Goal: Task Accomplishment & Management: Manage account settings

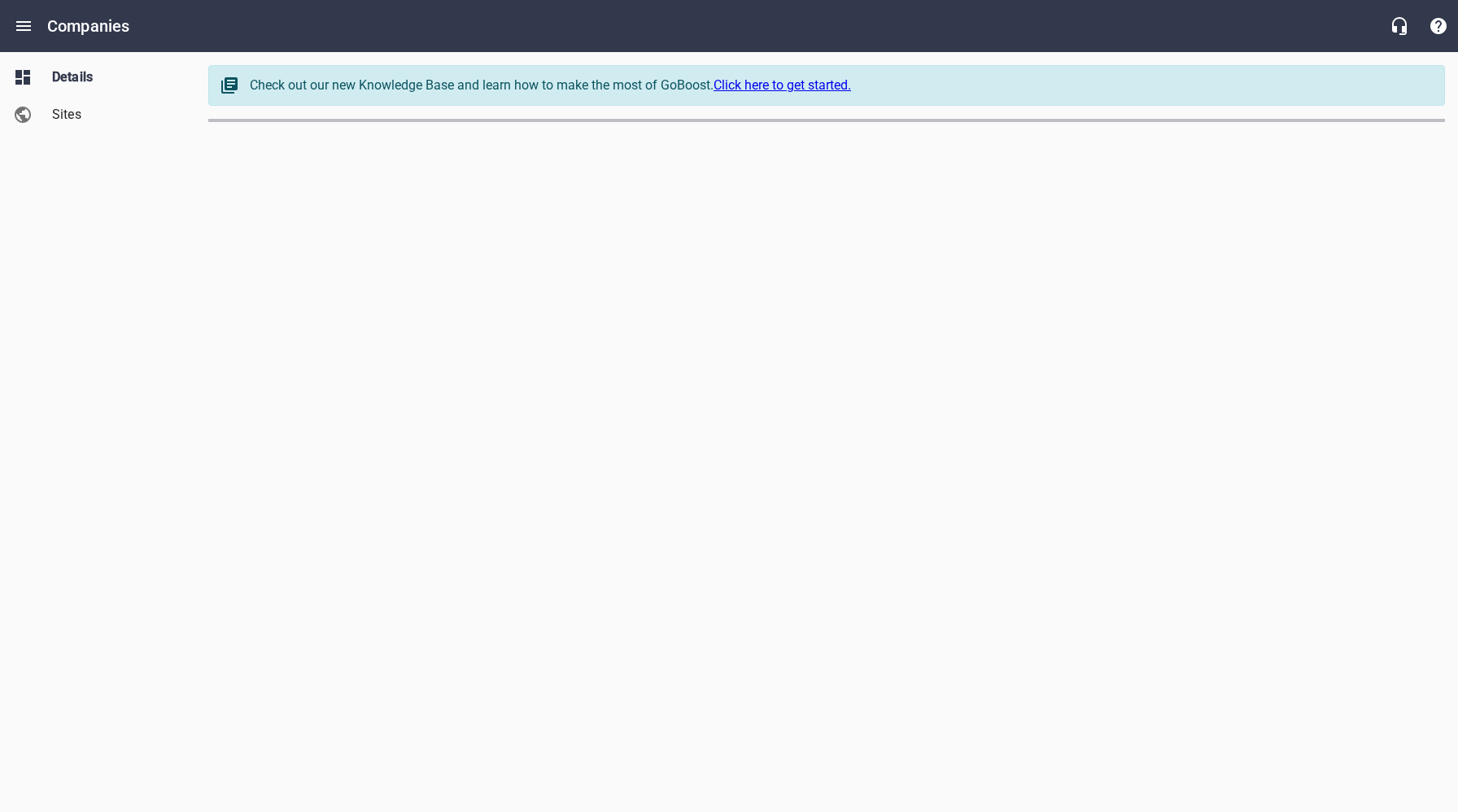
select select "[US_STATE]"
select select "49"
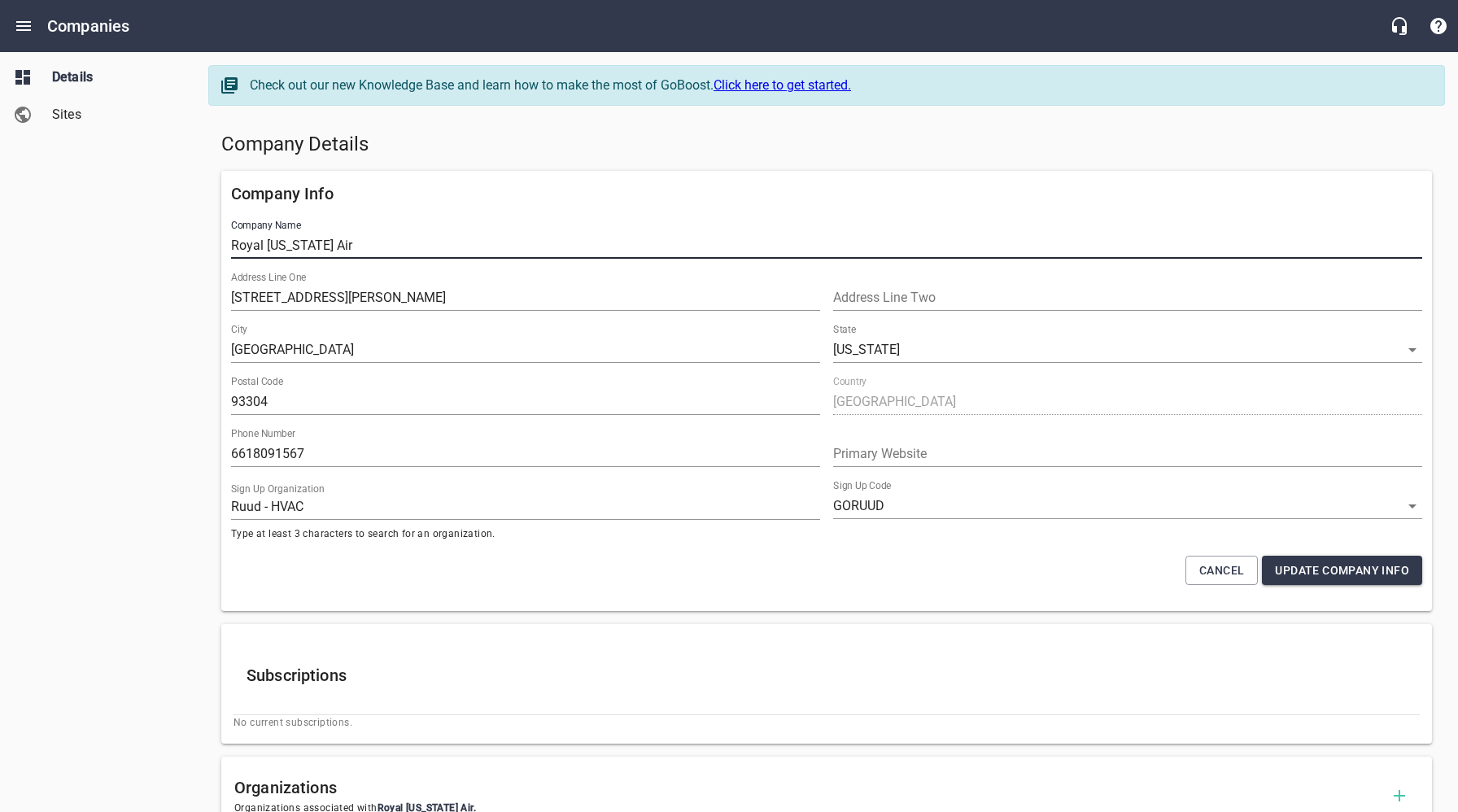
drag, startPoint x: 360, startPoint y: 249, endPoint x: 212, endPoint y: 249, distance: 148.0
click at [214, 247] on div "Company Info Company Name Royal [US_STATE] Air Address Line One 2121 [PERSON_NA…" at bounding box center [826, 390] width 1224 height 453
drag, startPoint x: 71, startPoint y: 110, endPoint x: 82, endPoint y: 123, distance: 17.0
click at [71, 110] on span "Sites" at bounding box center [114, 115] width 124 height 20
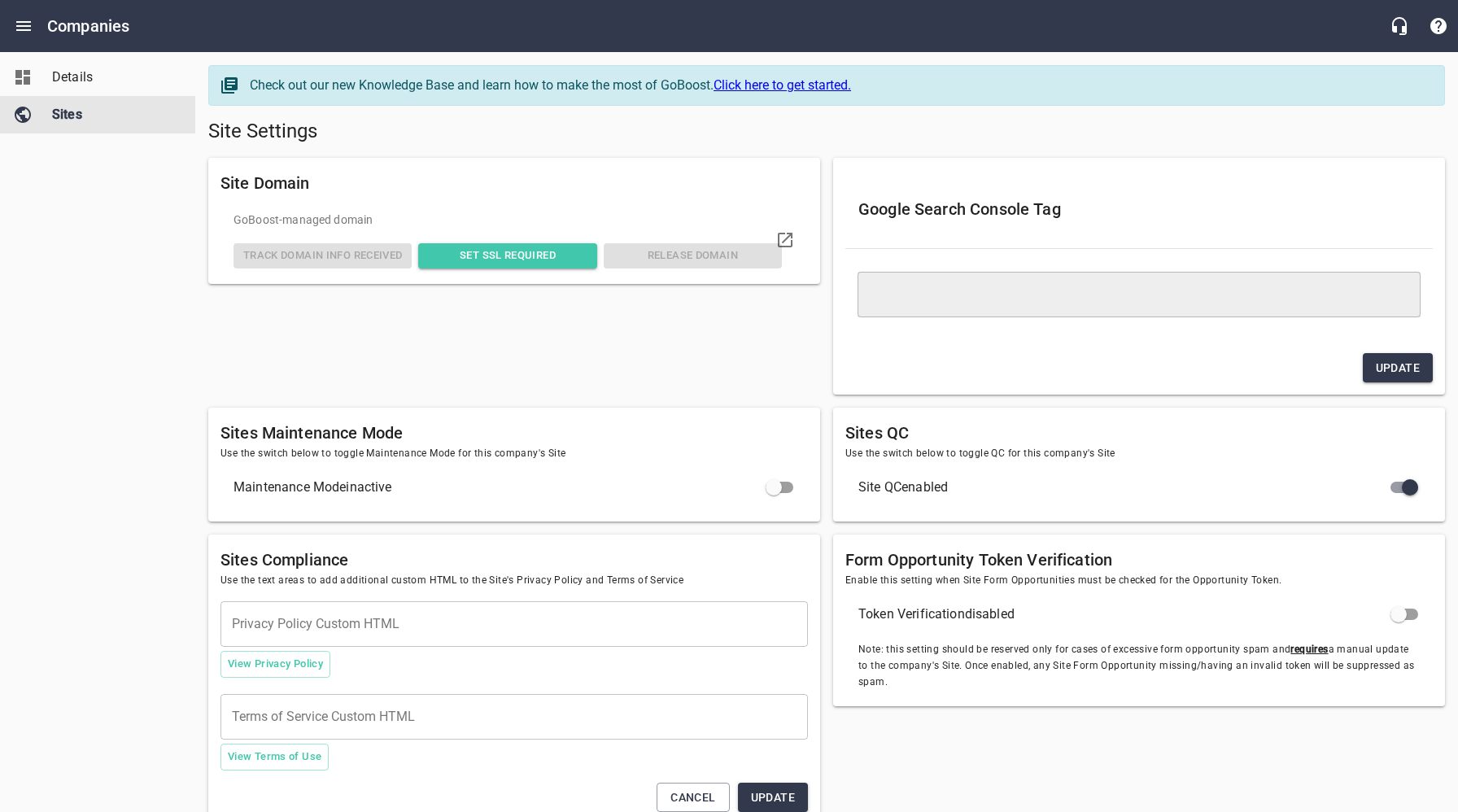
type textarea "<meta name="google-site-verification" content="DN_75f6luz0QpkV7kj0Sb4C_JsGoBMsq…"
checkbox input "true"
checkbox input "false"
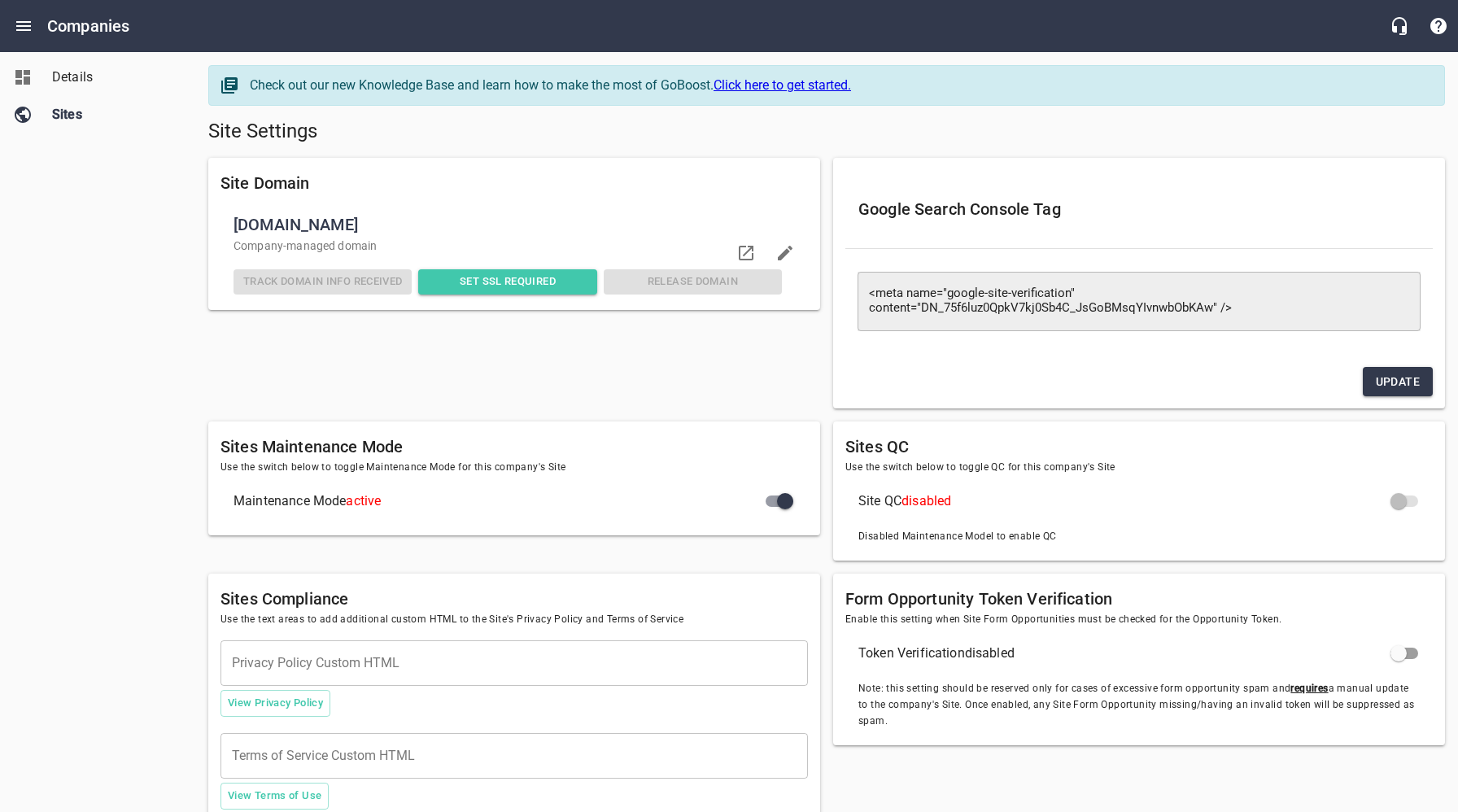
drag, startPoint x: 514, startPoint y: 227, endPoint x: 236, endPoint y: 229, distance: 278.0
click at [233, 226] on span "[DOMAIN_NAME]" at bounding box center [507, 224] width 548 height 26
copy span "[DOMAIN_NAME]"
click at [34, 32] on button "Open drawer" at bounding box center [24, 26] width 39 height 39
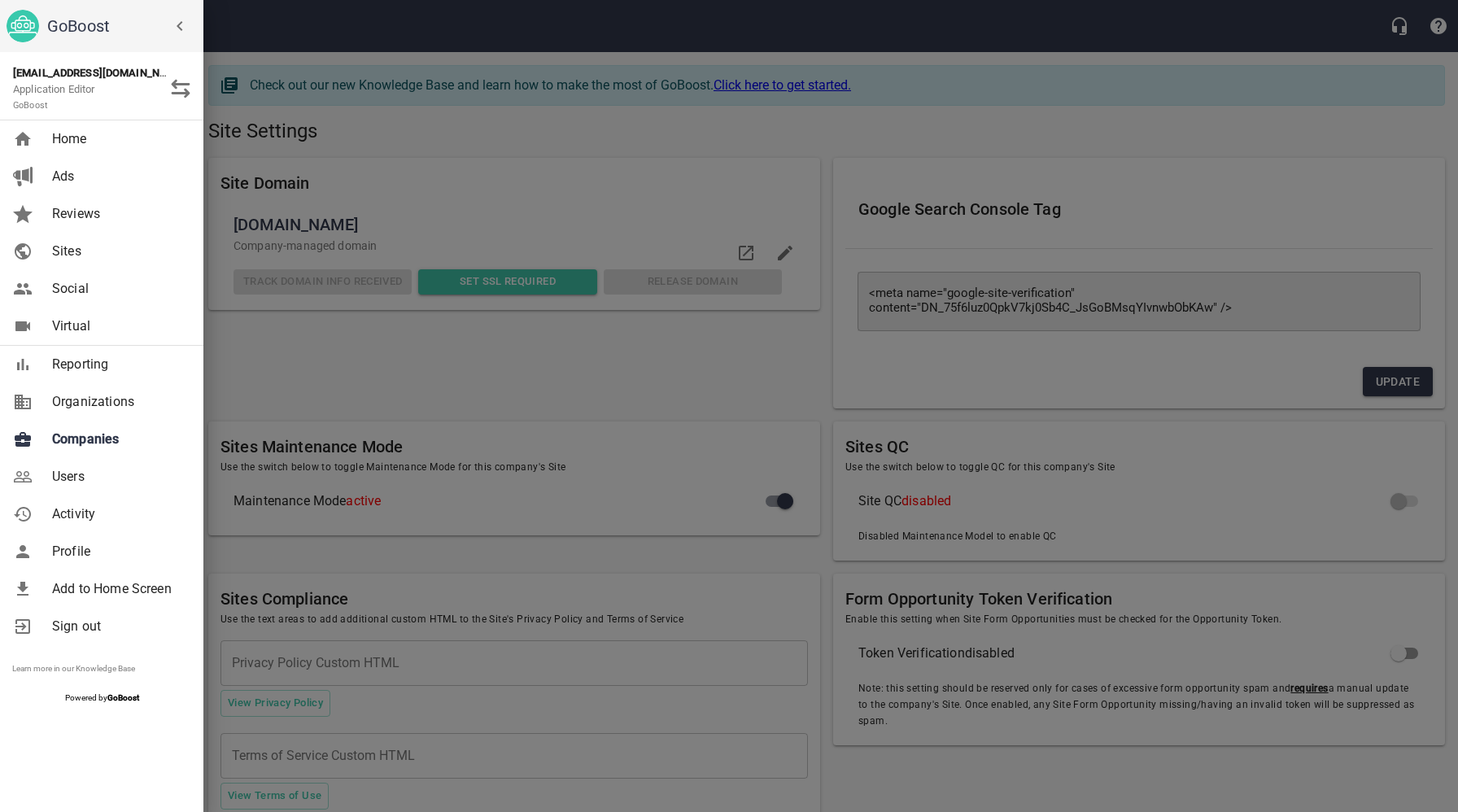
click at [73, 476] on span "Users" at bounding box center [118, 477] width 132 height 20
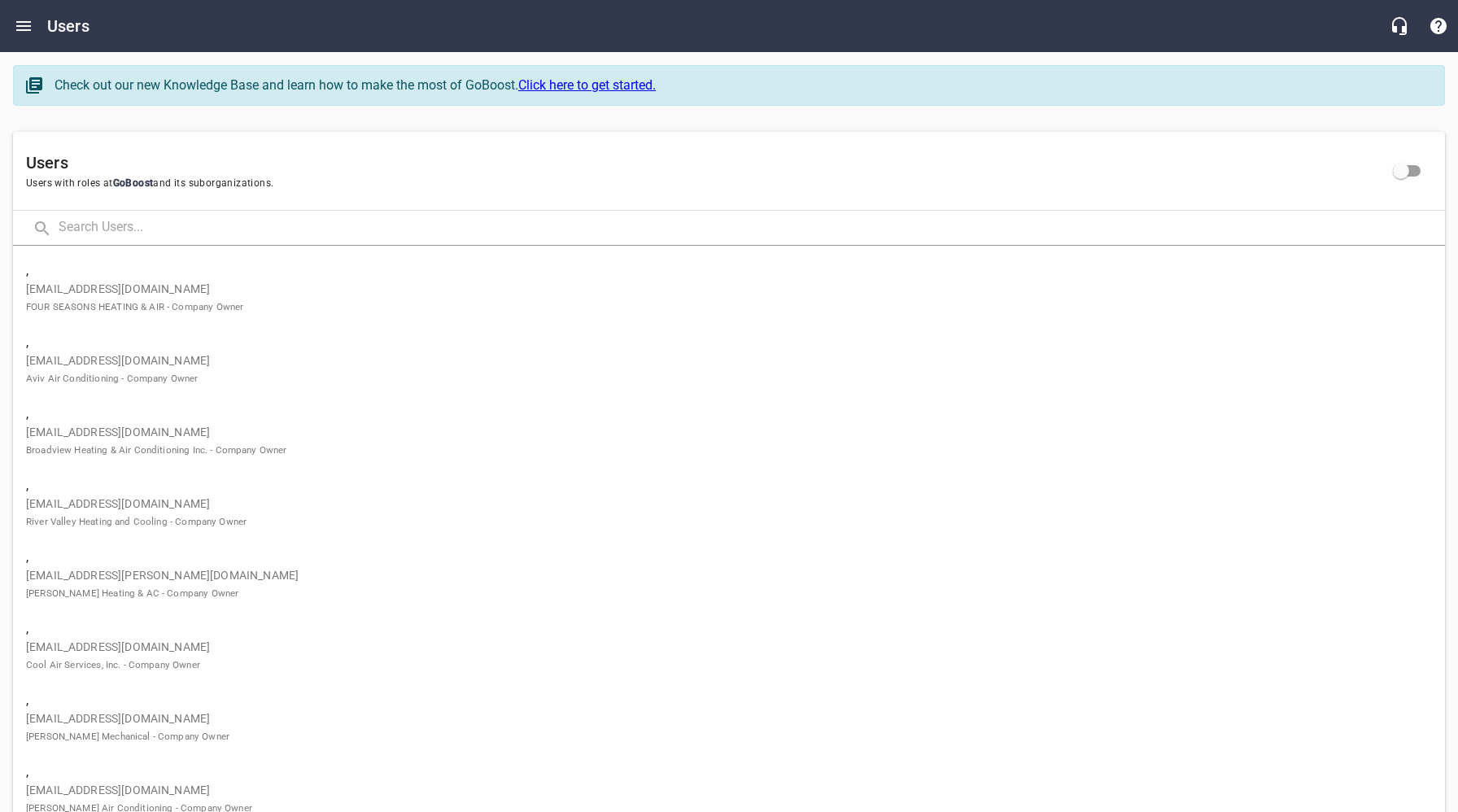
click at [216, 233] on input "text" at bounding box center [751, 228] width 1386 height 35
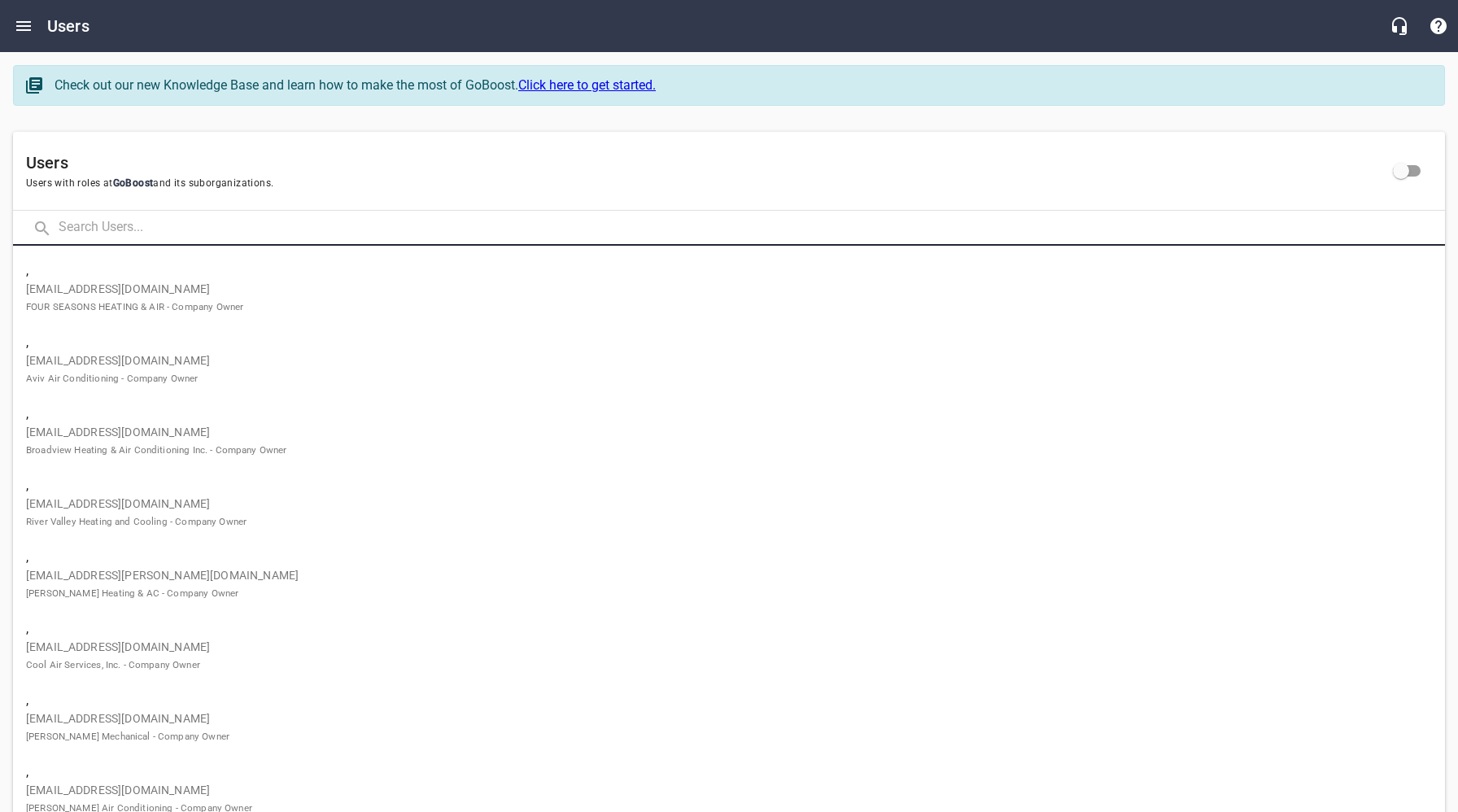
paste input "[EMAIL_ADDRESS][DOMAIN_NAME]"
type input "[EMAIL_ADDRESS][DOMAIN_NAME]"
click button at bounding box center [0, 0] width 0 height 0
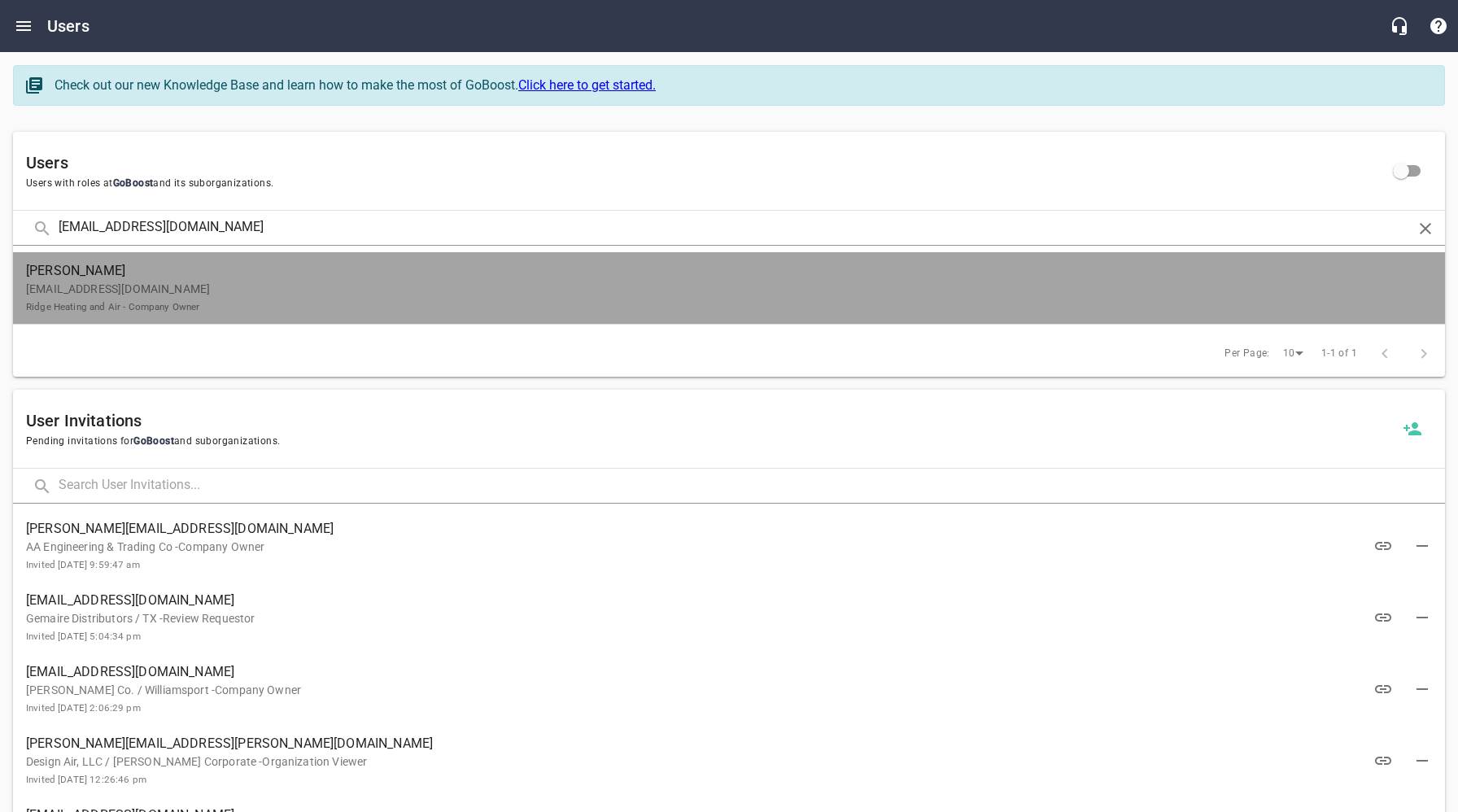
drag, startPoint x: 185, startPoint y: 288, endPoint x: 495, endPoint y: 360, distance: 318.3
click at [185, 288] on p "[EMAIL_ADDRESS][DOMAIN_NAME] Ridge Heating and Air - Company Owner" at bounding box center [722, 298] width 1393 height 34
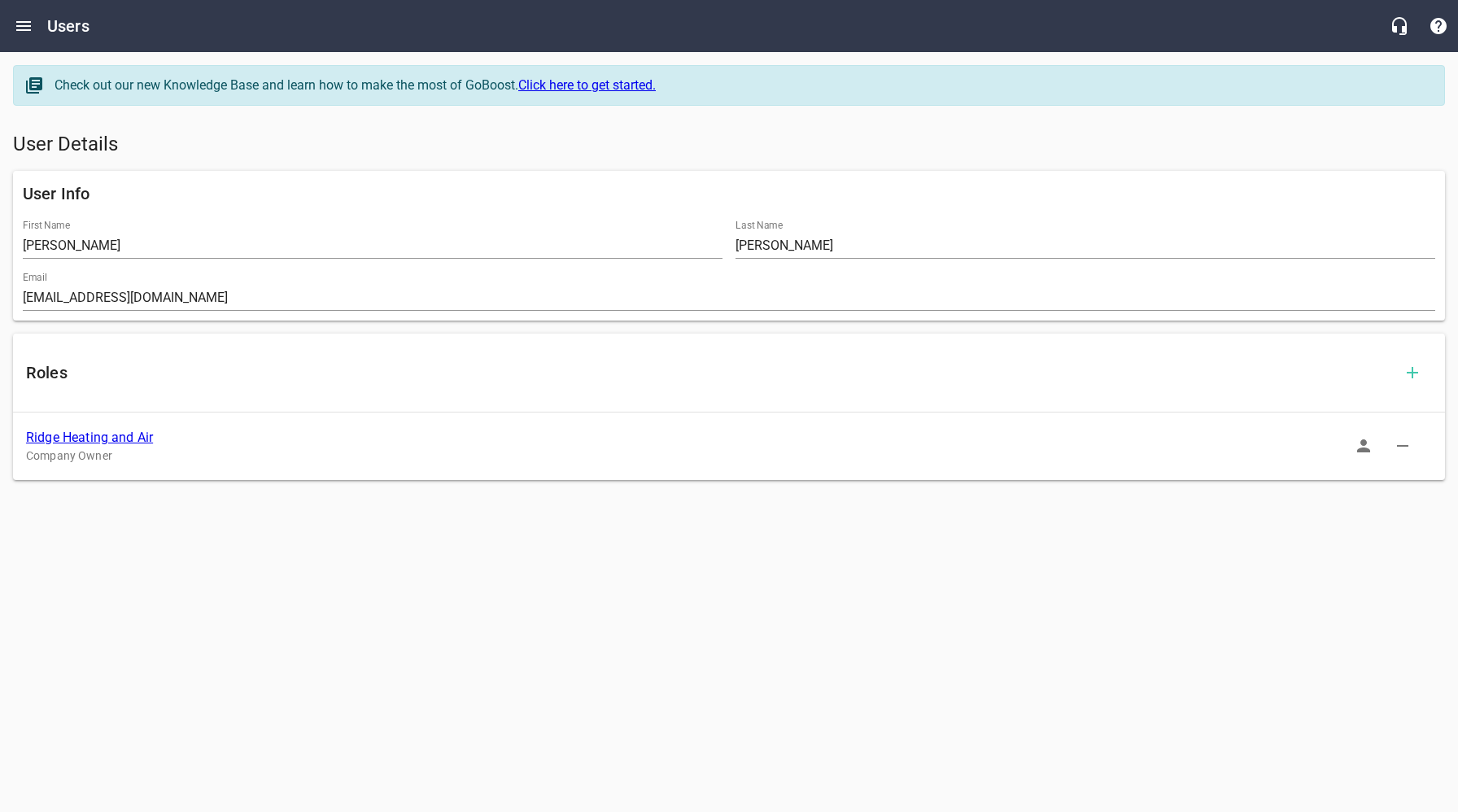
click at [70, 438] on link "Ridge Heating and Air" at bounding box center [89, 437] width 127 height 15
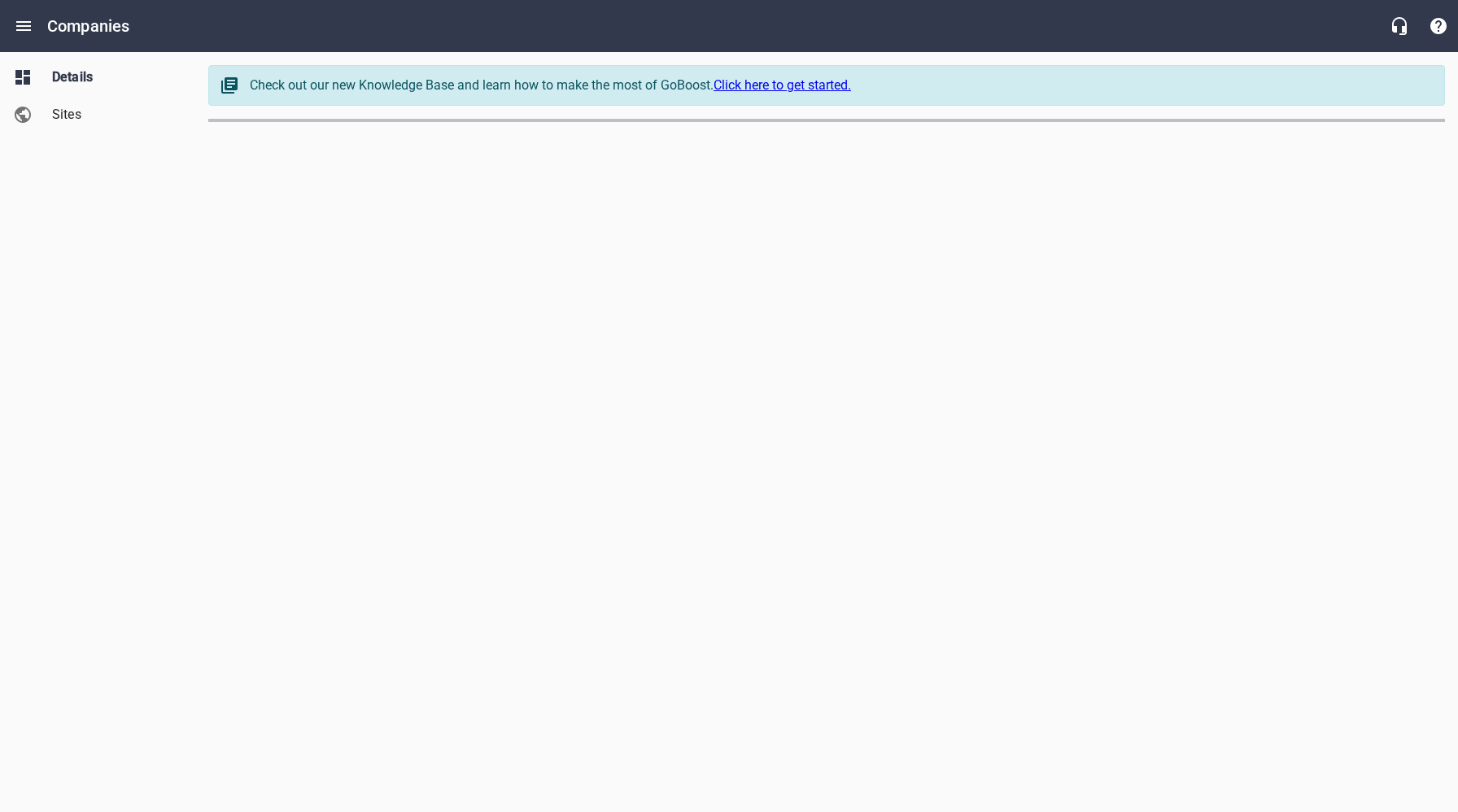
select select "[US_STATE]"
select select "5"
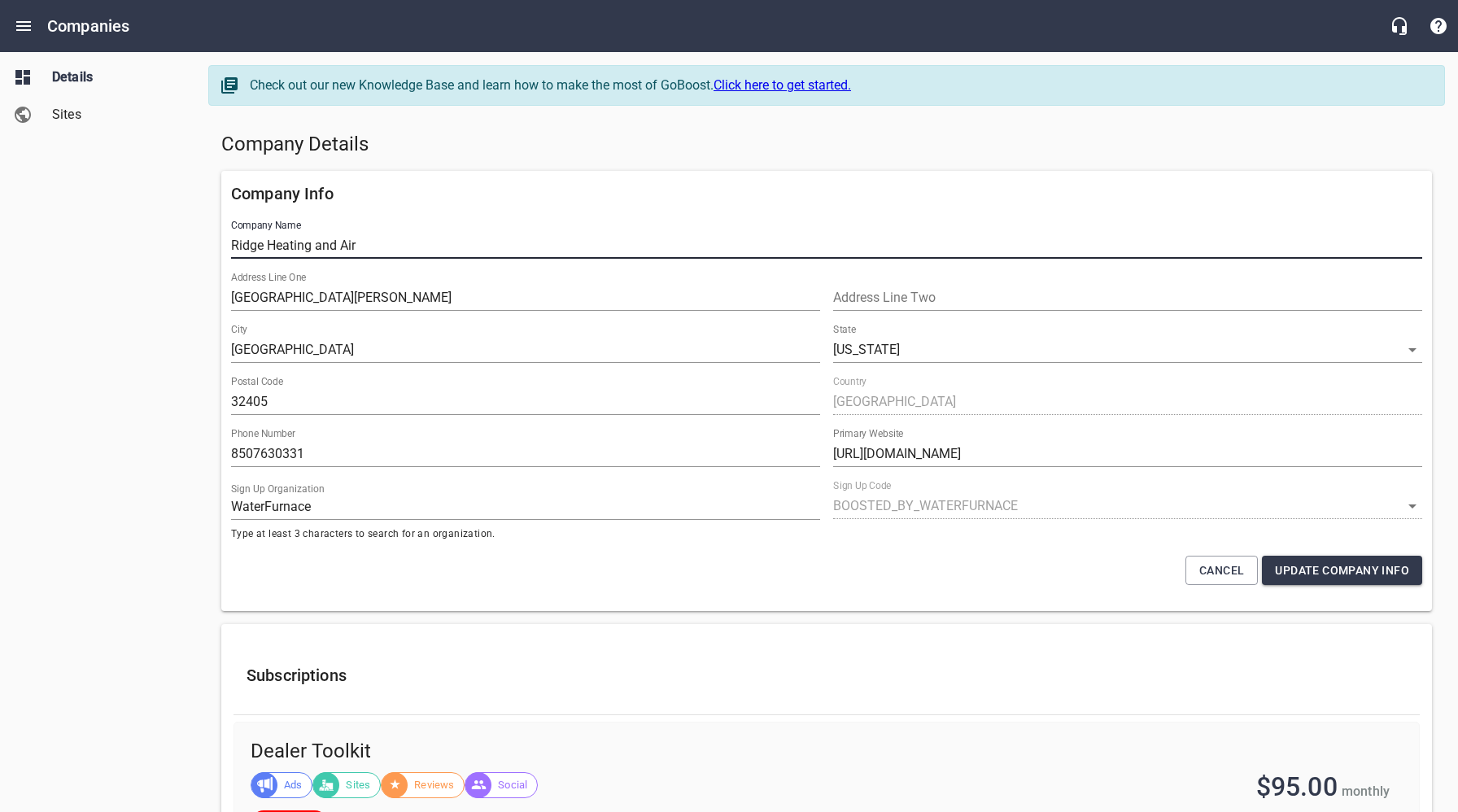
drag, startPoint x: 380, startPoint y: 244, endPoint x: 212, endPoint y: 246, distance: 168.0
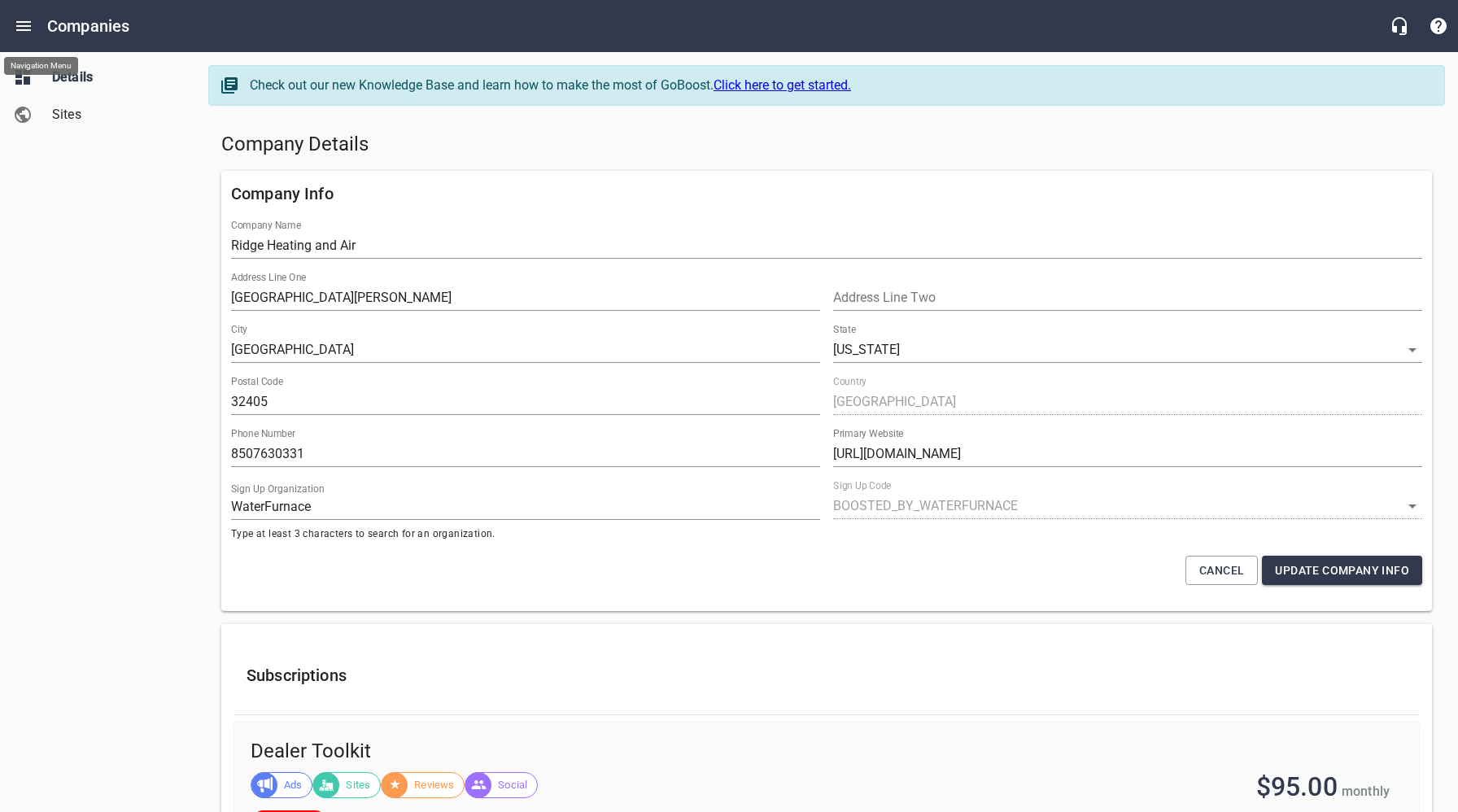
click at [30, 24] on icon "Open drawer" at bounding box center [23, 26] width 20 height 20
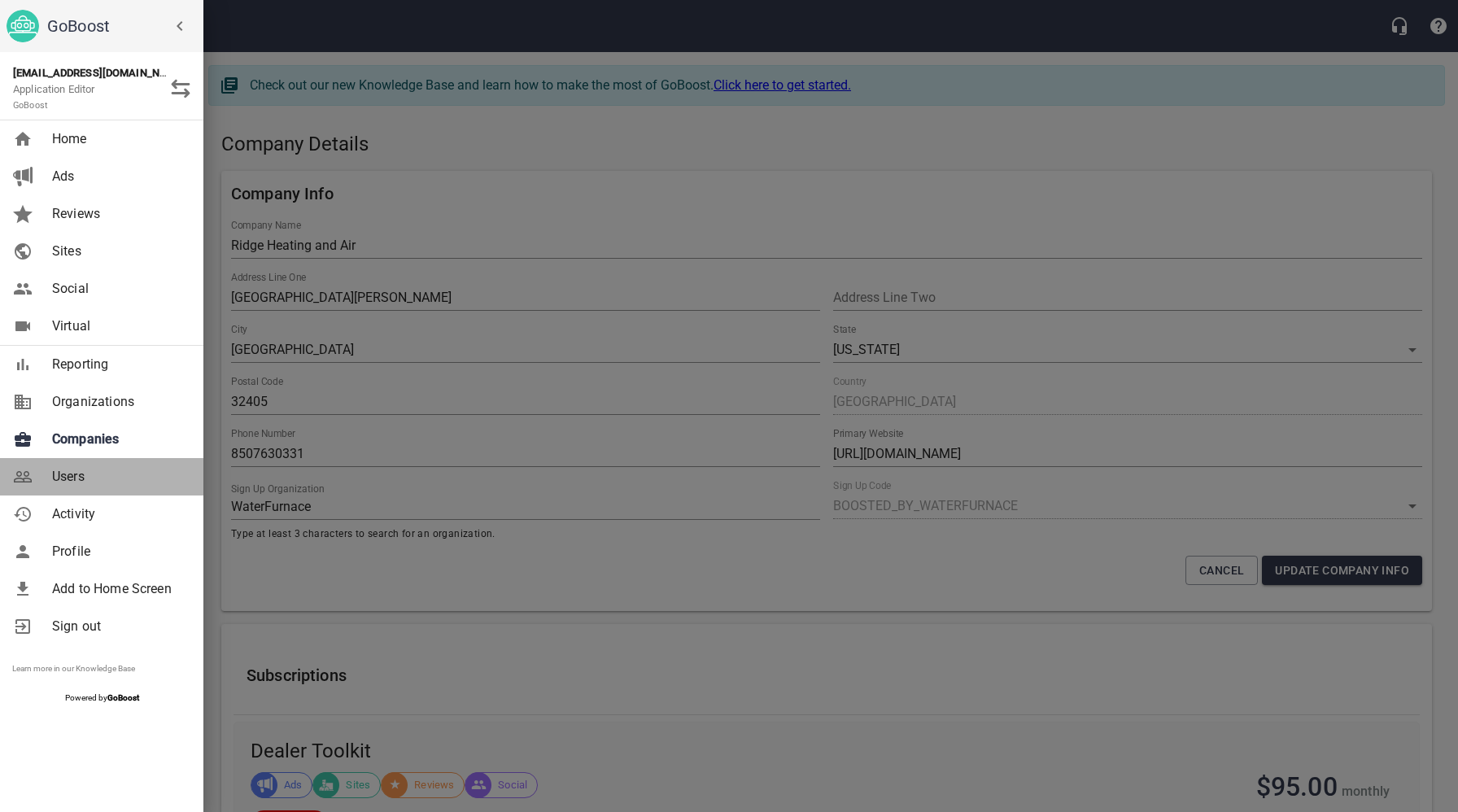
click at [66, 475] on span "Users" at bounding box center [118, 477] width 132 height 20
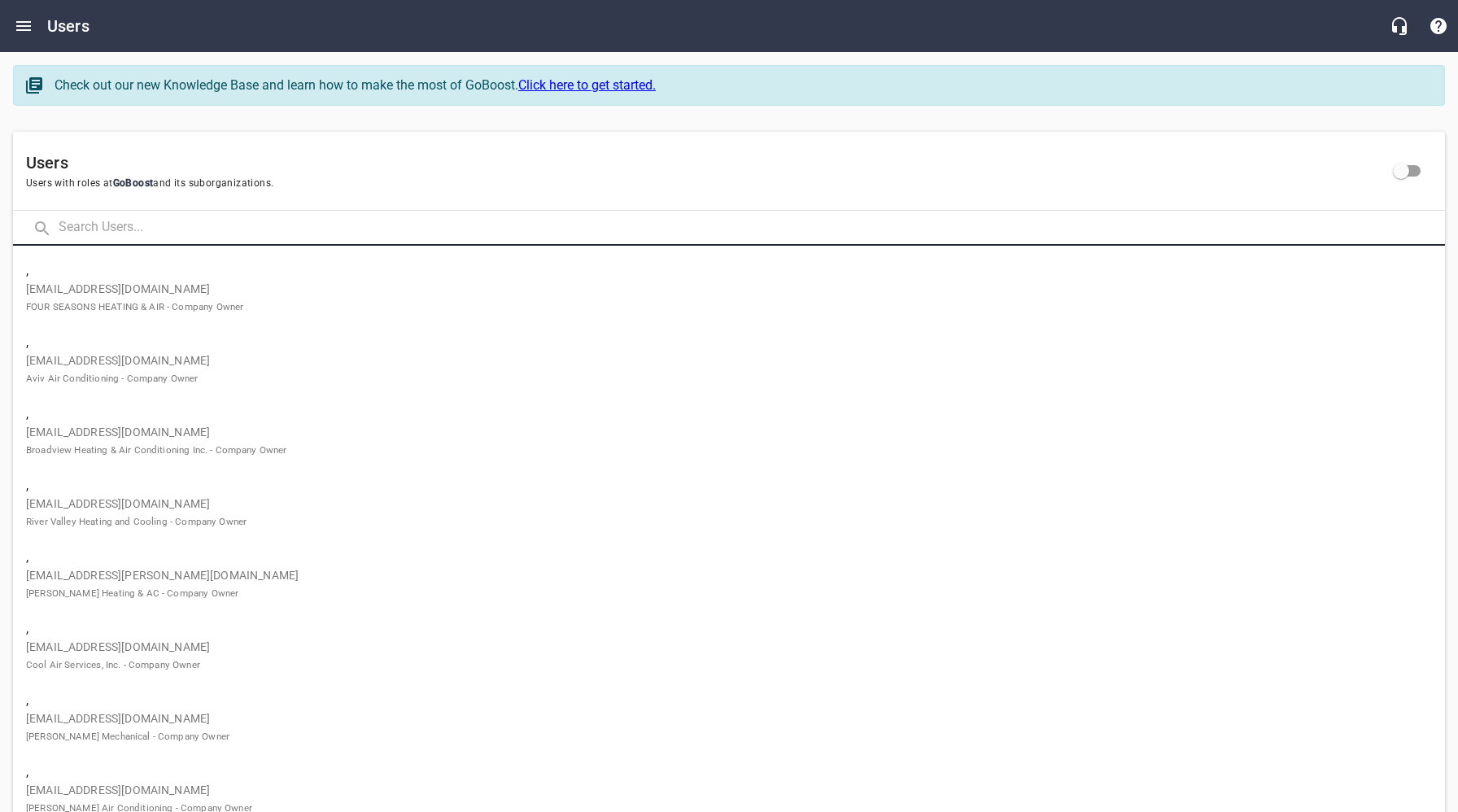
click at [181, 232] on input "text" at bounding box center [751, 228] width 1386 height 35
paste input "[PERSON_NAME][EMAIL_ADDRESS][DOMAIN_NAME]"
type input "[PERSON_NAME][EMAIL_ADDRESS][DOMAIN_NAME]"
click button at bounding box center [0, 0] width 0 height 0
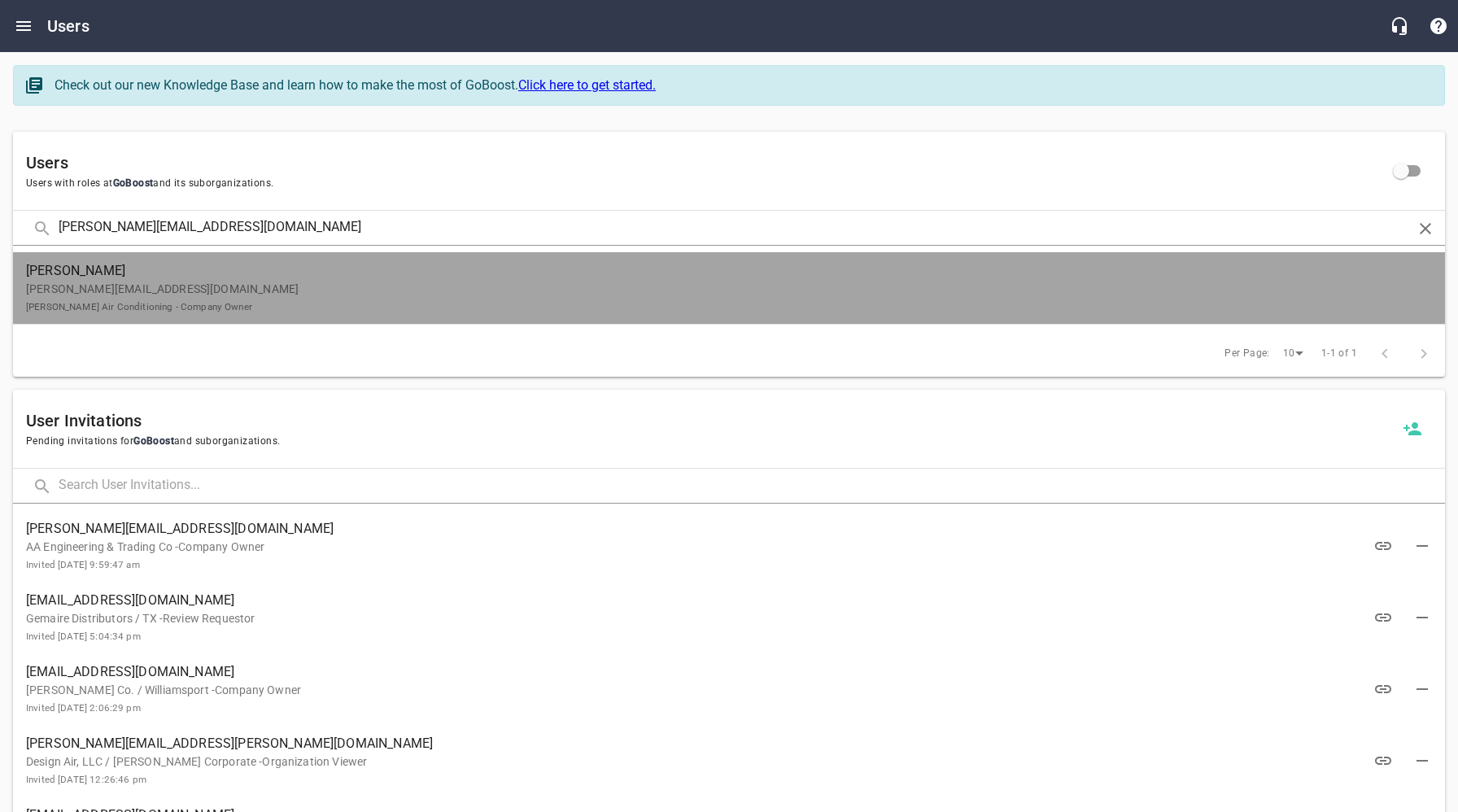
click at [171, 282] on p "[PERSON_NAME][EMAIL_ADDRESS][DOMAIN_NAME] [PERSON_NAME] Air Conditioning - Comp…" at bounding box center [722, 298] width 1393 height 34
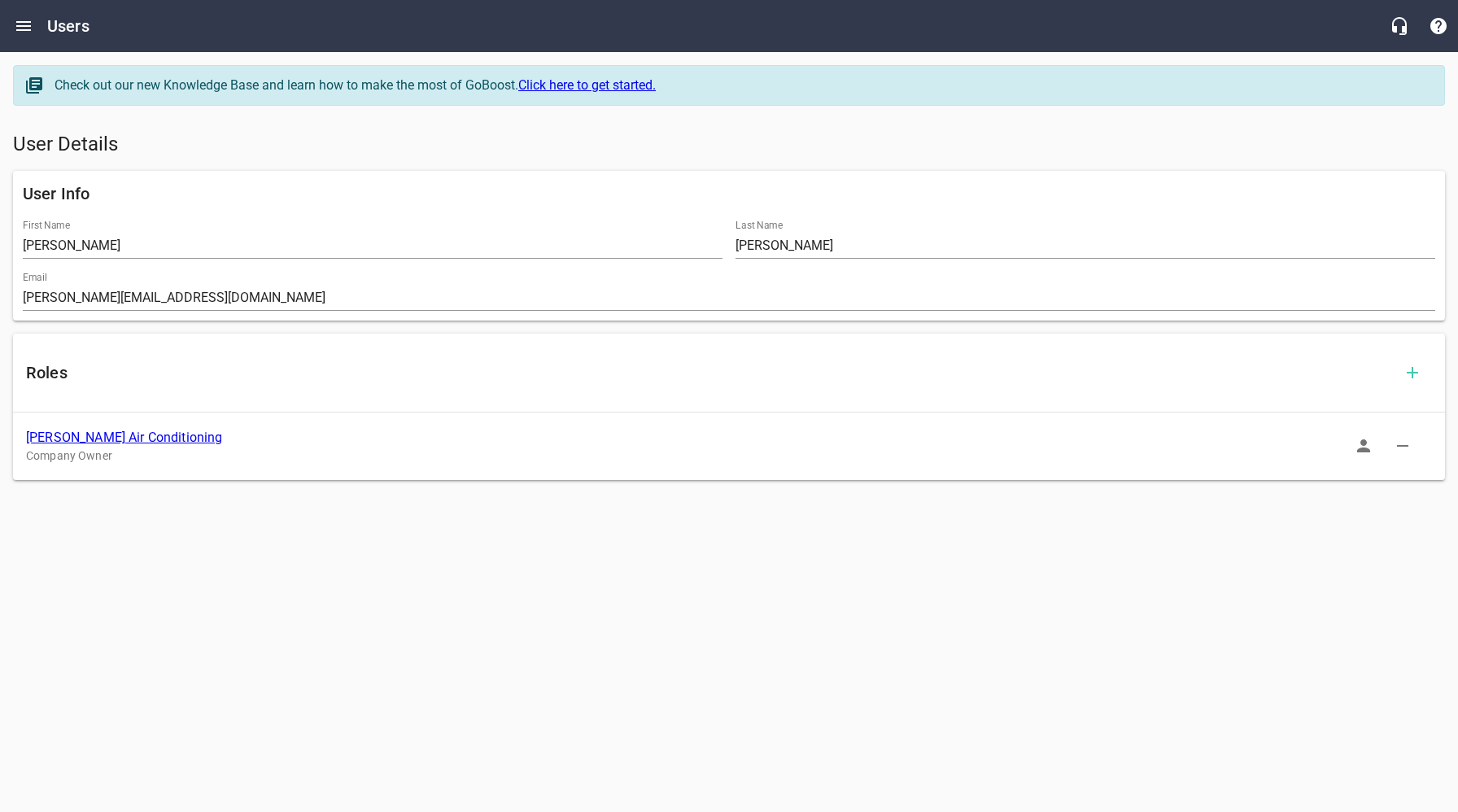
click at [122, 438] on link "[PERSON_NAME] Air Conditioning" at bounding box center [124, 437] width 196 height 15
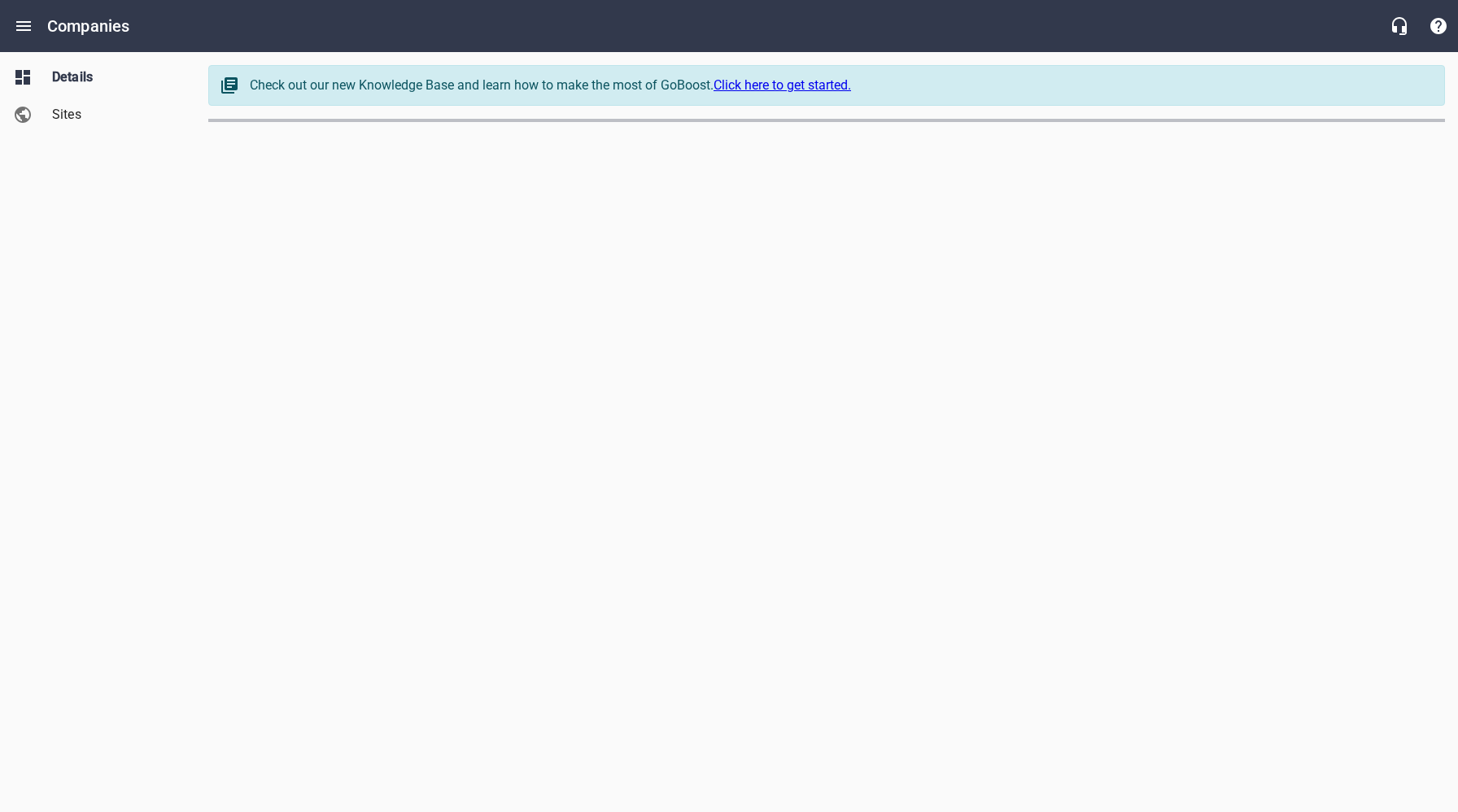
select select "[US_STATE]"
select select "62"
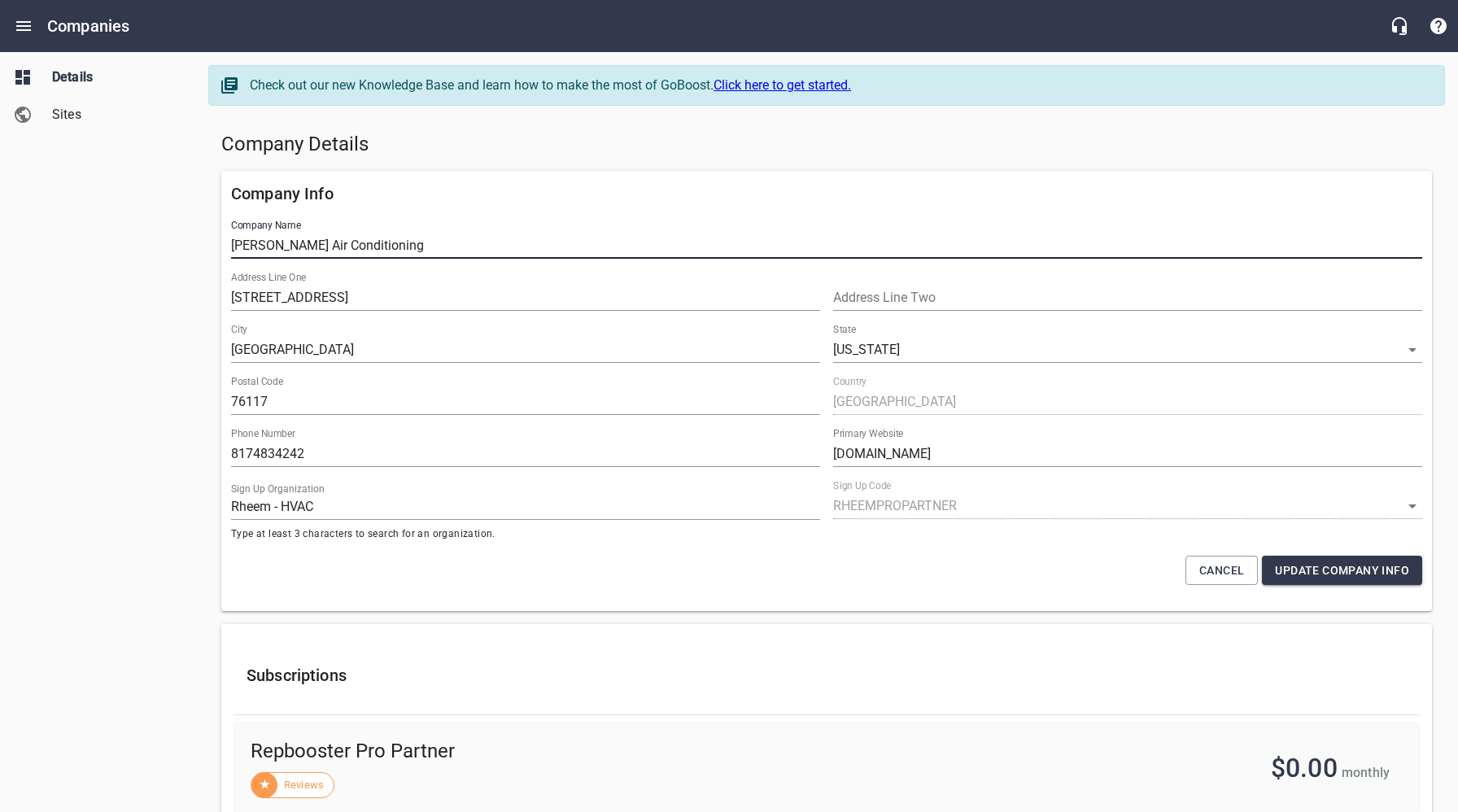
drag, startPoint x: 371, startPoint y: 247, endPoint x: 203, endPoint y: 247, distance: 168.0
drag, startPoint x: 504, startPoint y: 136, endPoint x: 419, endPoint y: 7, distance: 154.5
click at [504, 136] on h5 "Company Details" at bounding box center [827, 144] width 1211 height 26
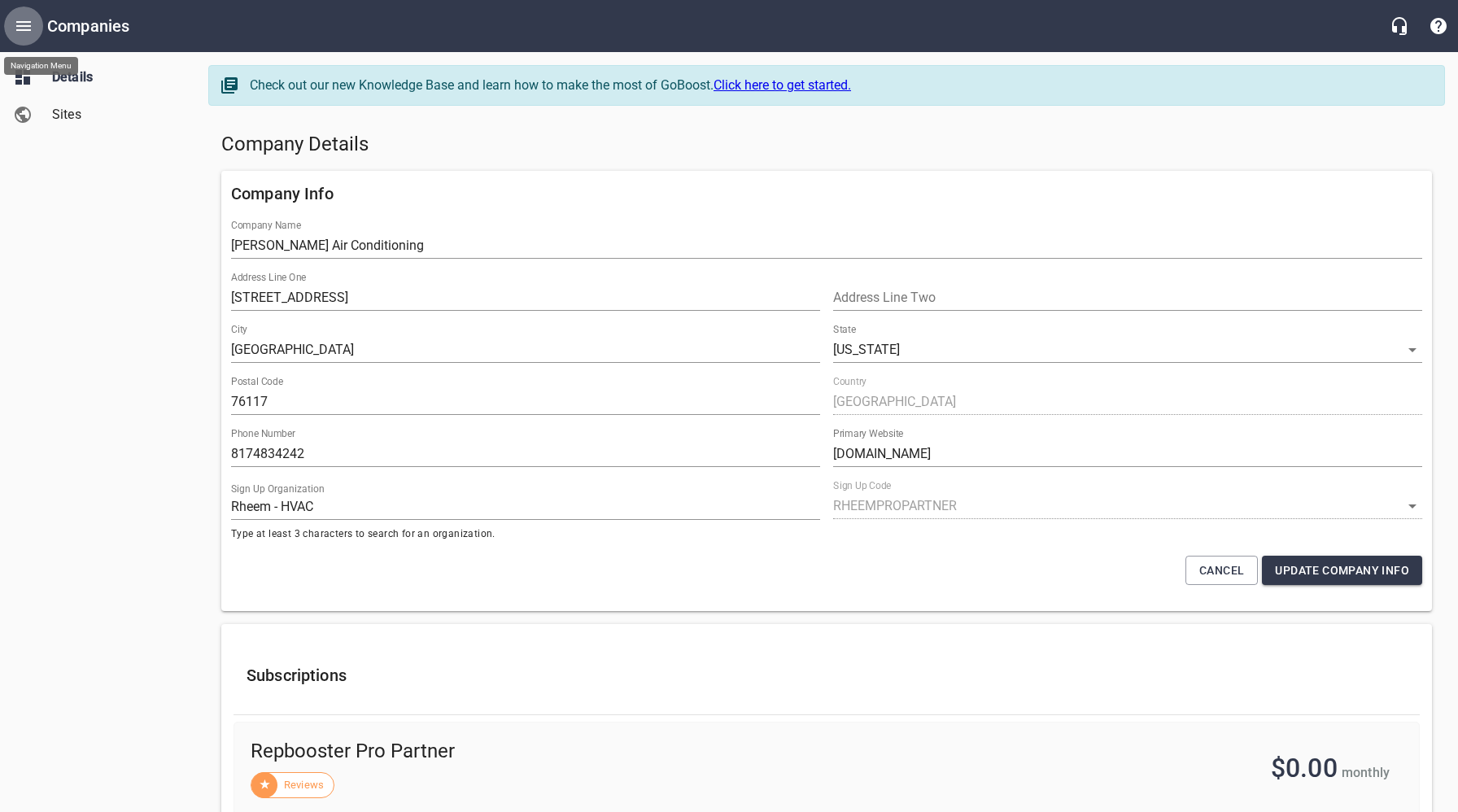
click at [24, 25] on icon "Open drawer" at bounding box center [23, 26] width 14 height 10
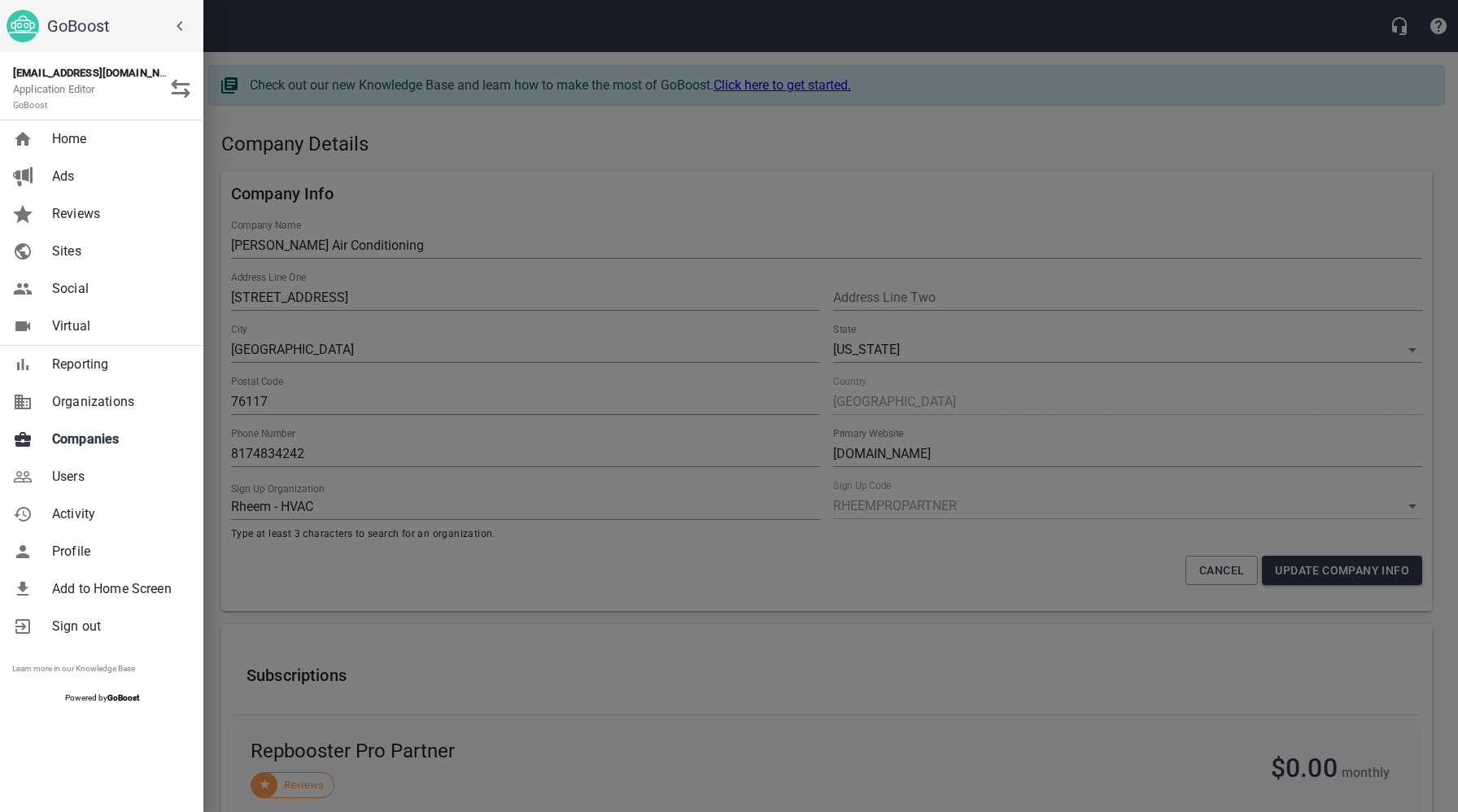
click at [80, 476] on span "Users" at bounding box center [118, 477] width 132 height 20
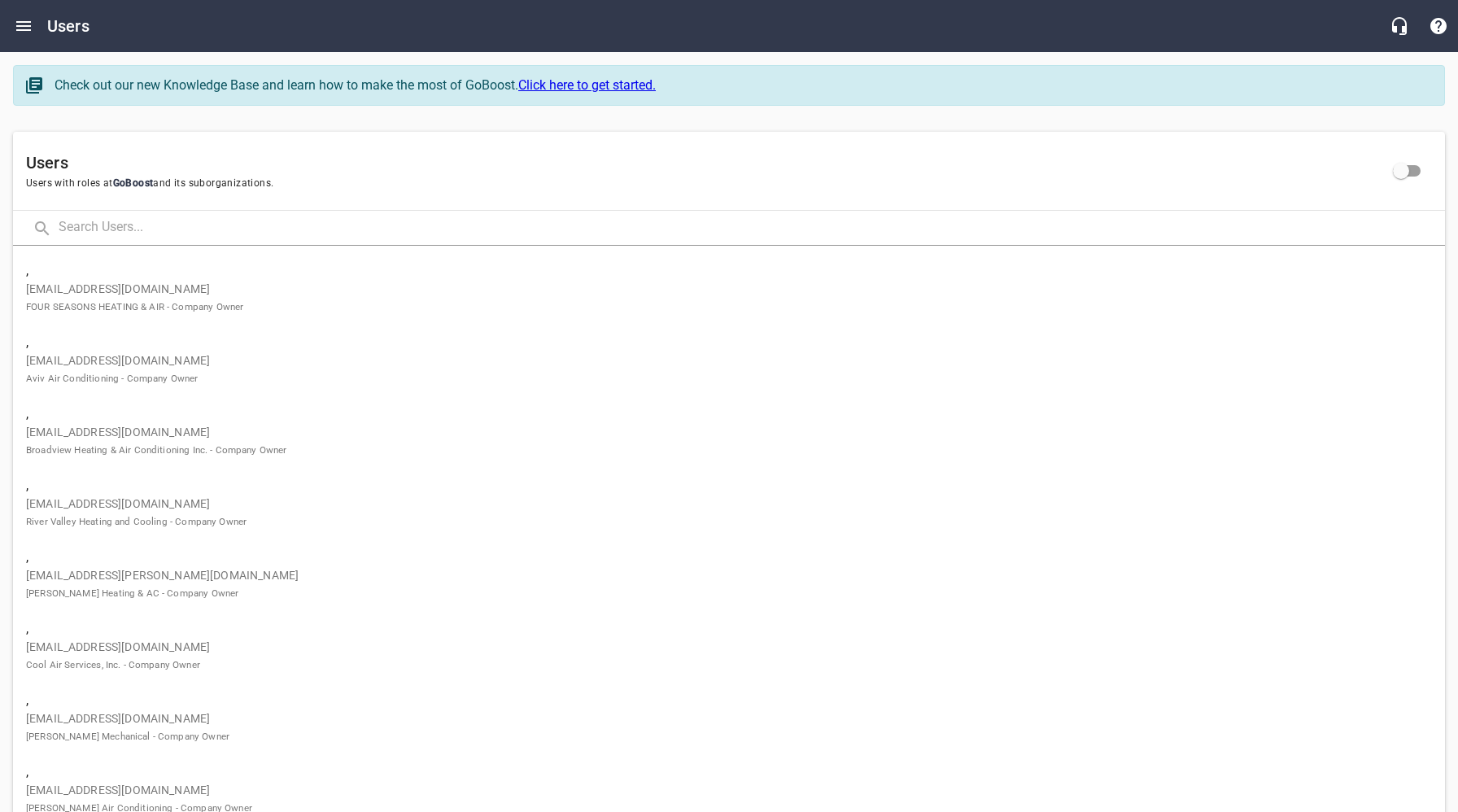
click at [241, 229] on input "text" at bounding box center [751, 228] width 1386 height 35
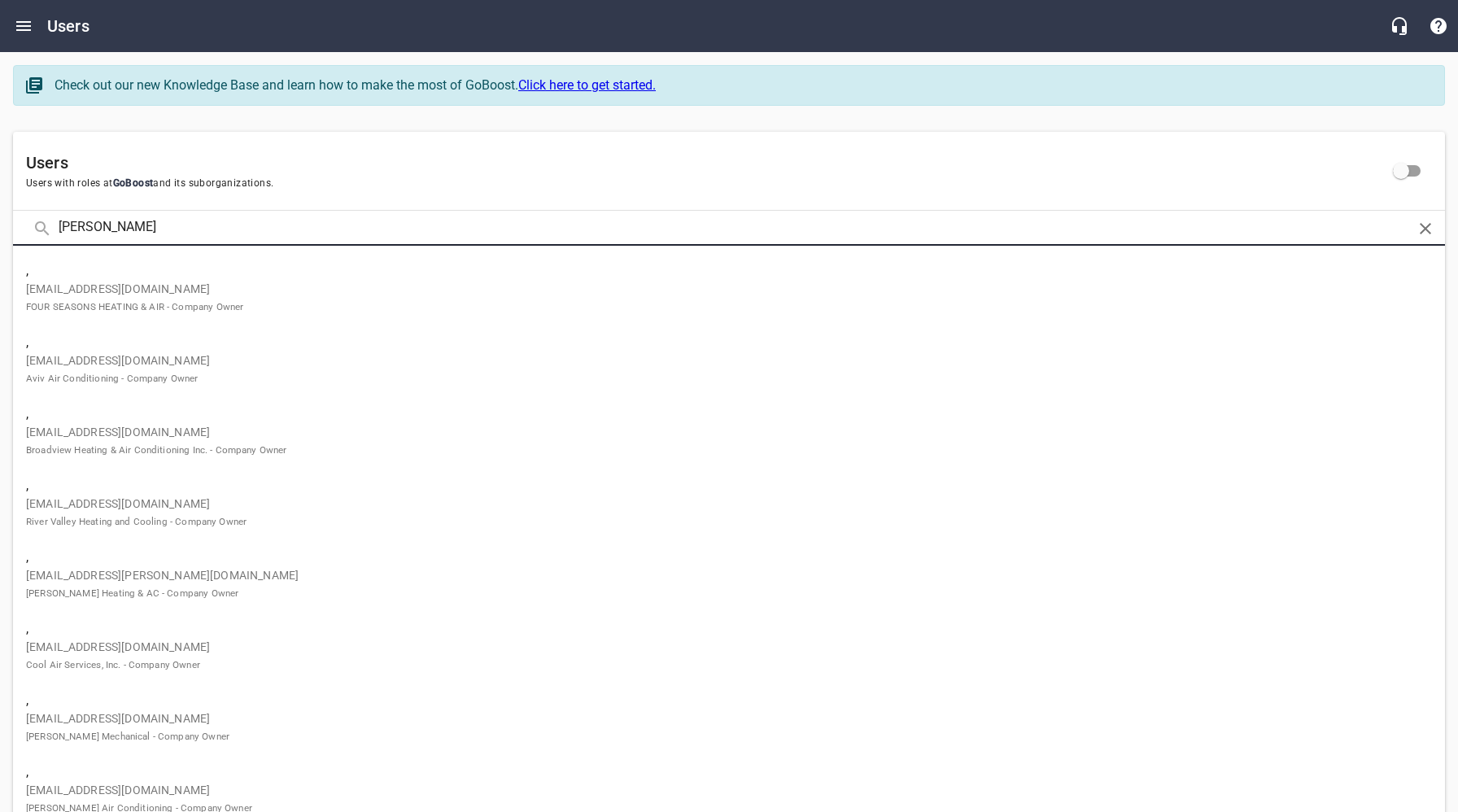
type input "[PERSON_NAME]"
click button at bounding box center [0, 0] width 0 height 0
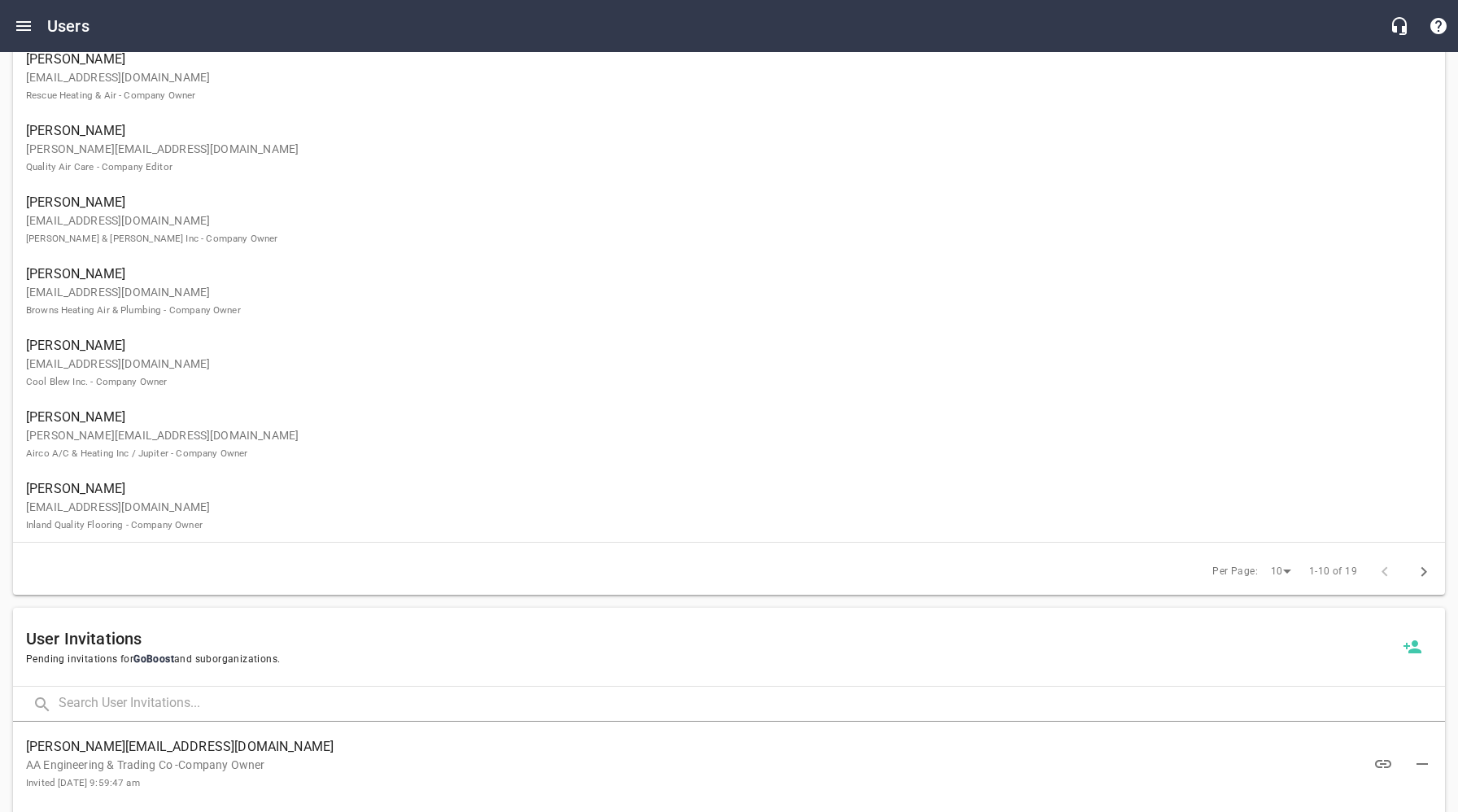
scroll to position [431, 0]
click at [1419, 568] on icon "button" at bounding box center [1424, 568] width 20 height 20
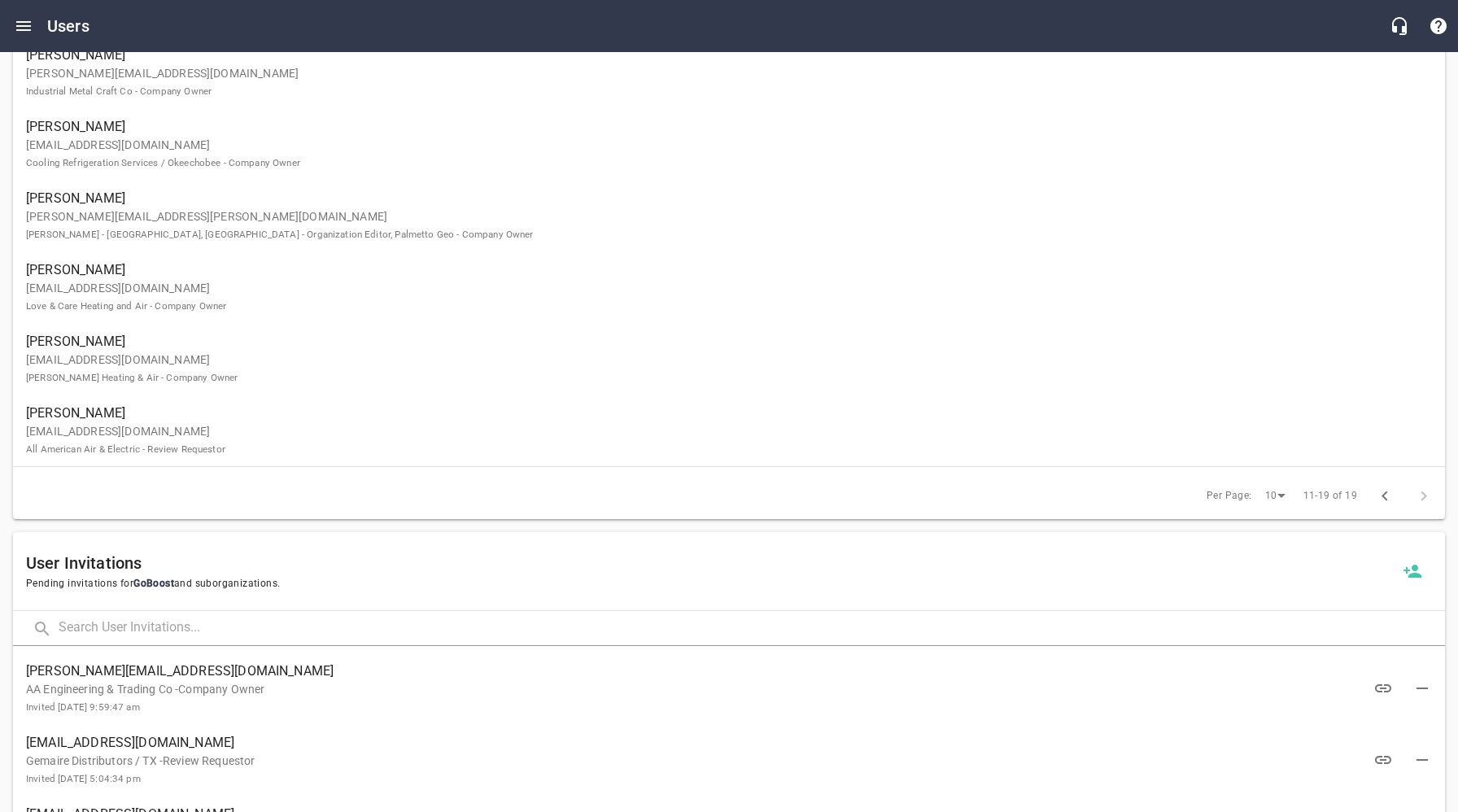
scroll to position [359, 0]
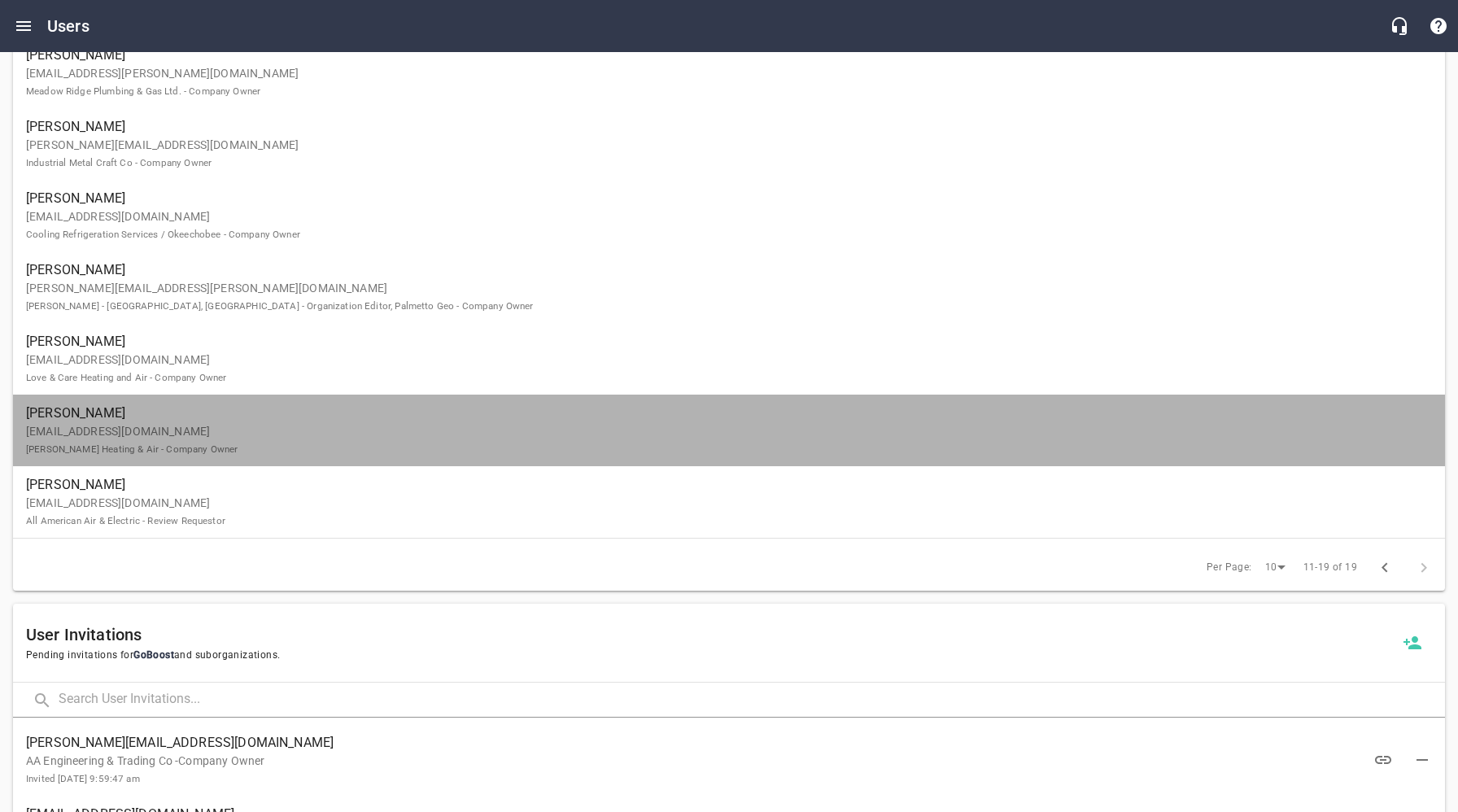
click at [169, 434] on p "[EMAIL_ADDRESS][DOMAIN_NAME] [PERSON_NAME] Heating & Air - Company Owner" at bounding box center [722, 441] width 1393 height 34
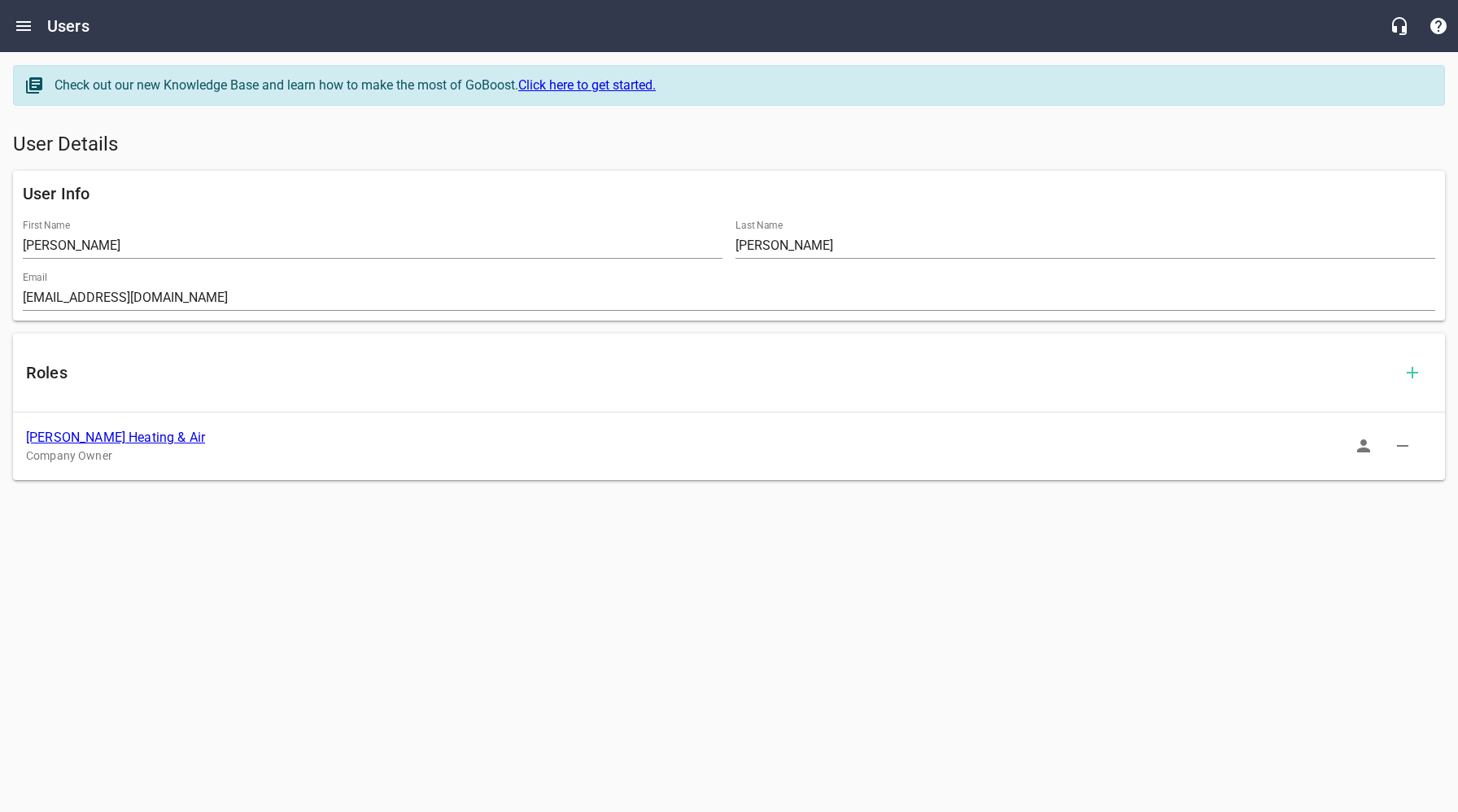
click at [105, 435] on link "[PERSON_NAME] Heating & Air" at bounding box center [116, 437] width 179 height 15
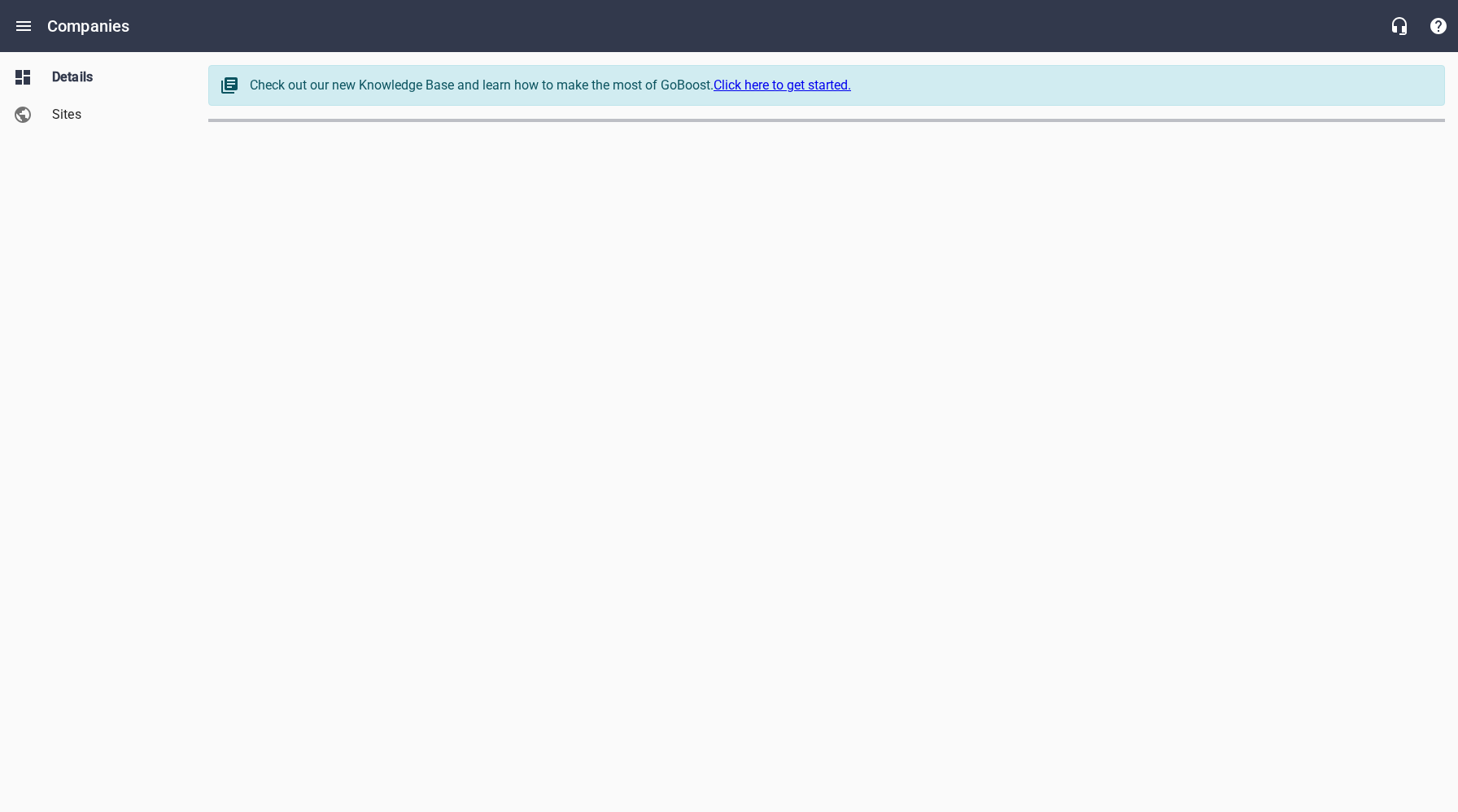
select select "[US_STATE]"
select select "48"
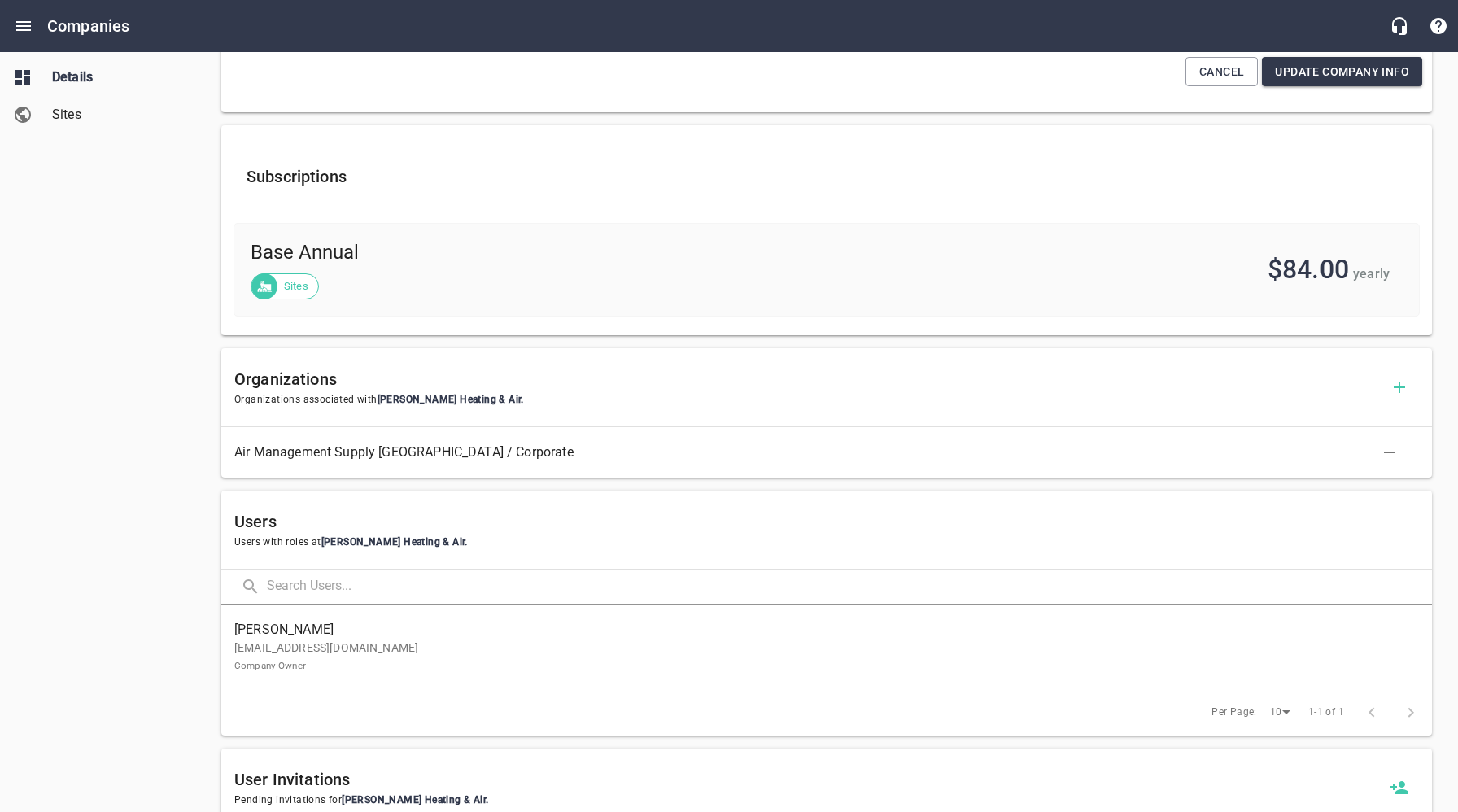
scroll to position [505, 0]
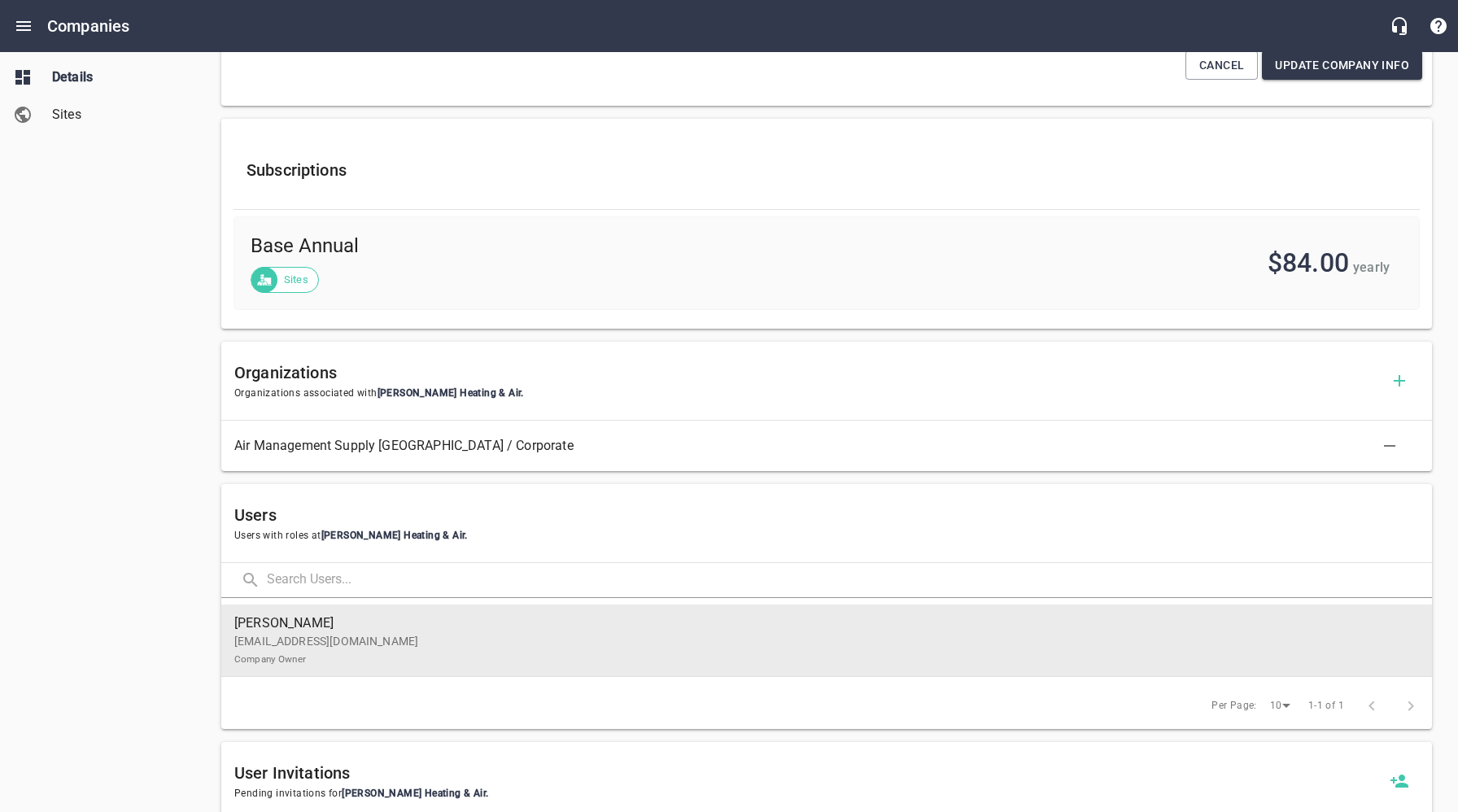
click at [344, 645] on p "[EMAIL_ADDRESS][DOMAIN_NAME] Company Owner" at bounding box center [820, 650] width 1172 height 34
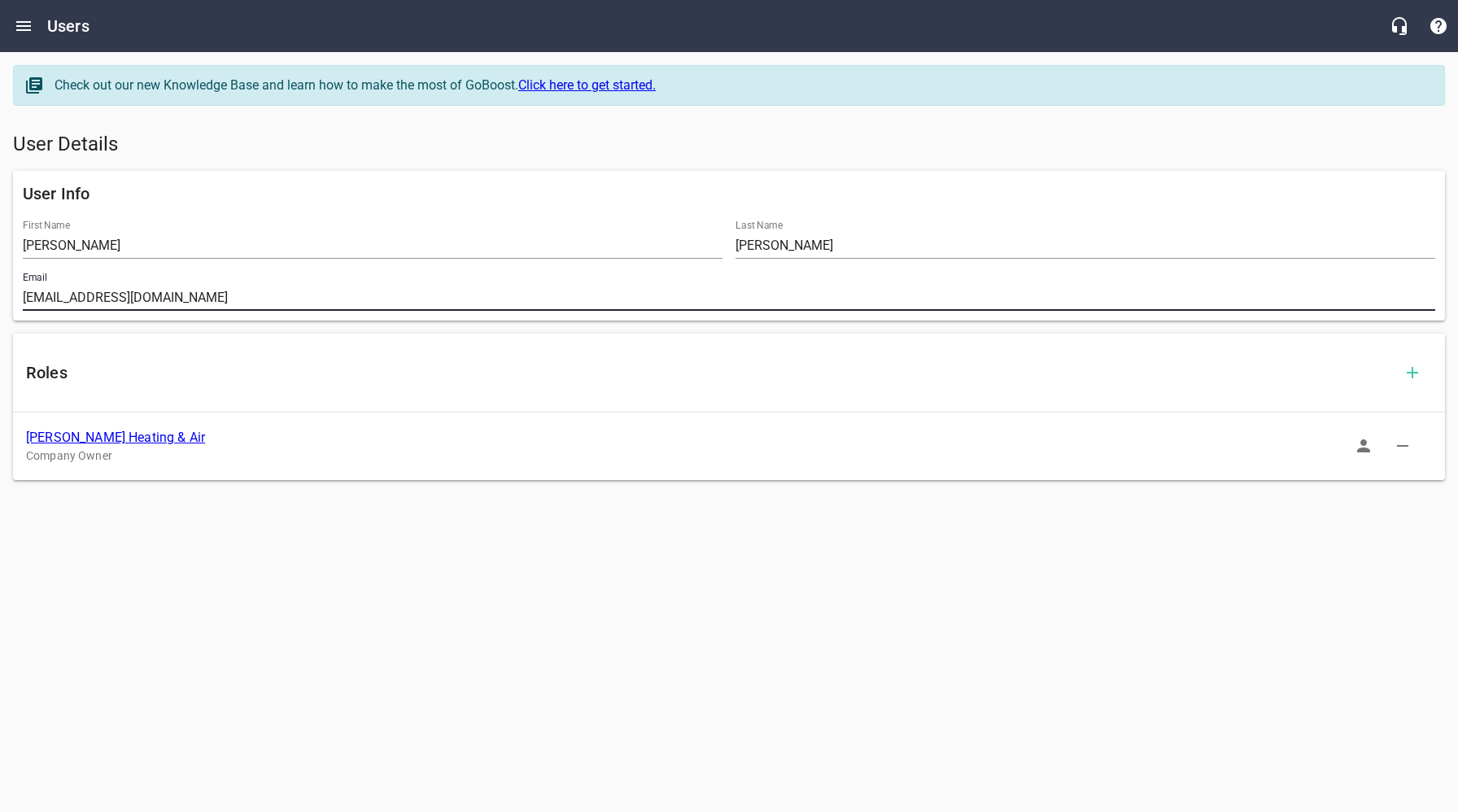
drag, startPoint x: 188, startPoint y: 296, endPoint x: 5, endPoint y: 292, distance: 183.0
click at [12, 293] on div "User Info First Name [PERSON_NAME] Name [PERSON_NAME] Email [EMAIL_ADDRESS][DOM…" at bounding box center [729, 245] width 1445 height 162
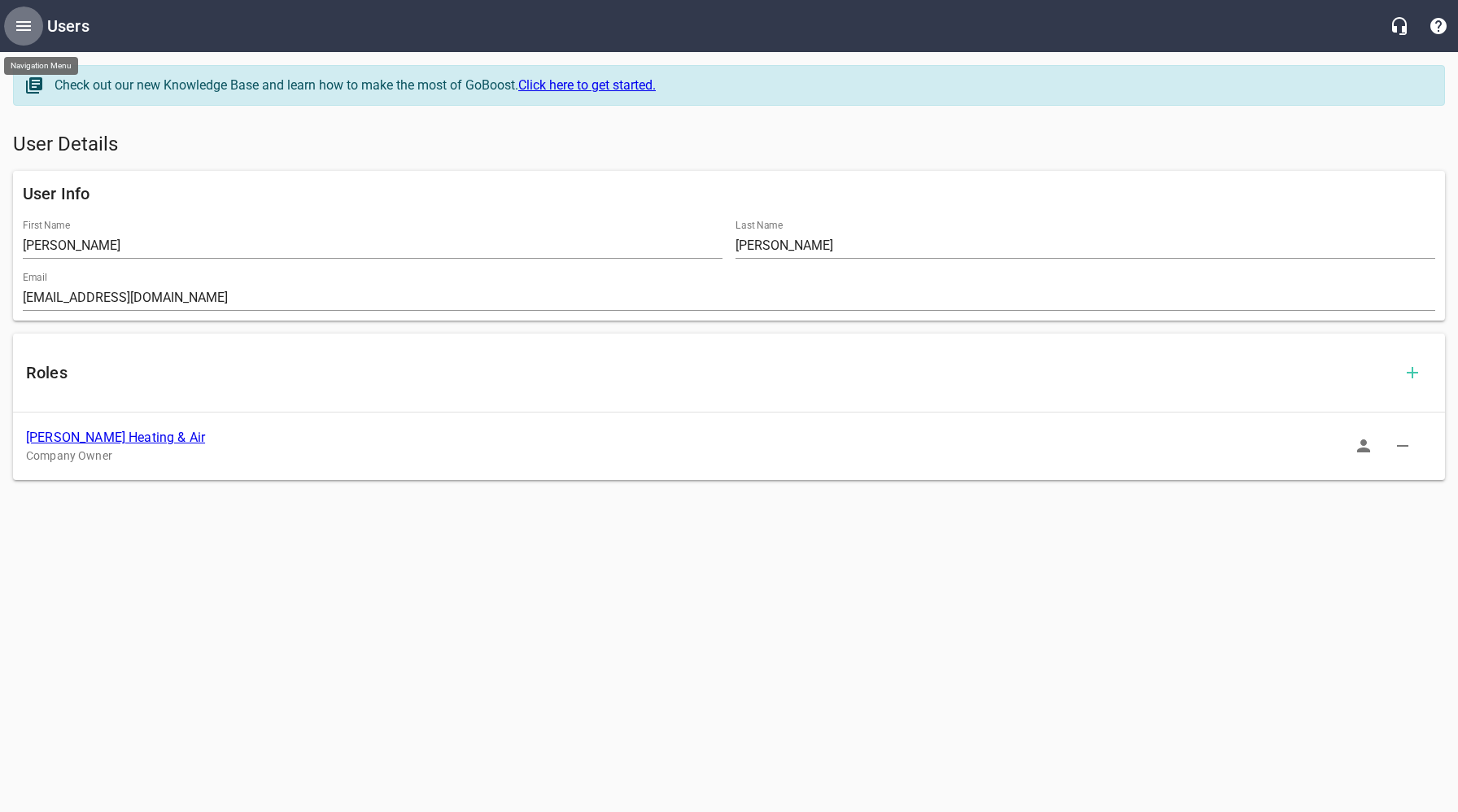
click at [20, 25] on icon "Open drawer" at bounding box center [23, 26] width 14 height 10
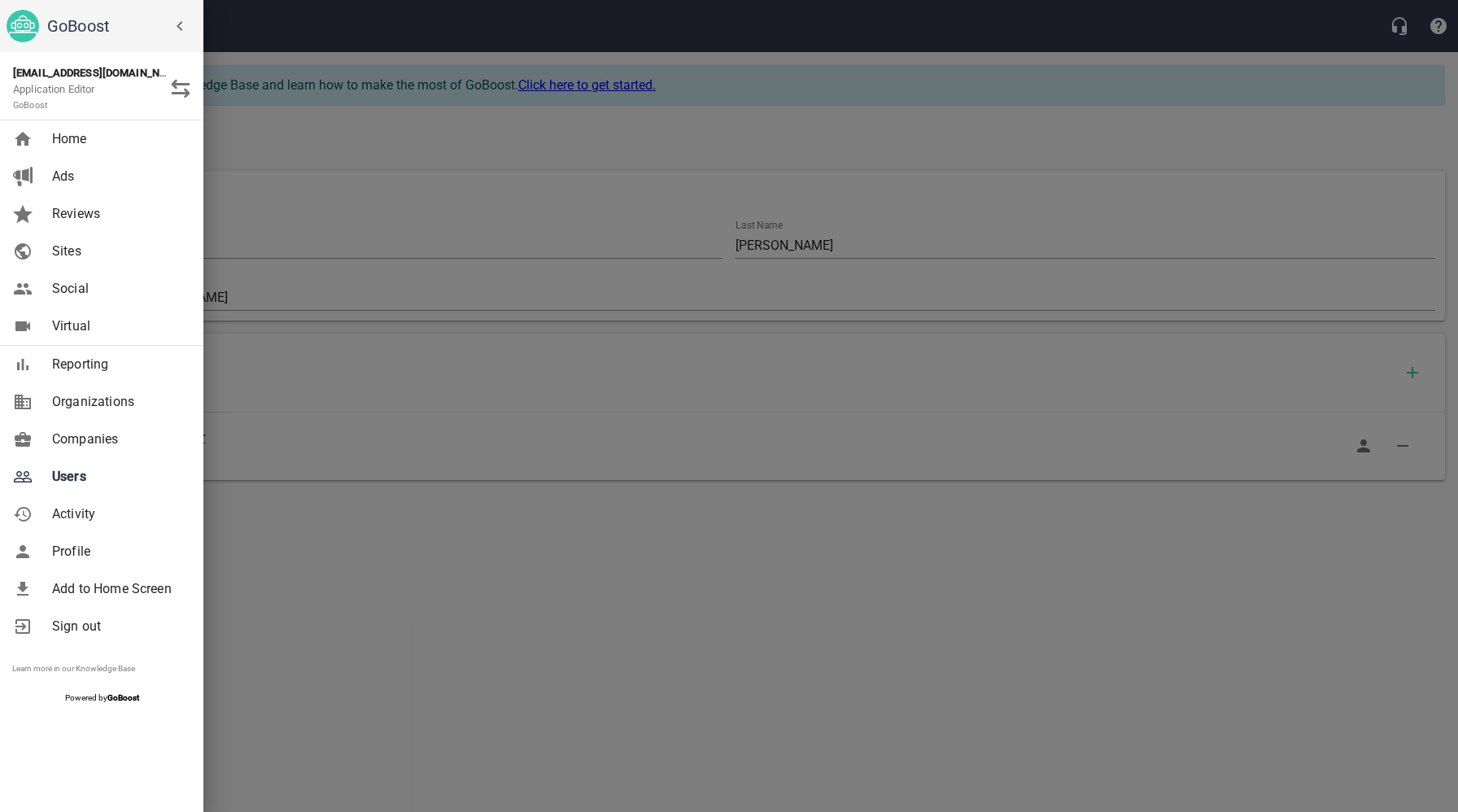
click at [93, 433] on span "Companies" at bounding box center [118, 440] width 132 height 20
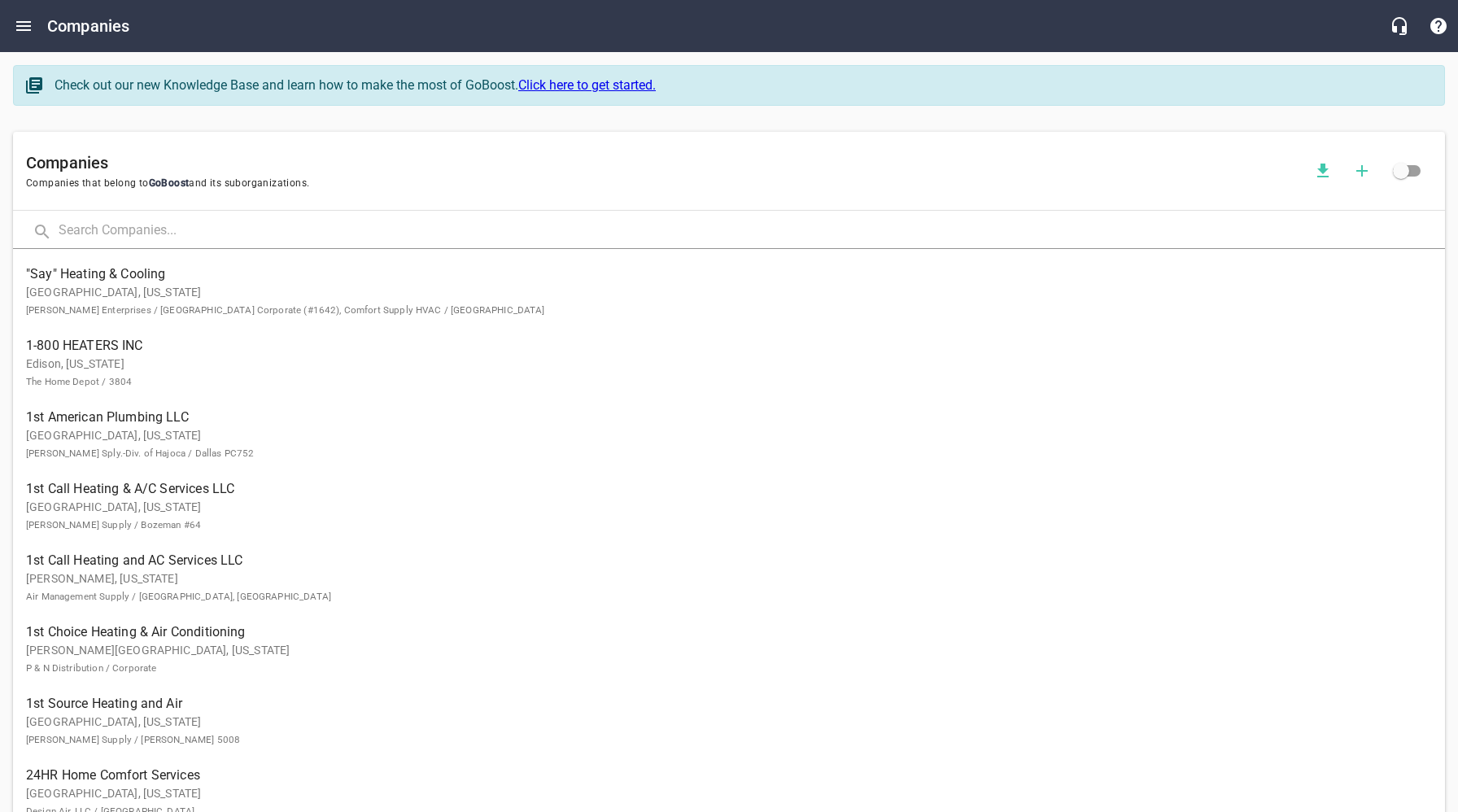
click at [178, 231] on input "text" at bounding box center [751, 231] width 1386 height 35
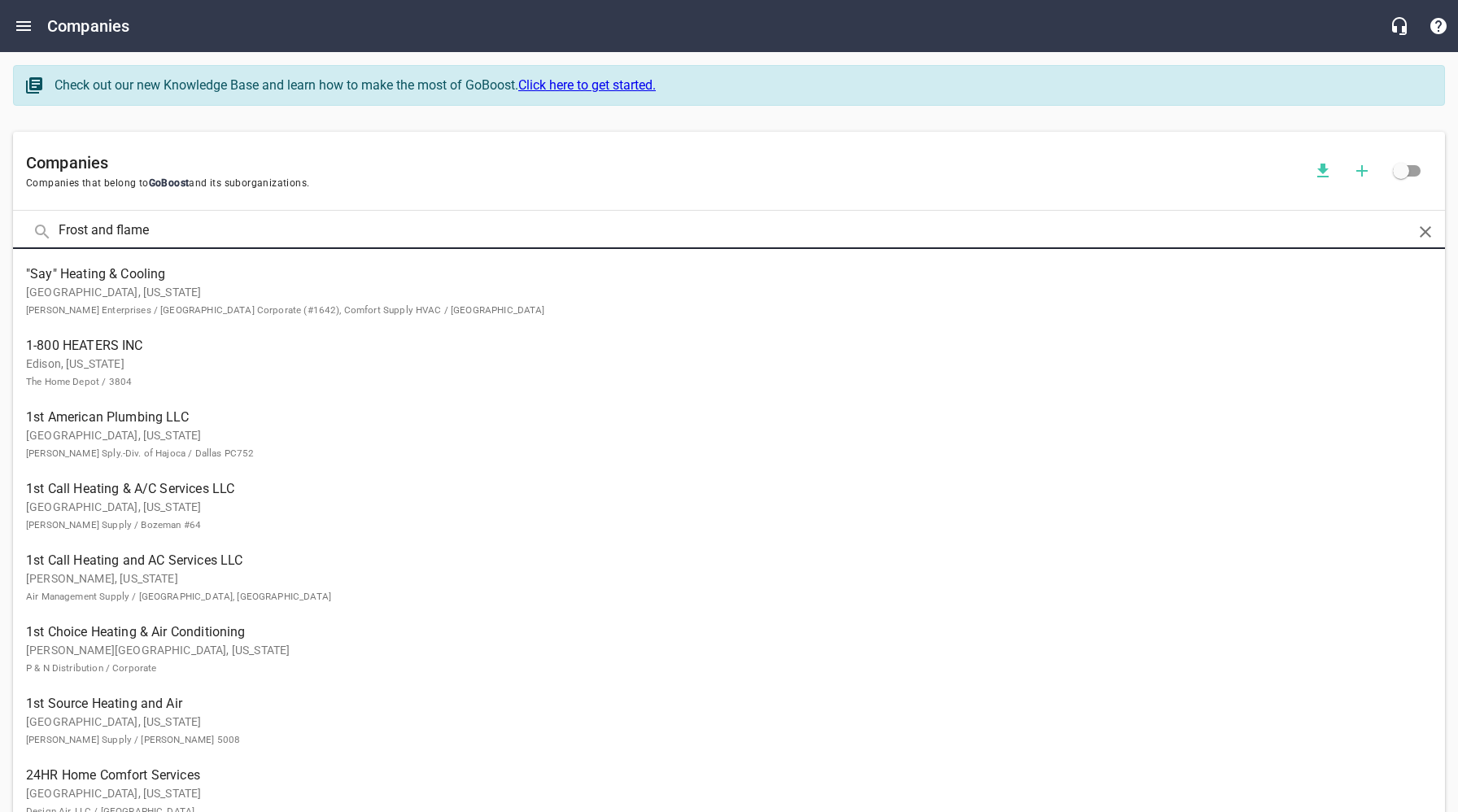
click button at bounding box center [0, 0] width 0 height 0
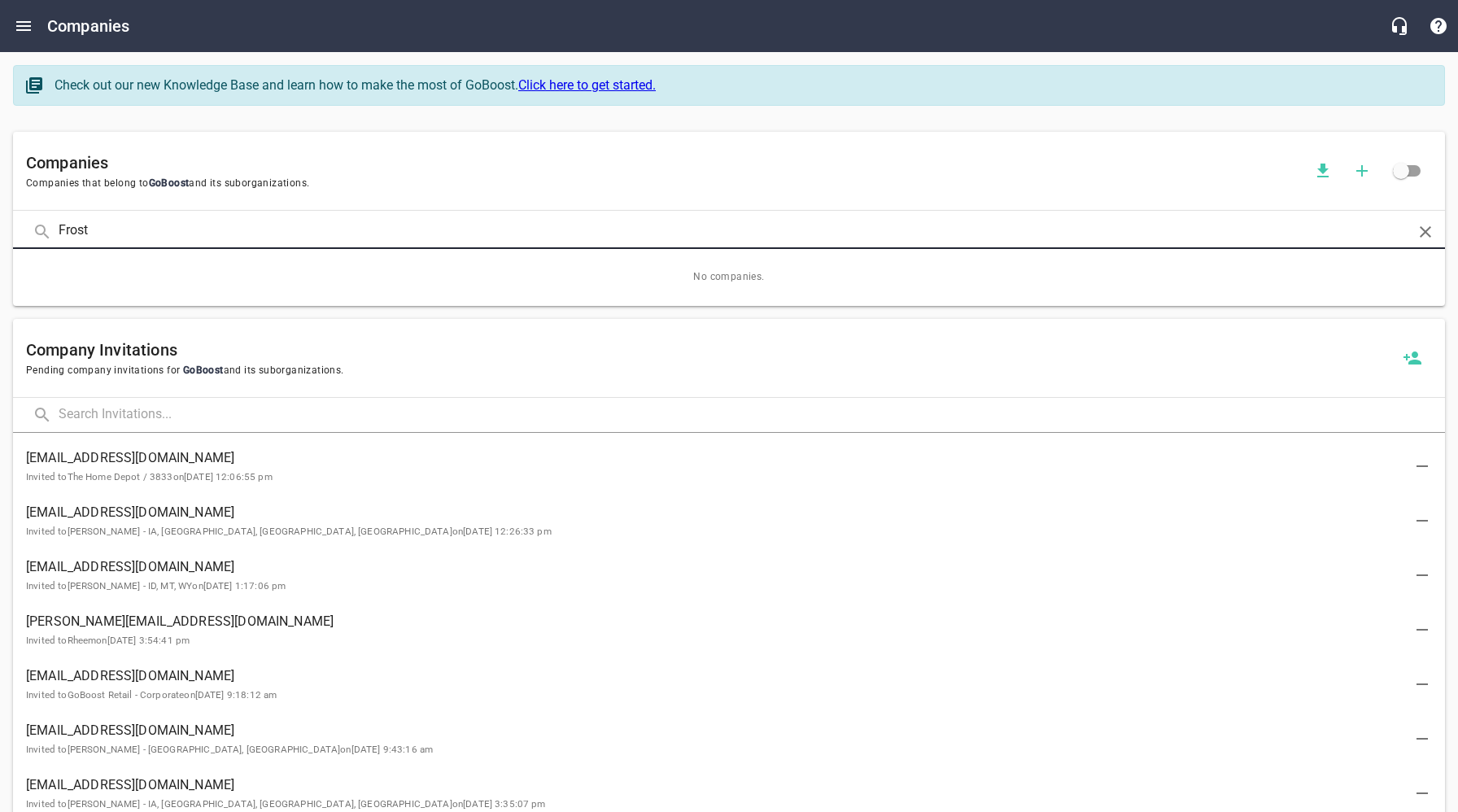
type input "Frost"
click button at bounding box center [0, 0] width 0 height 0
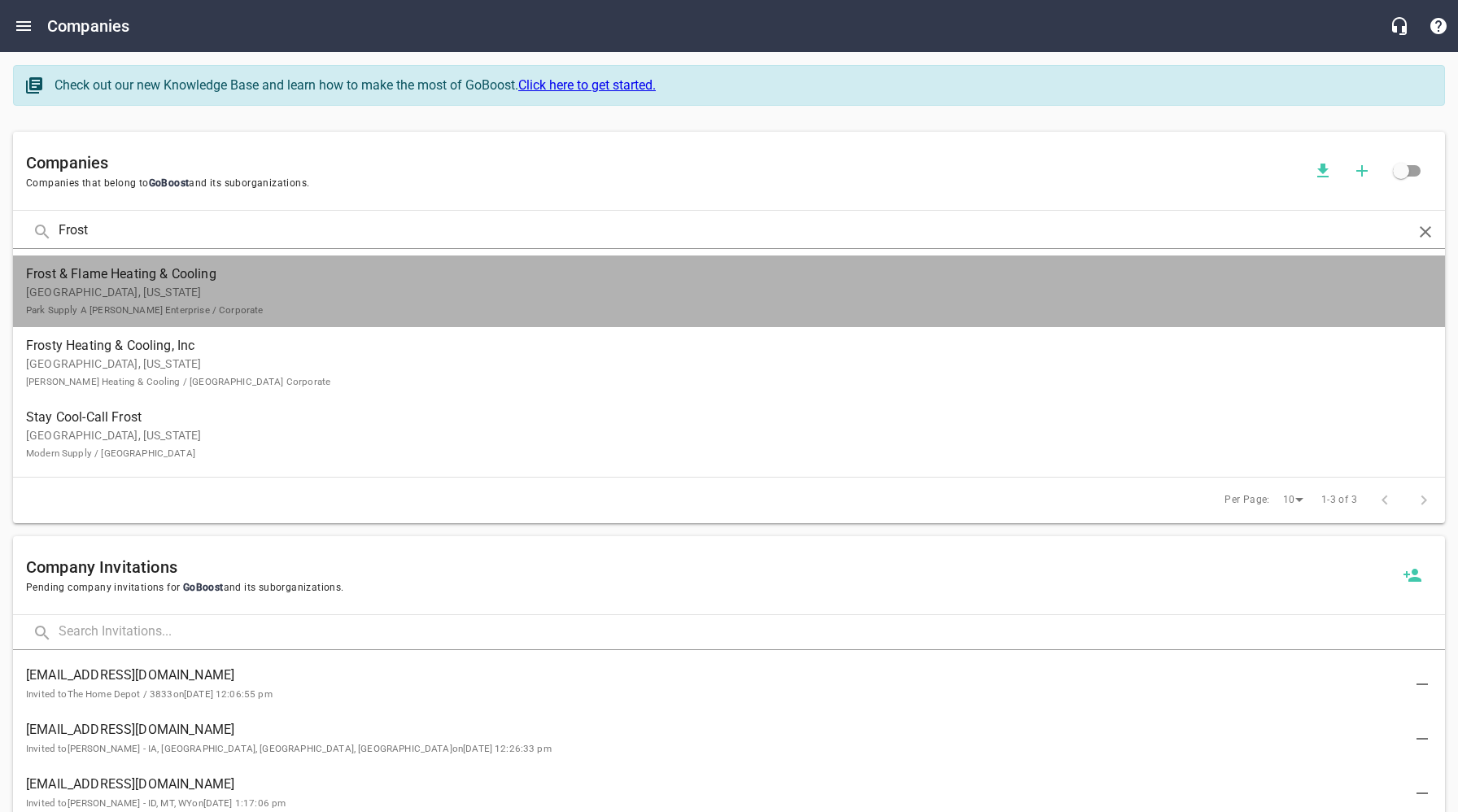
click at [108, 291] on p "[GEOGRAPHIC_DATA], [US_STATE] Park Supply A [PERSON_NAME] Enterprise / Corporate" at bounding box center [716, 301] width 1380 height 34
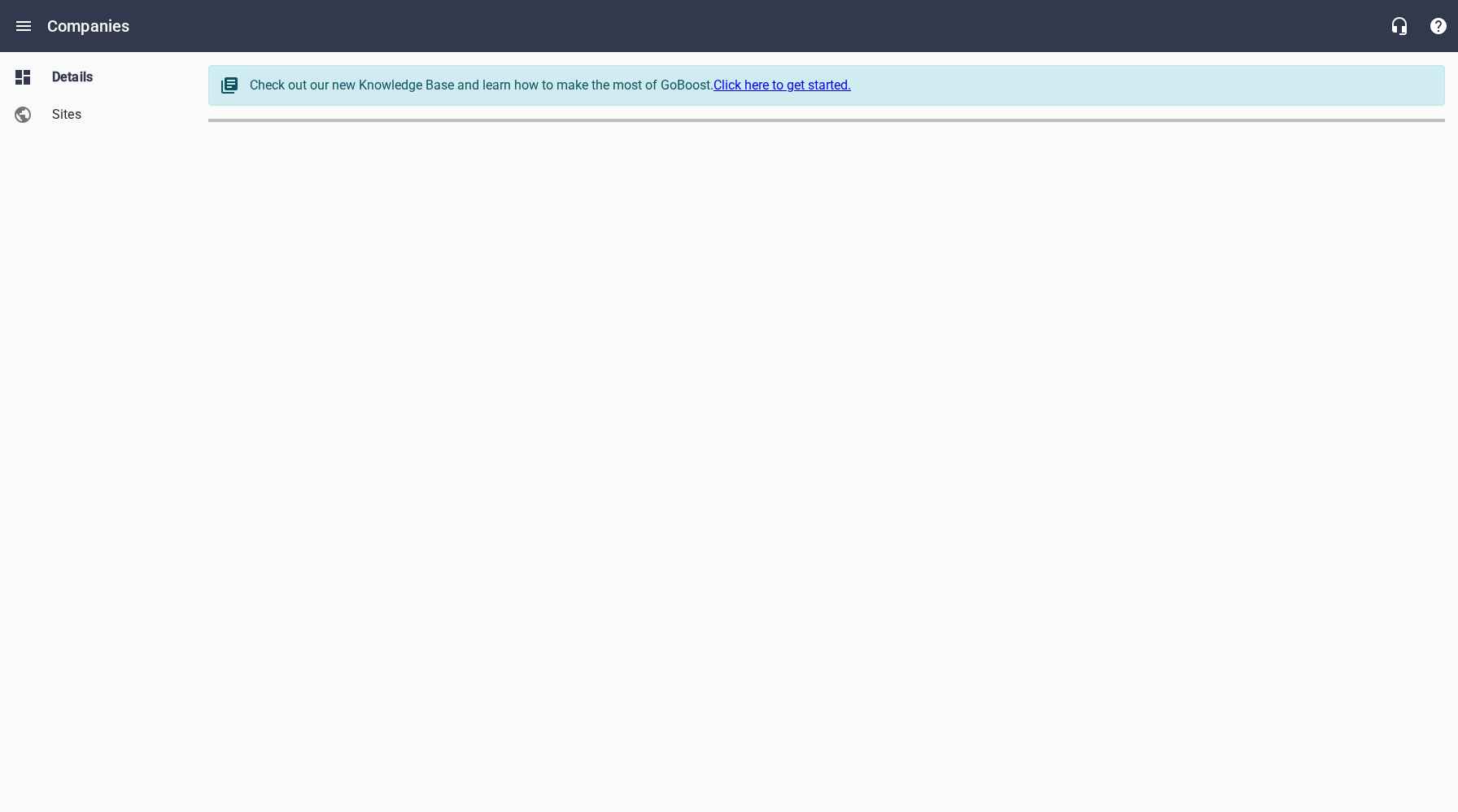
select select "[US_STATE]"
select select "48"
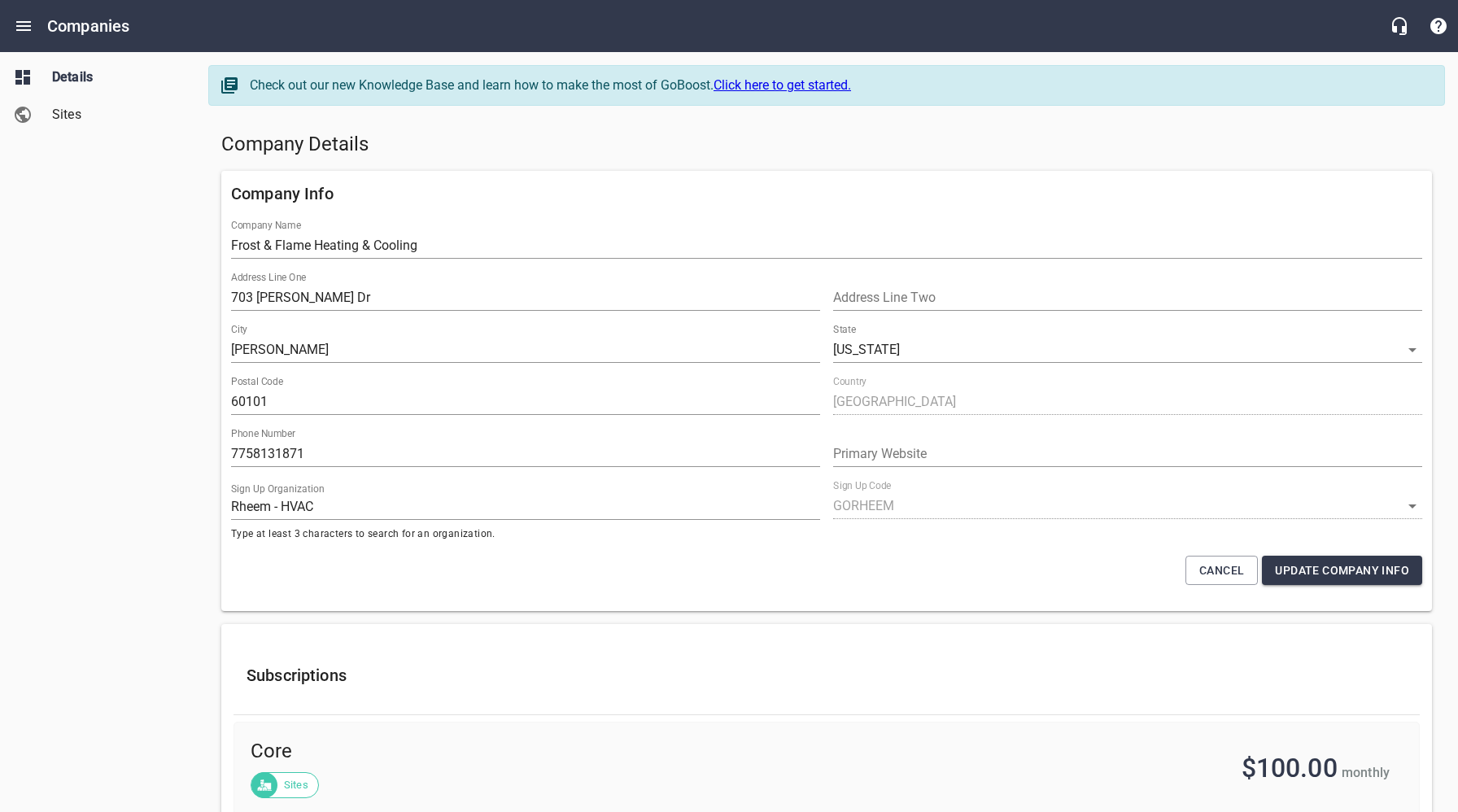
click at [83, 118] on span "Sites" at bounding box center [114, 115] width 124 height 20
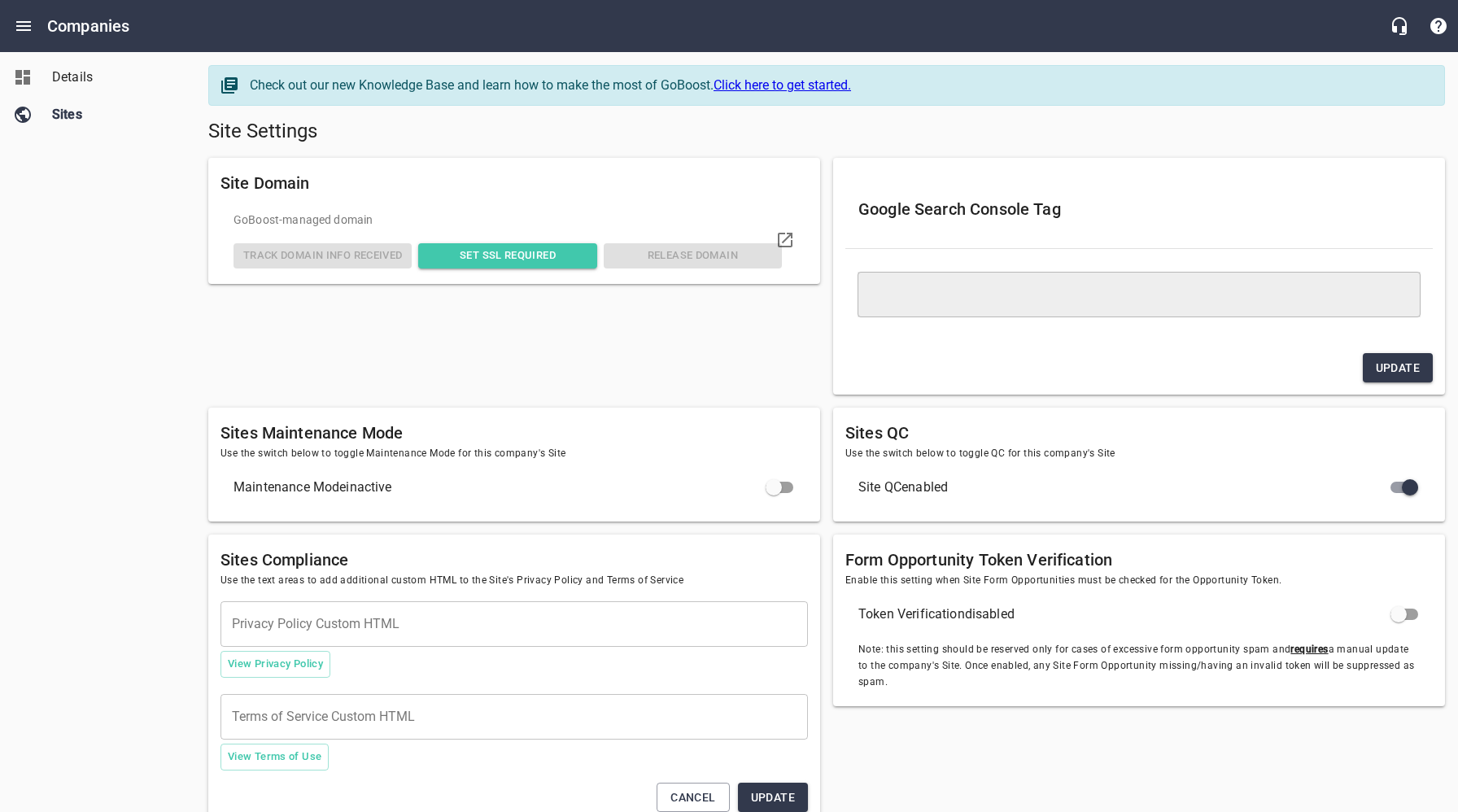
type textarea "<meta name="google-site-verification" content="6St089YImw2gtsC48EJQ1W-g-tm739Pt…"
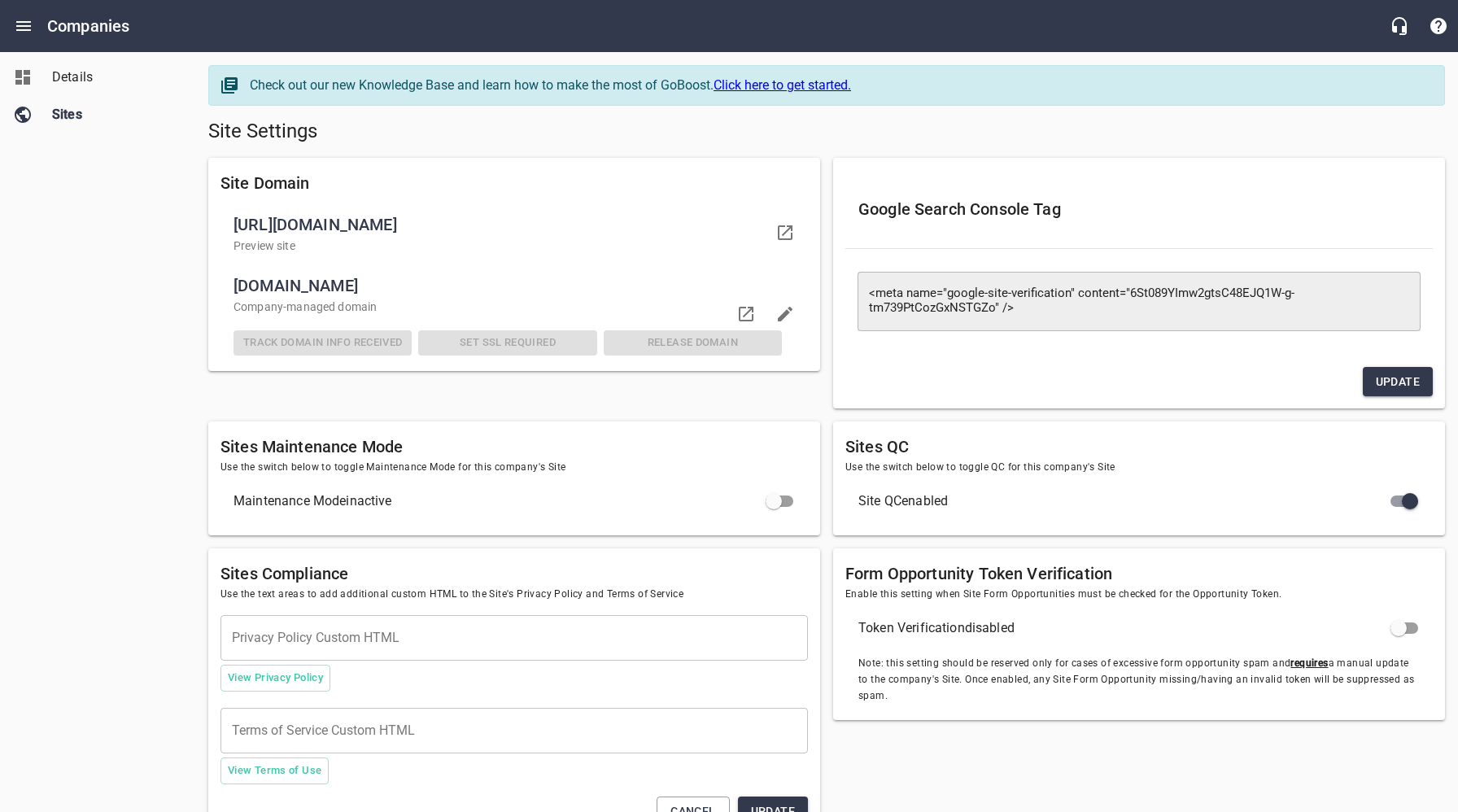
click at [77, 78] on span "Details" at bounding box center [114, 77] width 124 height 20
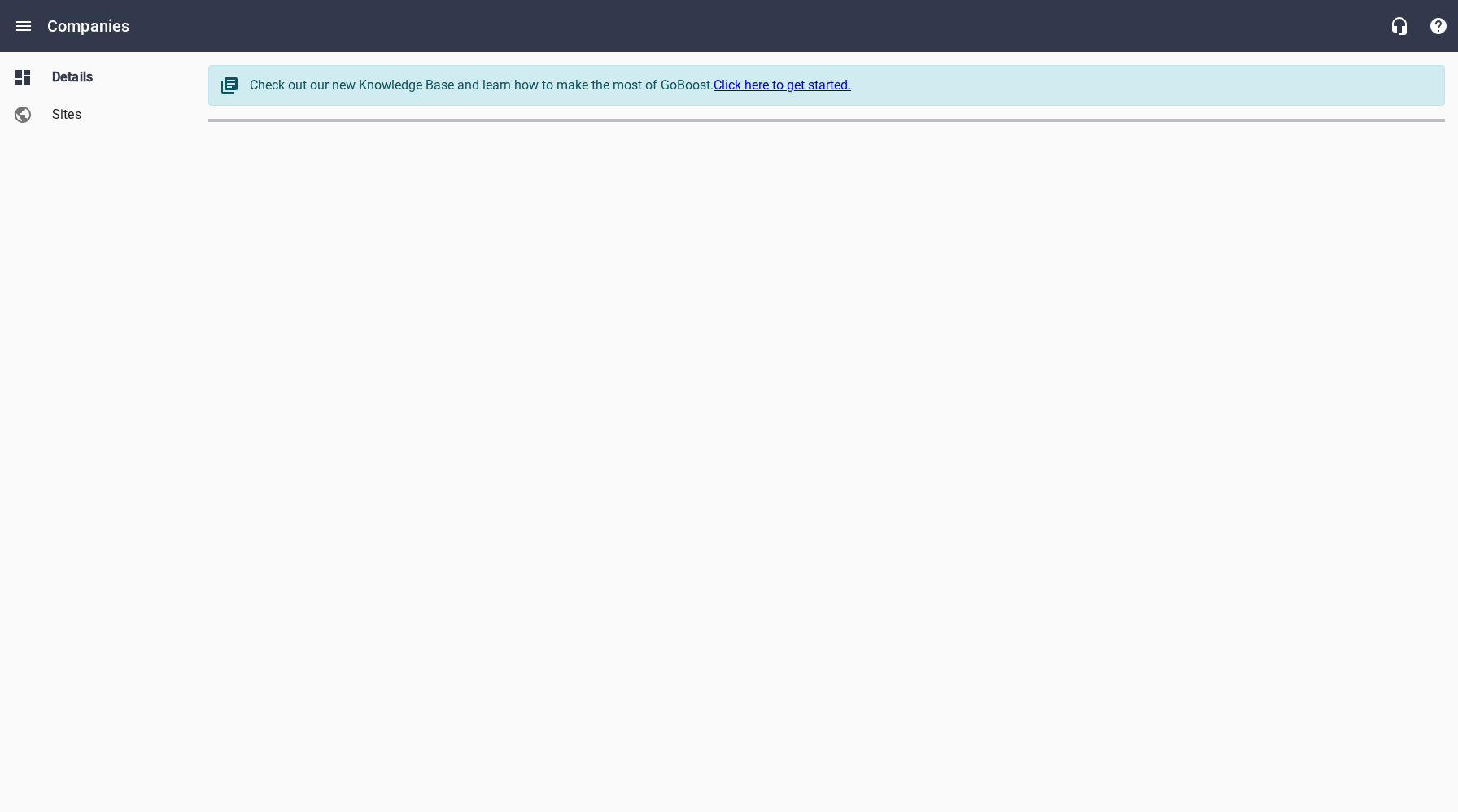
select select "[US_STATE]"
select select "48"
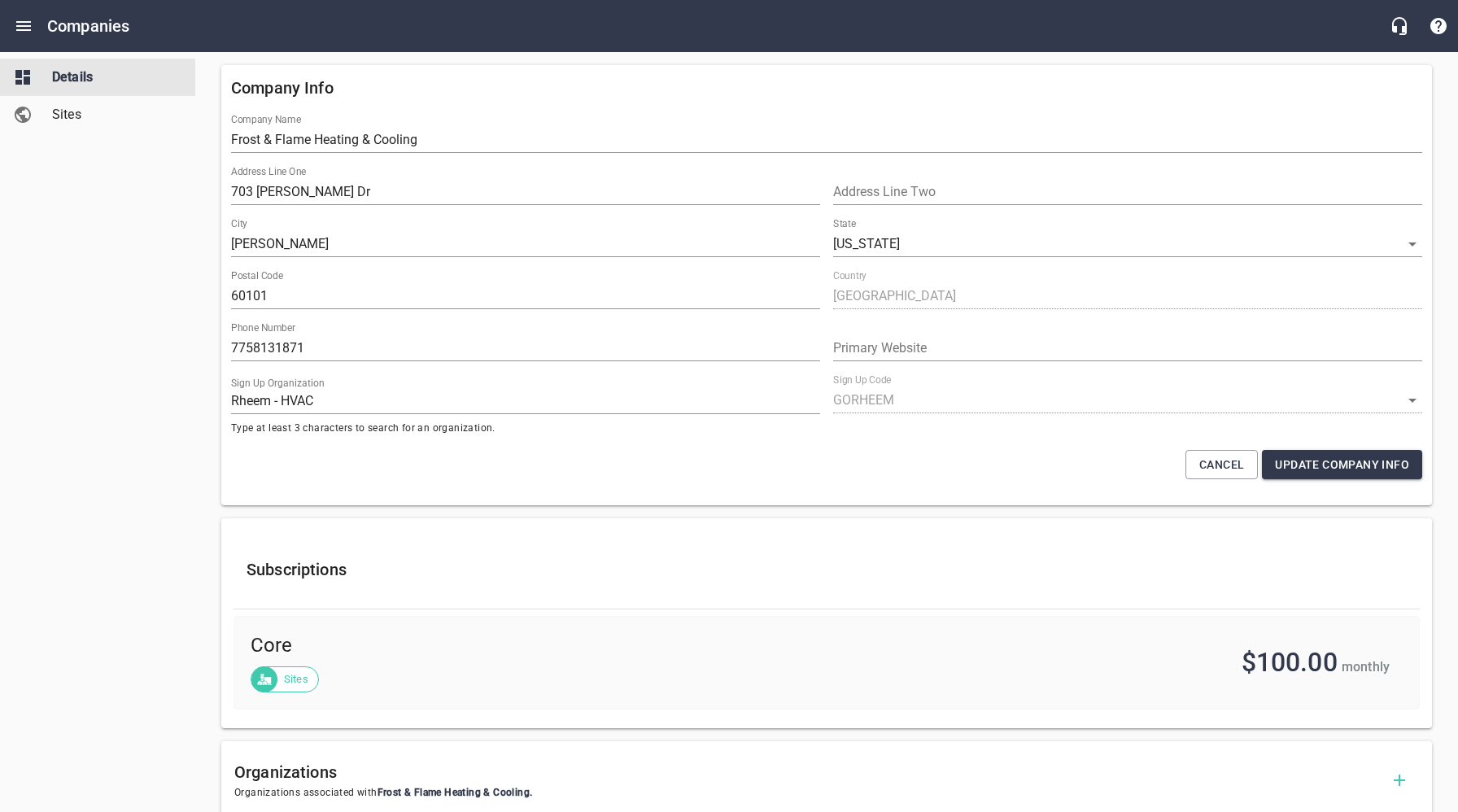
scroll to position [101, 0]
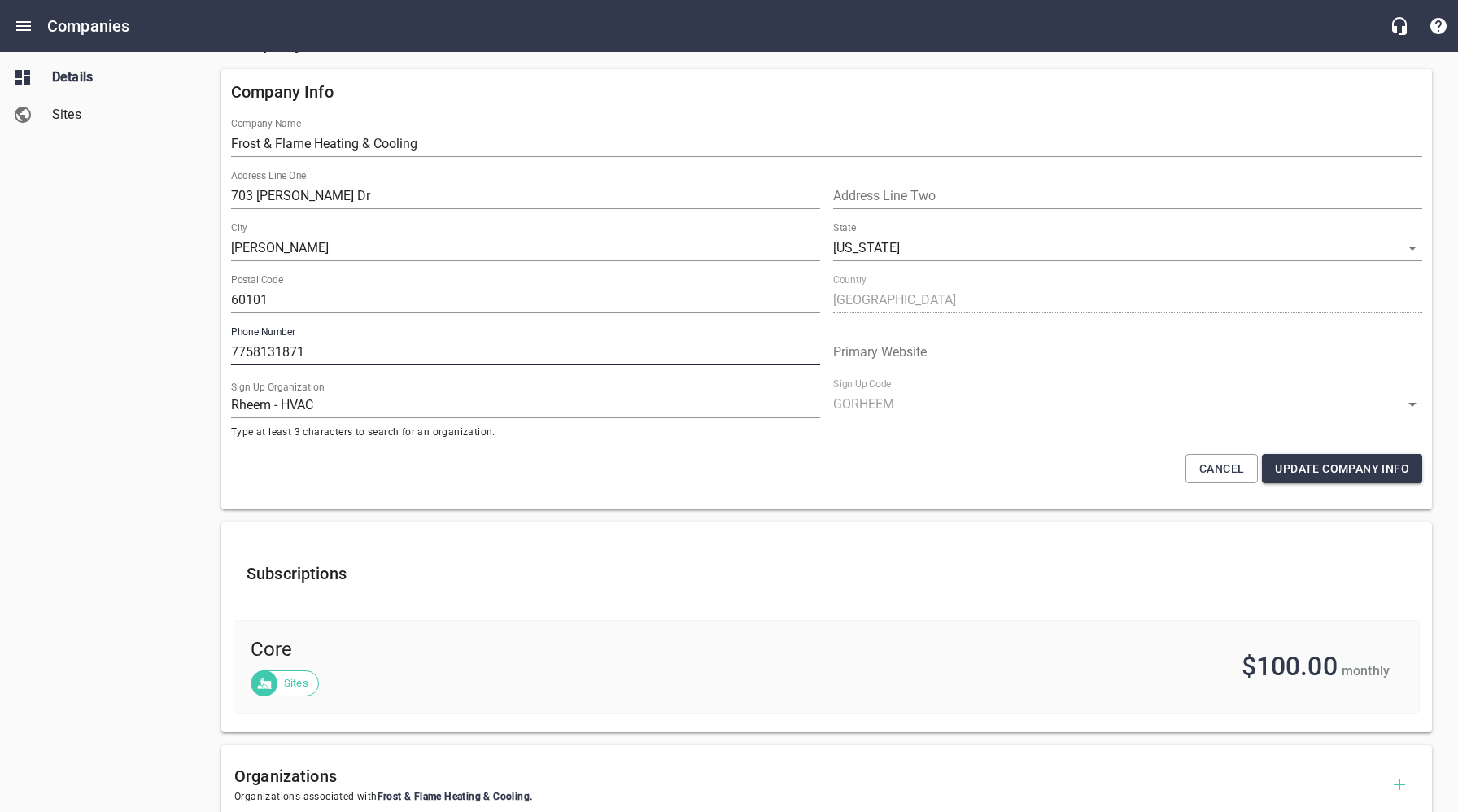
drag, startPoint x: 312, startPoint y: 353, endPoint x: 213, endPoint y: 351, distance: 99.0
type input "8479300337"
drag, startPoint x: 1019, startPoint y: 502, endPoint x: 1148, endPoint y: 493, distance: 129.3
click at [1019, 502] on div "Company Info Company Name Frost & Flame Heating & Cooling Address Line One 703 …" at bounding box center [827, 289] width 1211 height 441
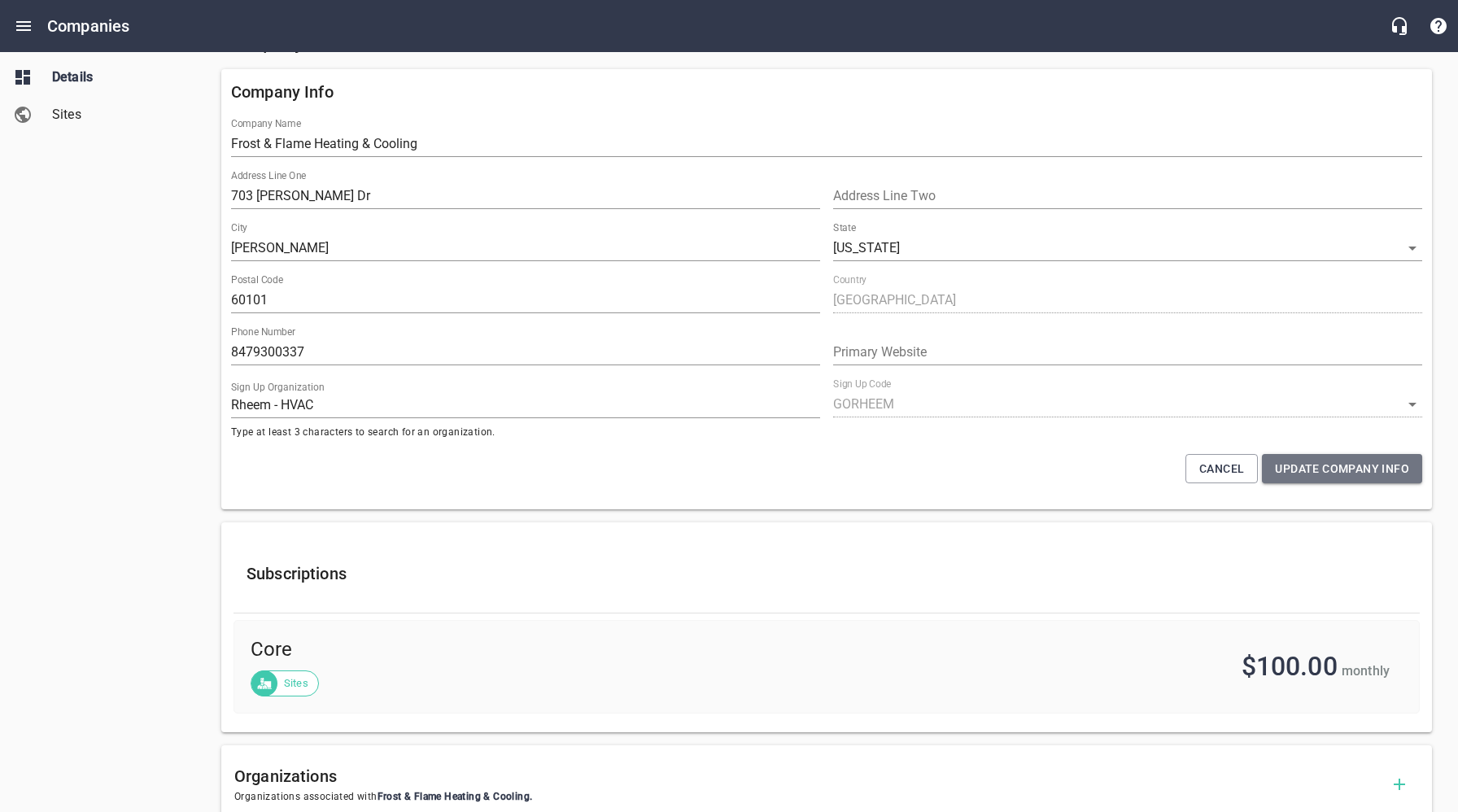
click at [1312, 470] on span "Update Company Info" at bounding box center [1342, 469] width 135 height 21
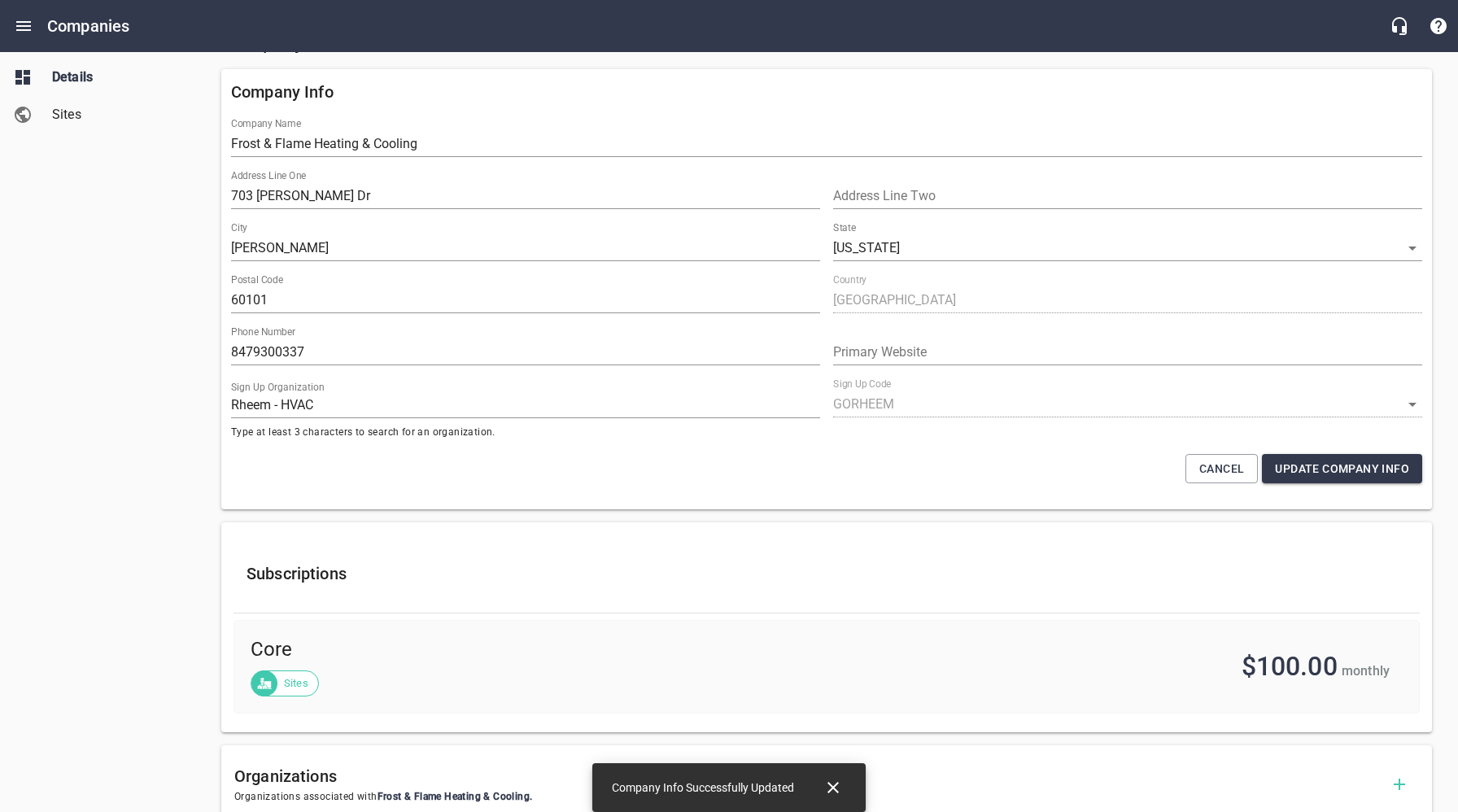
click at [81, 119] on span "Sites" at bounding box center [114, 115] width 124 height 20
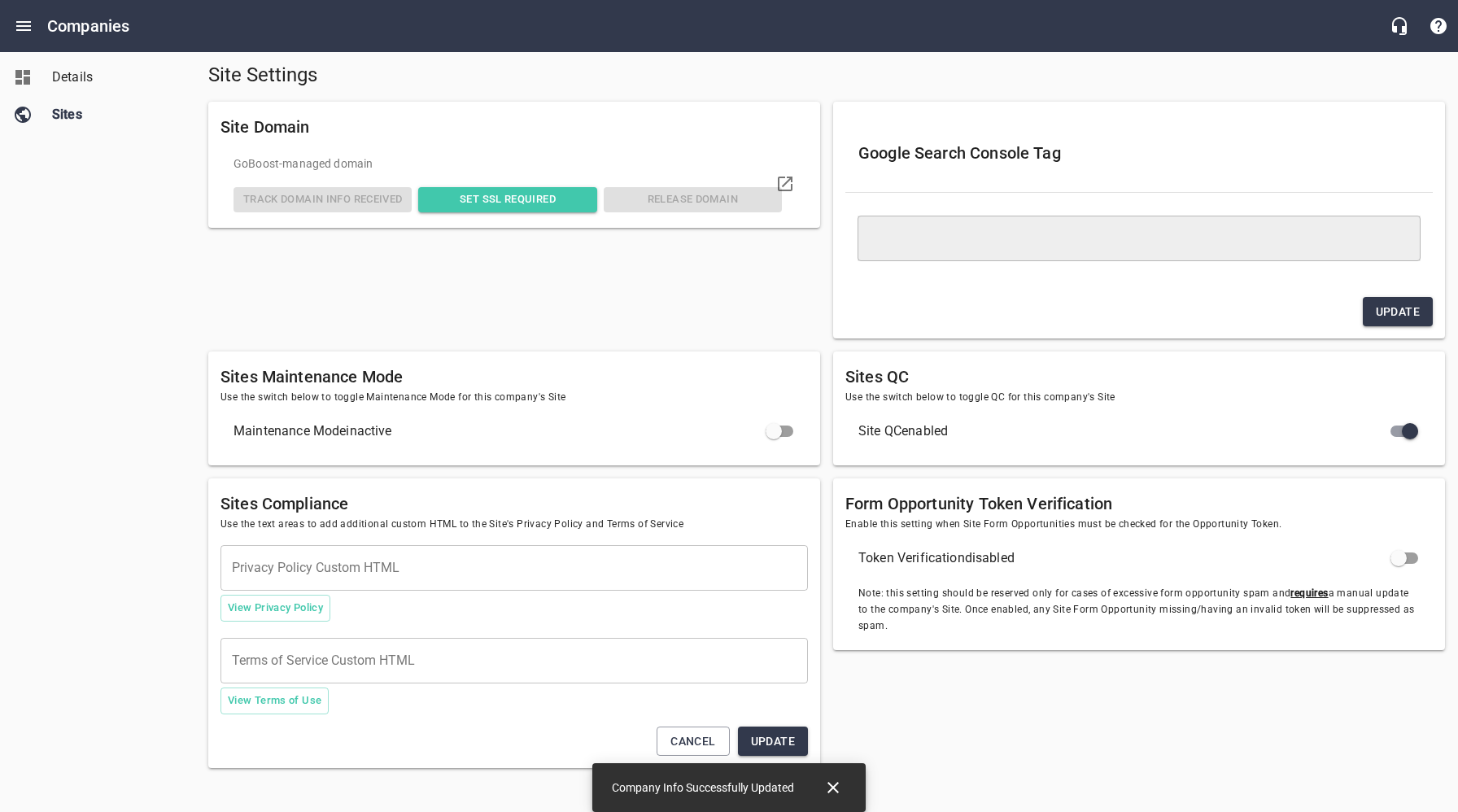
scroll to position [70, 0]
type textarea "<meta name="google-site-verification" content="6St089YImw2gtsC48EJQ1W-g-tm739Pt…"
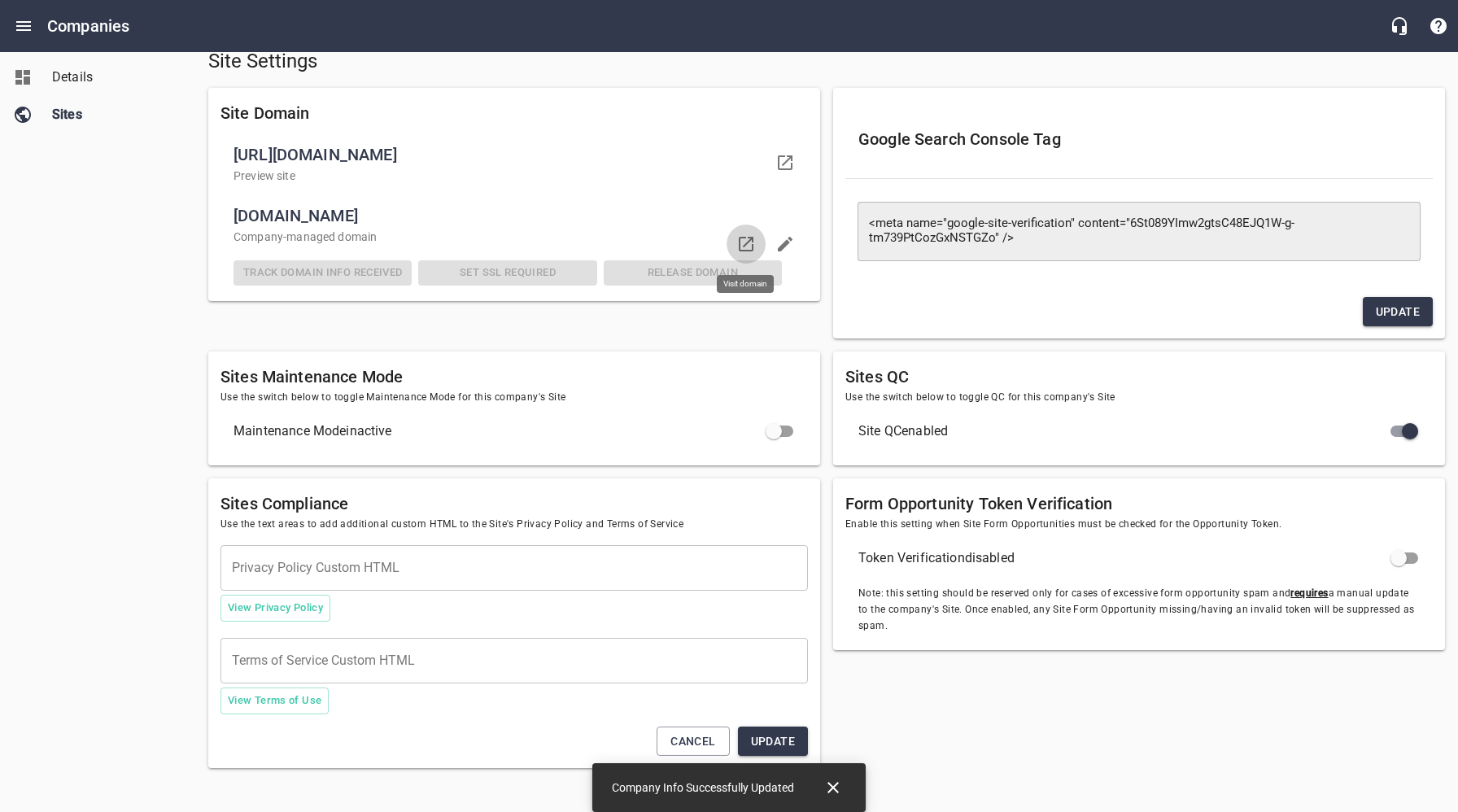
click at [750, 241] on icon at bounding box center [746, 244] width 20 height 20
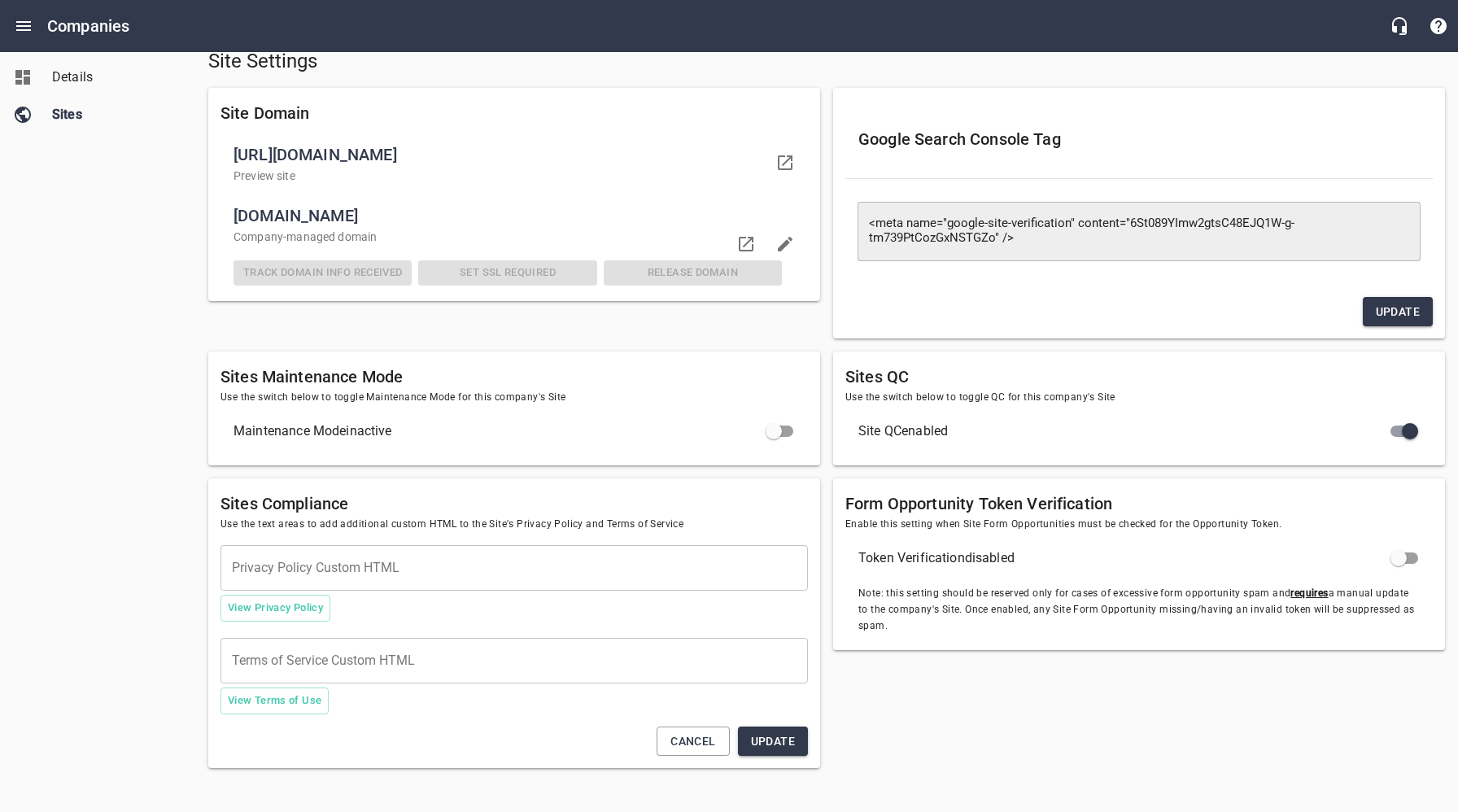
click at [84, 76] on span "Details" at bounding box center [114, 77] width 124 height 20
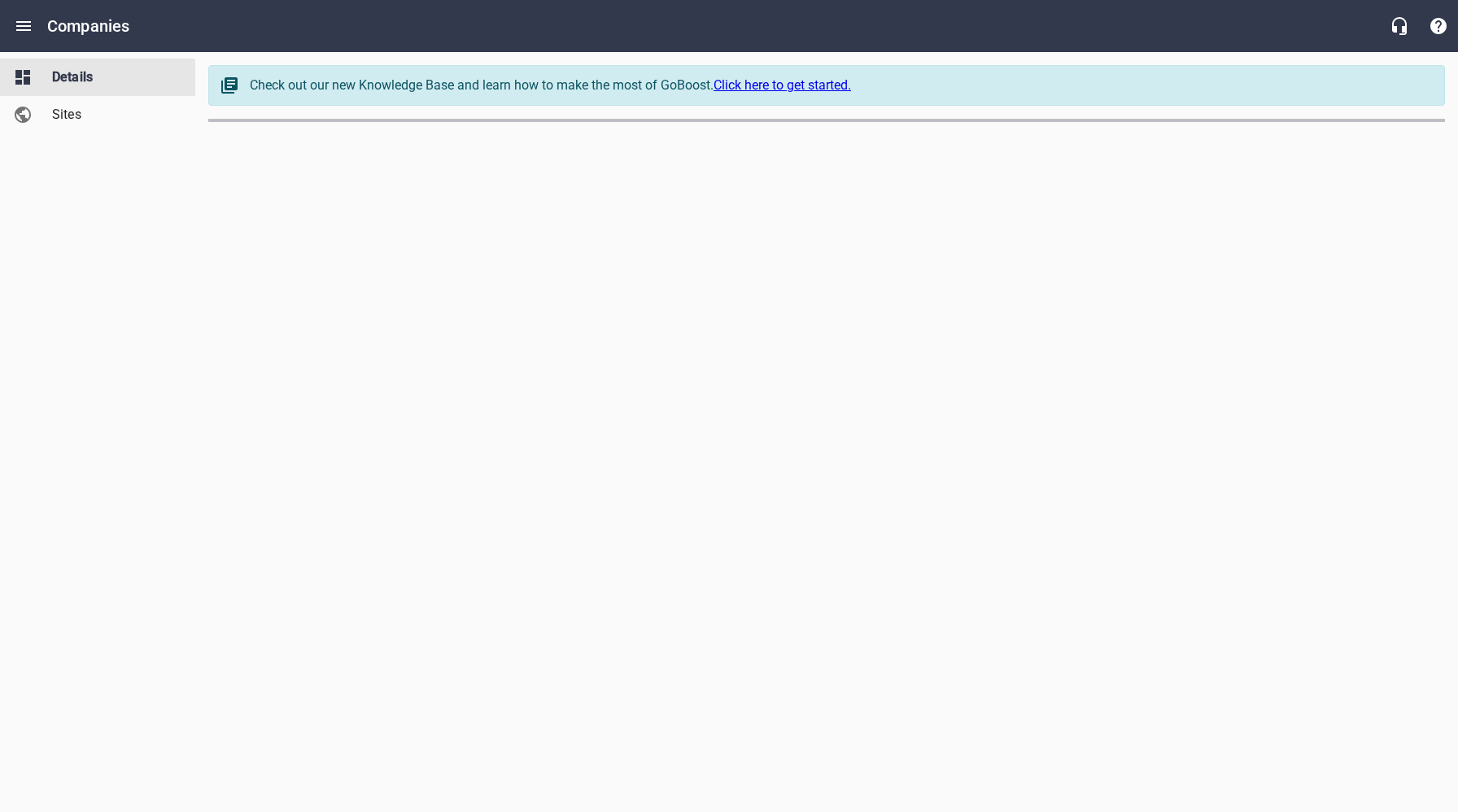
select select "[US_STATE]"
select select "48"
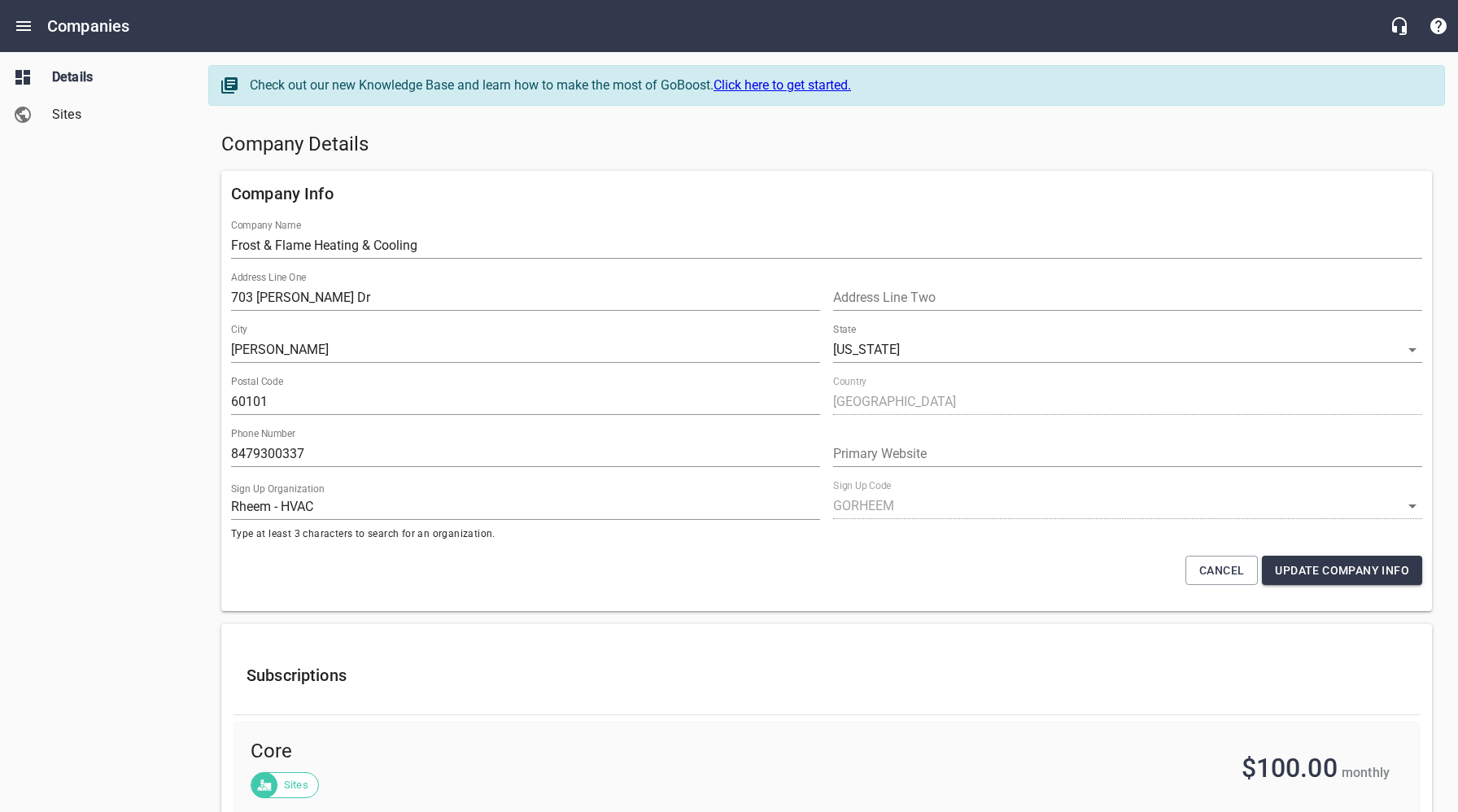
click at [165, 225] on div "Details Sites" at bounding box center [98, 406] width 196 height 812
click at [841, 162] on div "Company Details" at bounding box center [826, 145] width 1224 height 39
click at [709, 159] on div "Company Details" at bounding box center [826, 145] width 1224 height 39
click at [26, 26] on icon "Open drawer" at bounding box center [23, 26] width 14 height 10
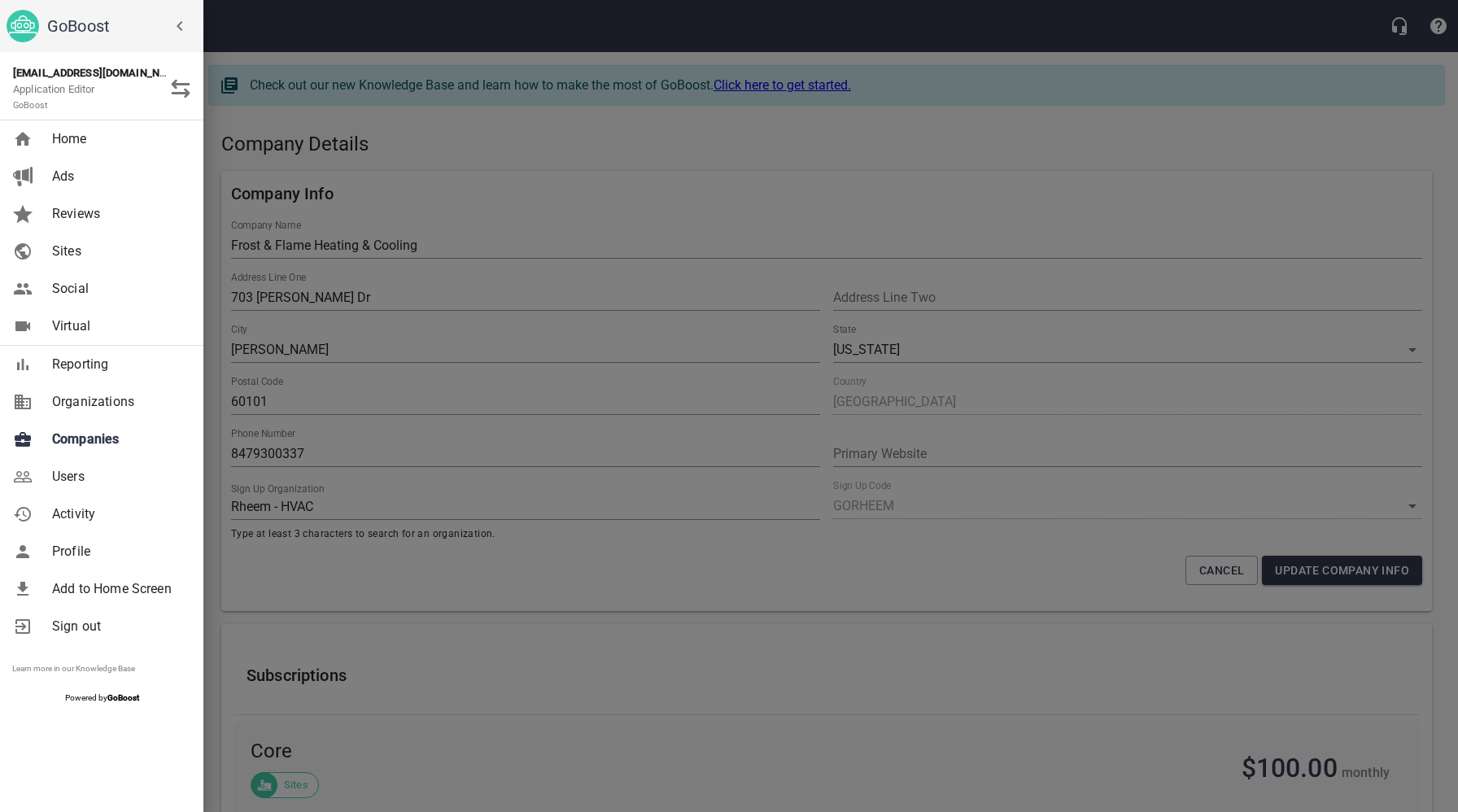
click at [110, 441] on span "Companies" at bounding box center [118, 440] width 132 height 20
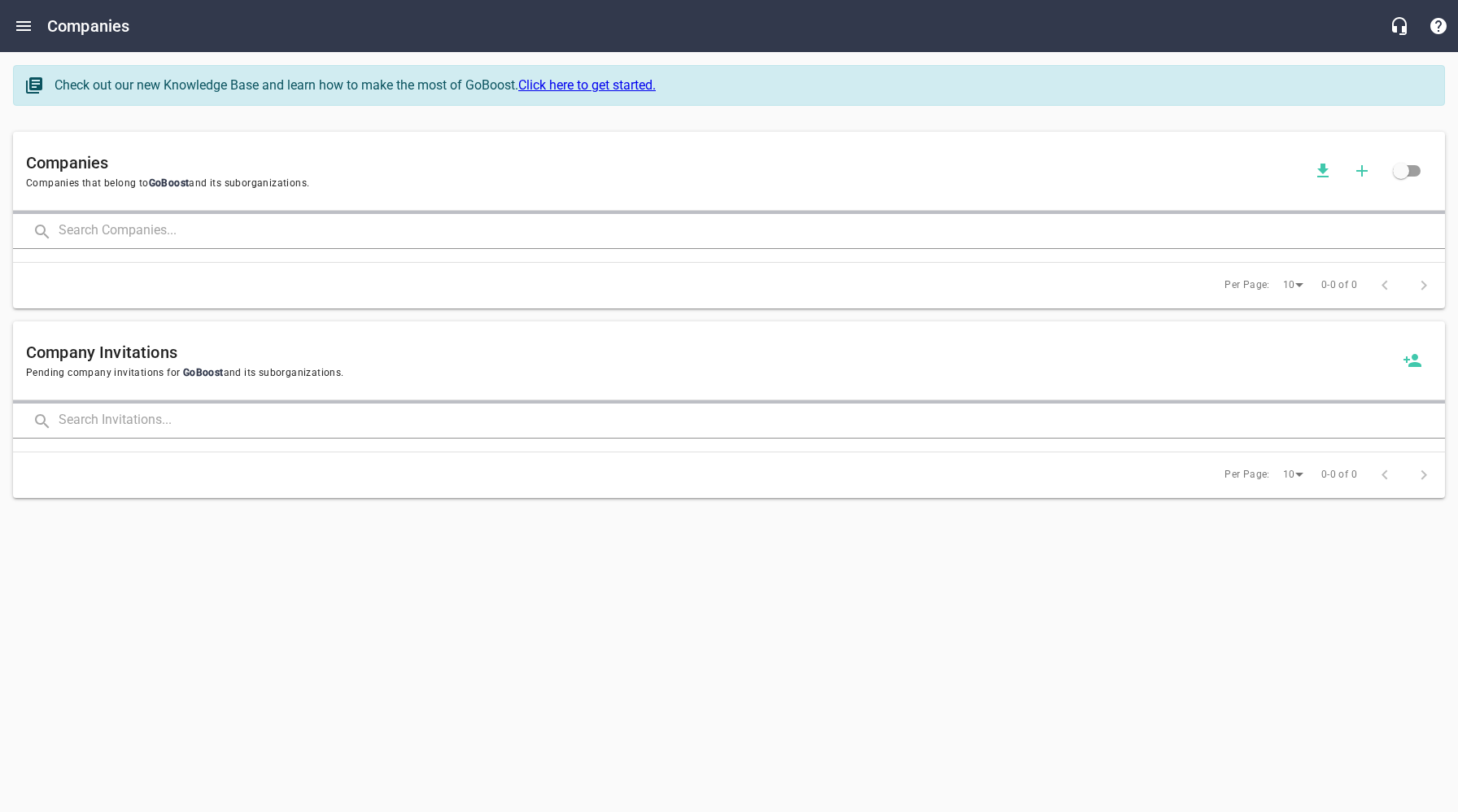
click at [276, 234] on input "text" at bounding box center [751, 231] width 1386 height 35
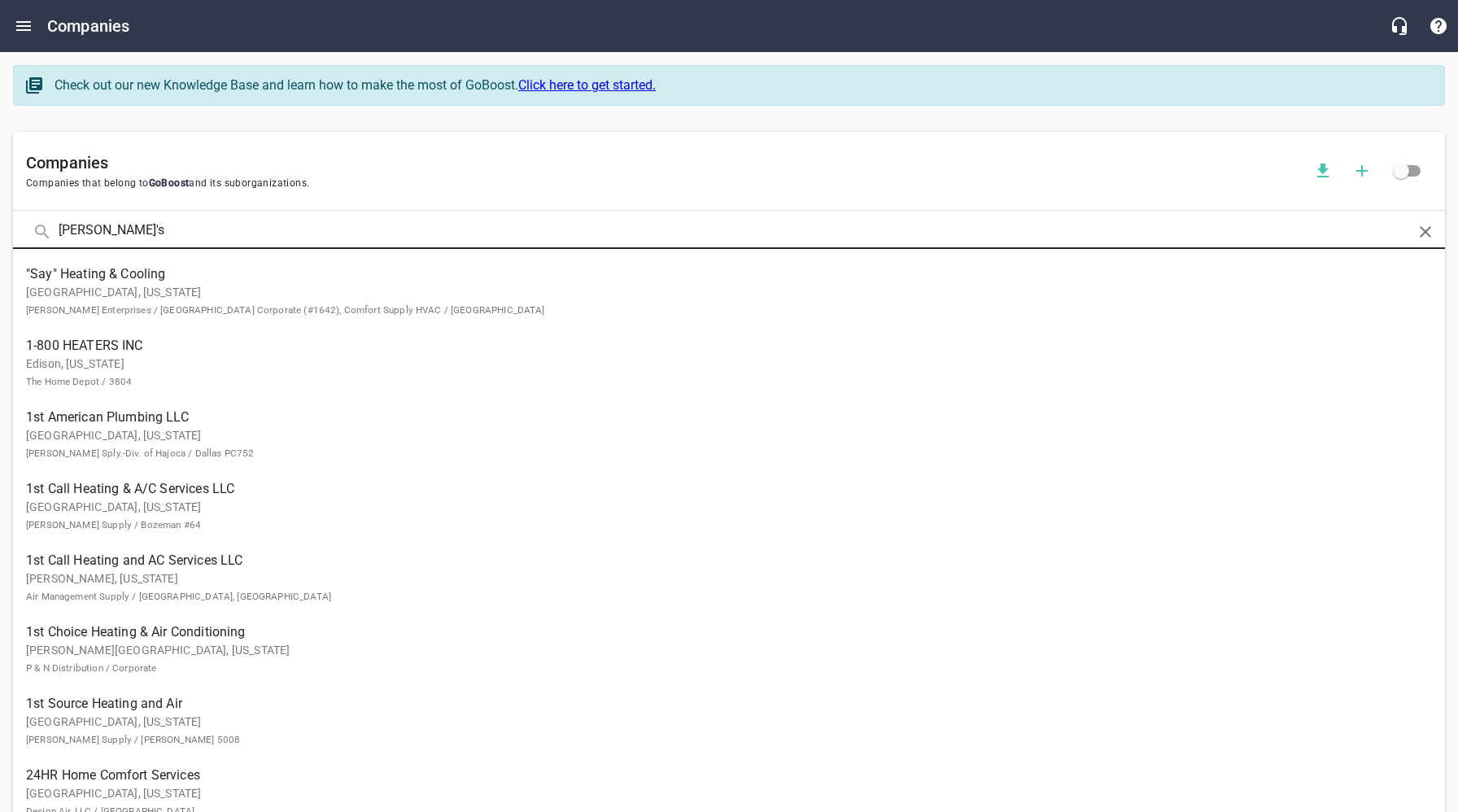
click button at bounding box center [0, 0] width 0 height 0
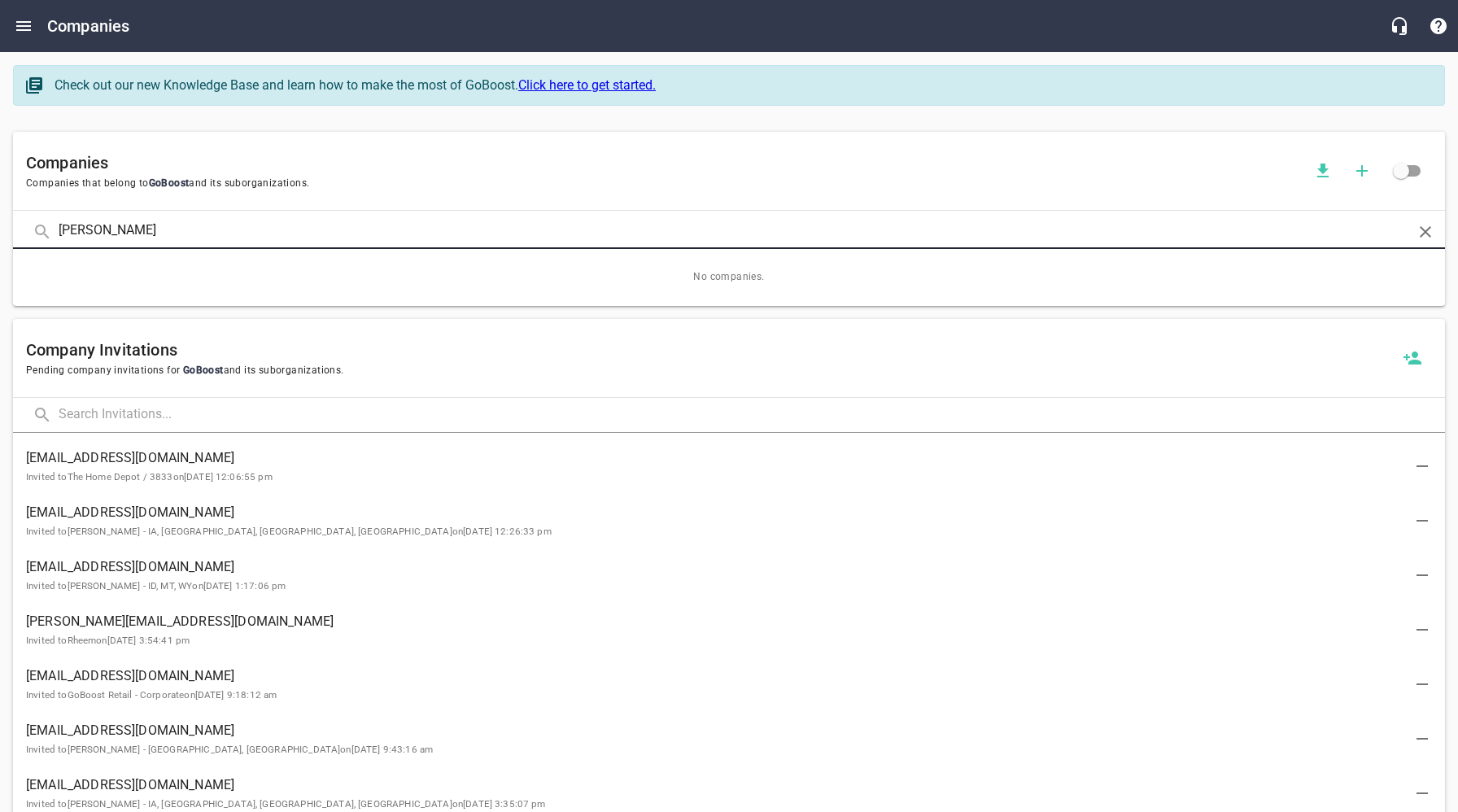
type input "[PERSON_NAME]"
click button at bounding box center [0, 0] width 0 height 0
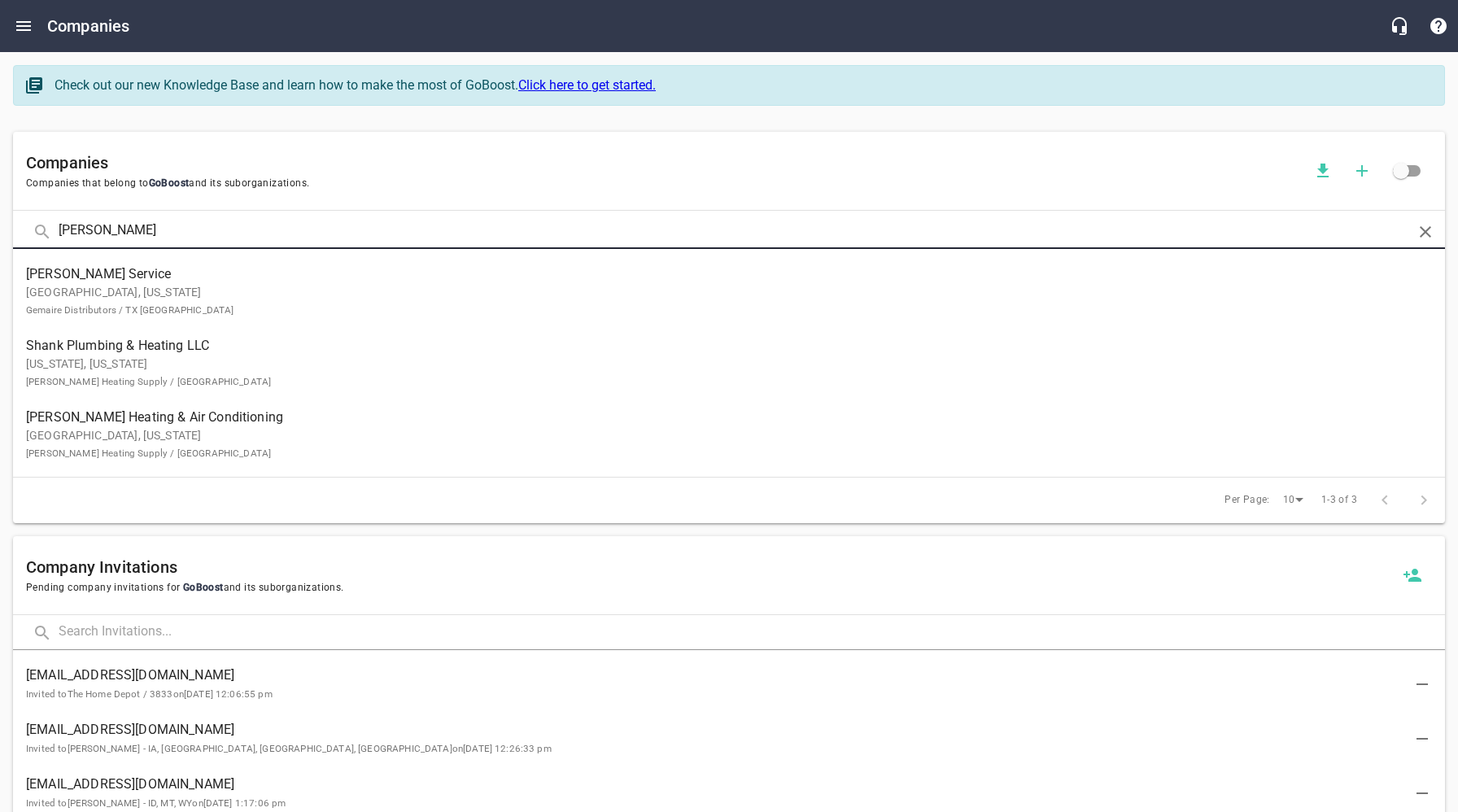
click at [85, 285] on p "[GEOGRAPHIC_DATA], [US_STATE] Gemaire Distributors / TX [GEOGRAPHIC_DATA]" at bounding box center [716, 301] width 1380 height 34
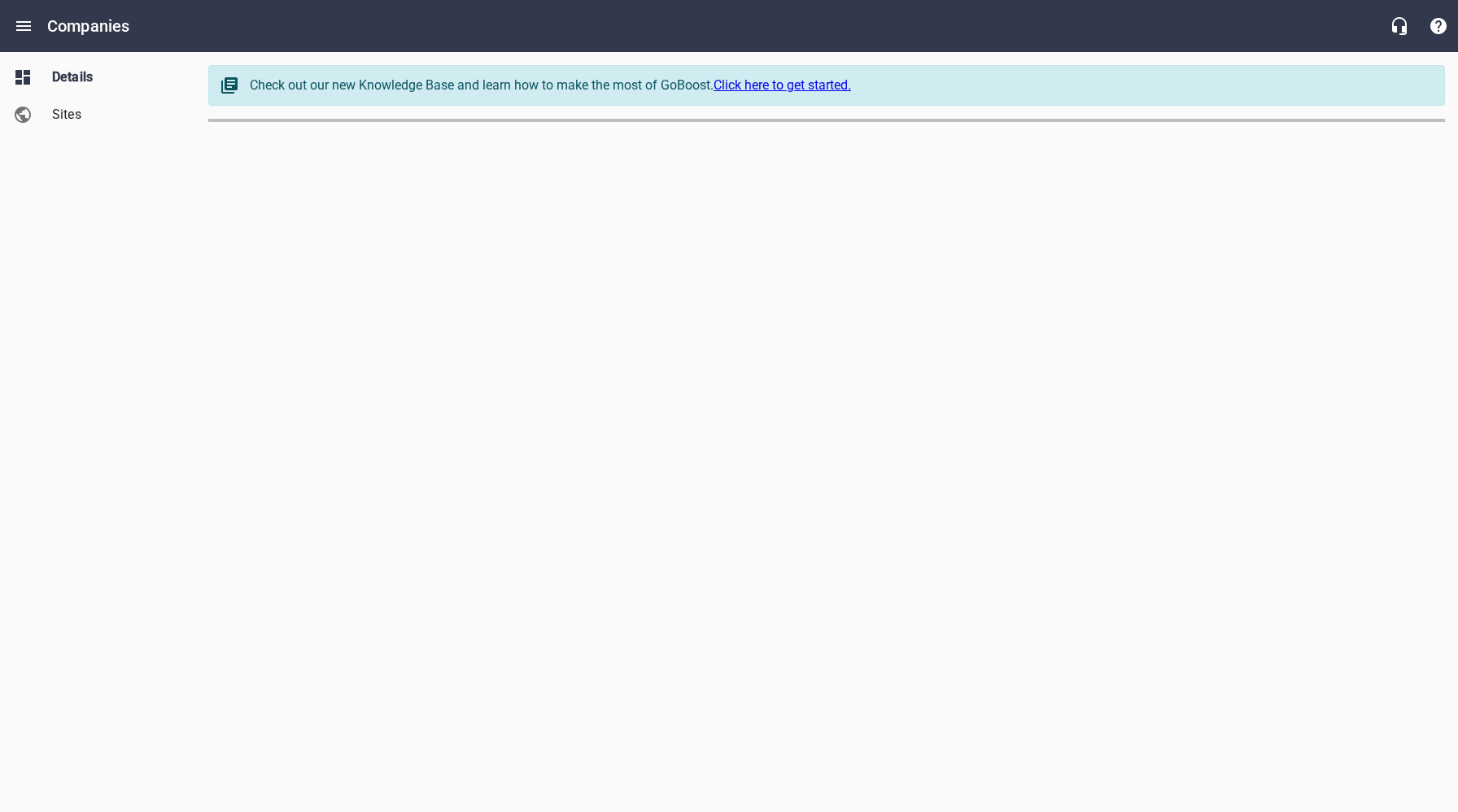
select select "[US_STATE]"
select select "62"
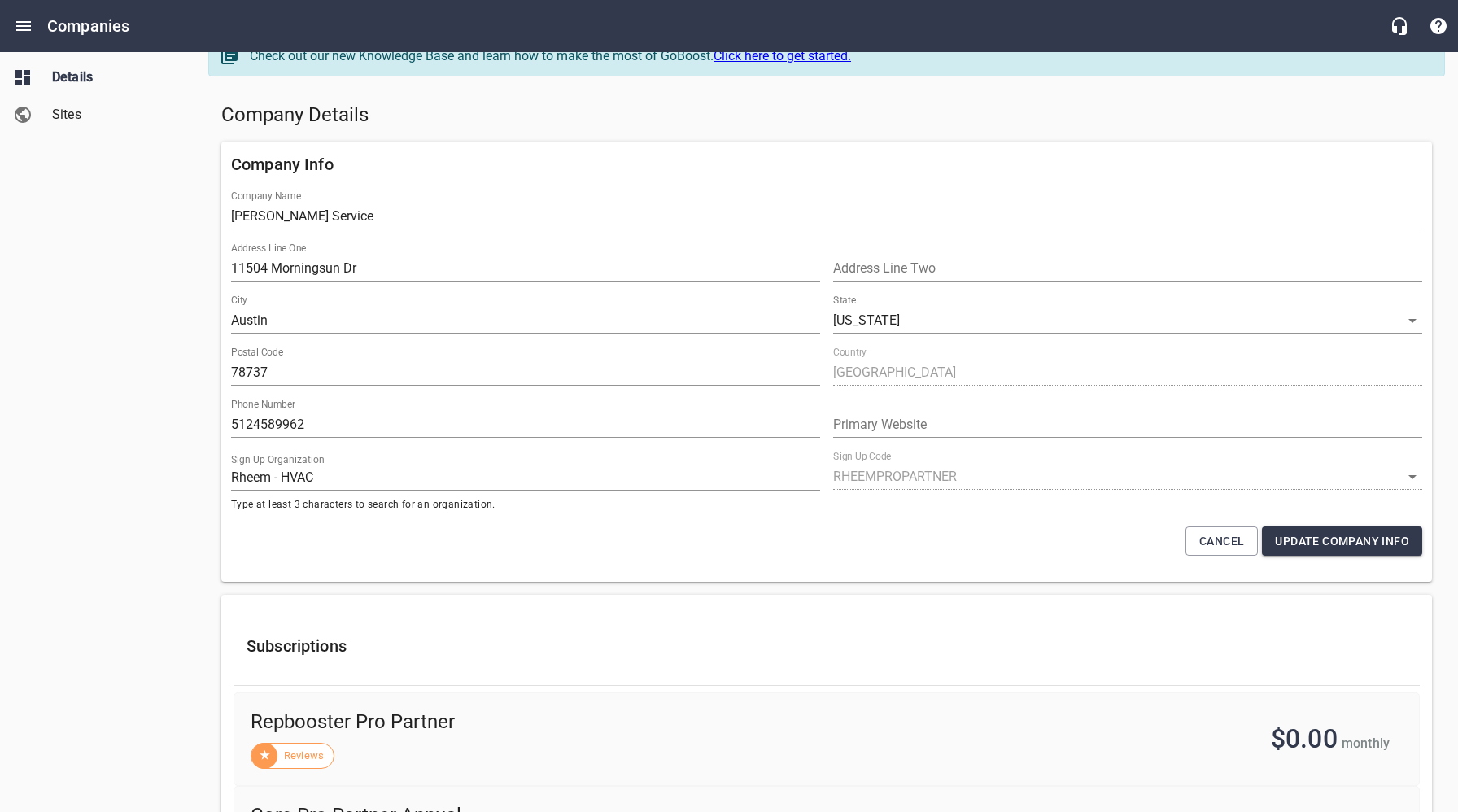
scroll to position [27, 0]
click at [65, 117] on span "Sites" at bounding box center [114, 115] width 124 height 20
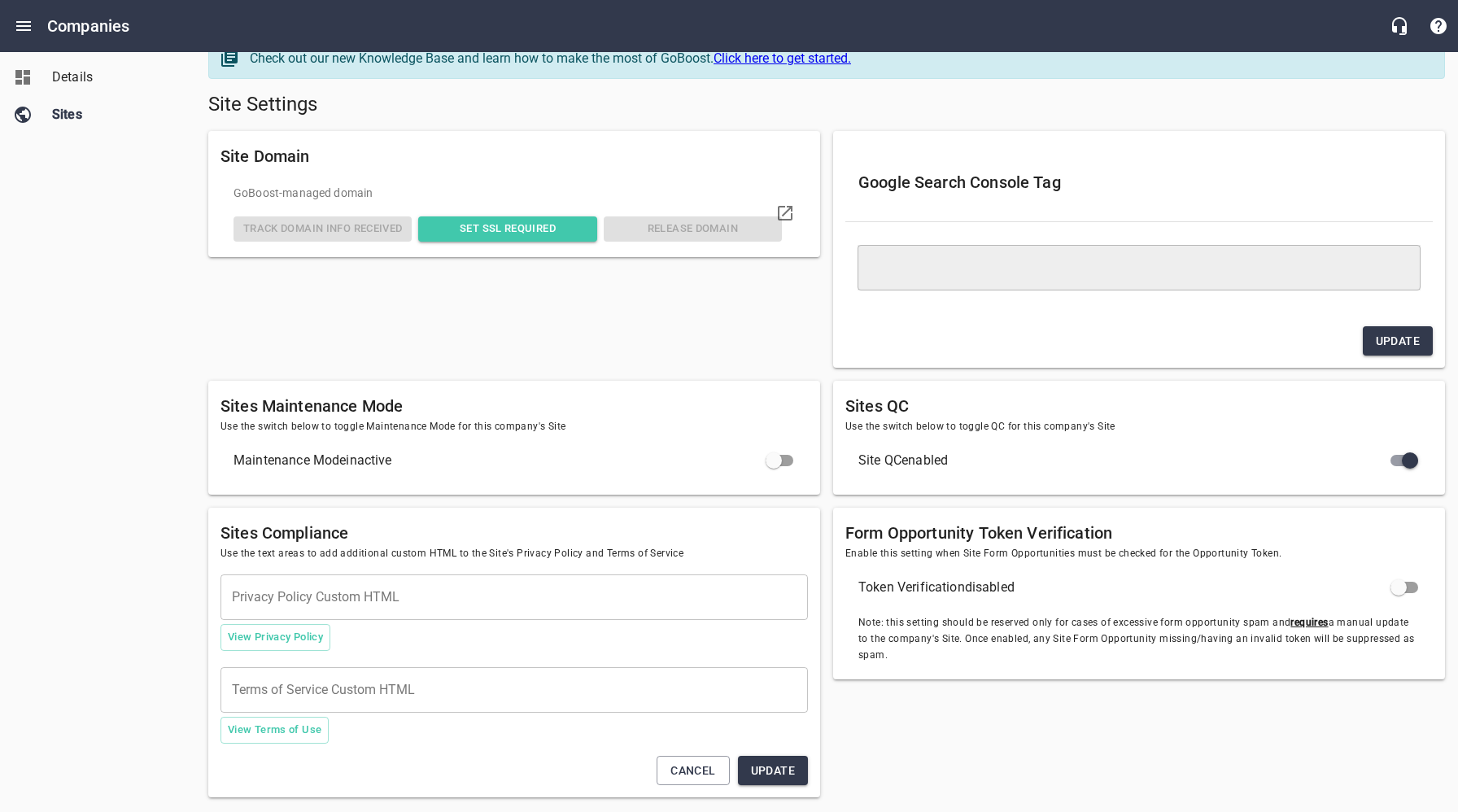
type textarea "<meta name="google-site-verification" content="jvZRdNGXUvIwp6DG6vAI6s0ij94M1kdX…"
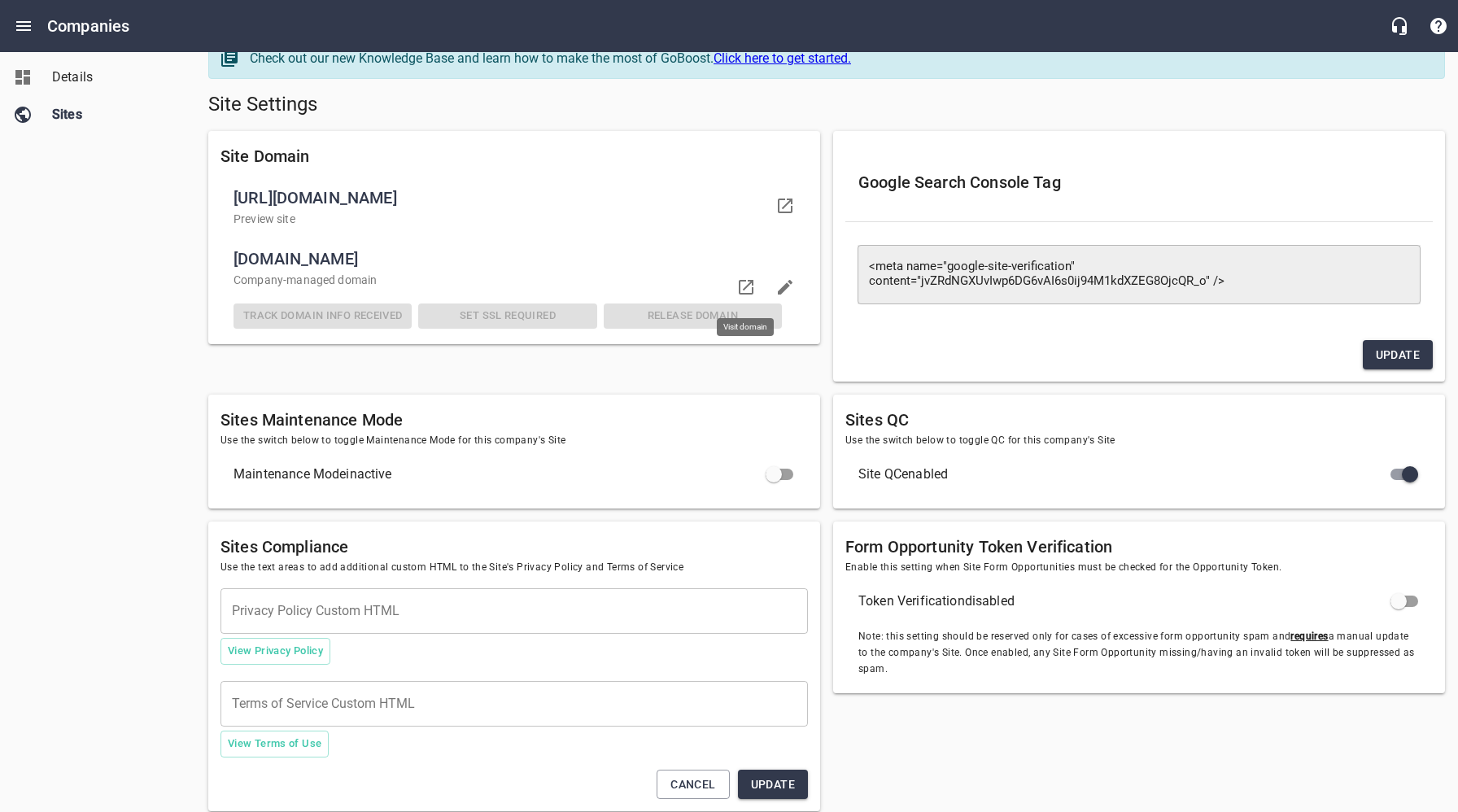
click at [747, 287] on icon at bounding box center [746, 287] width 20 height 20
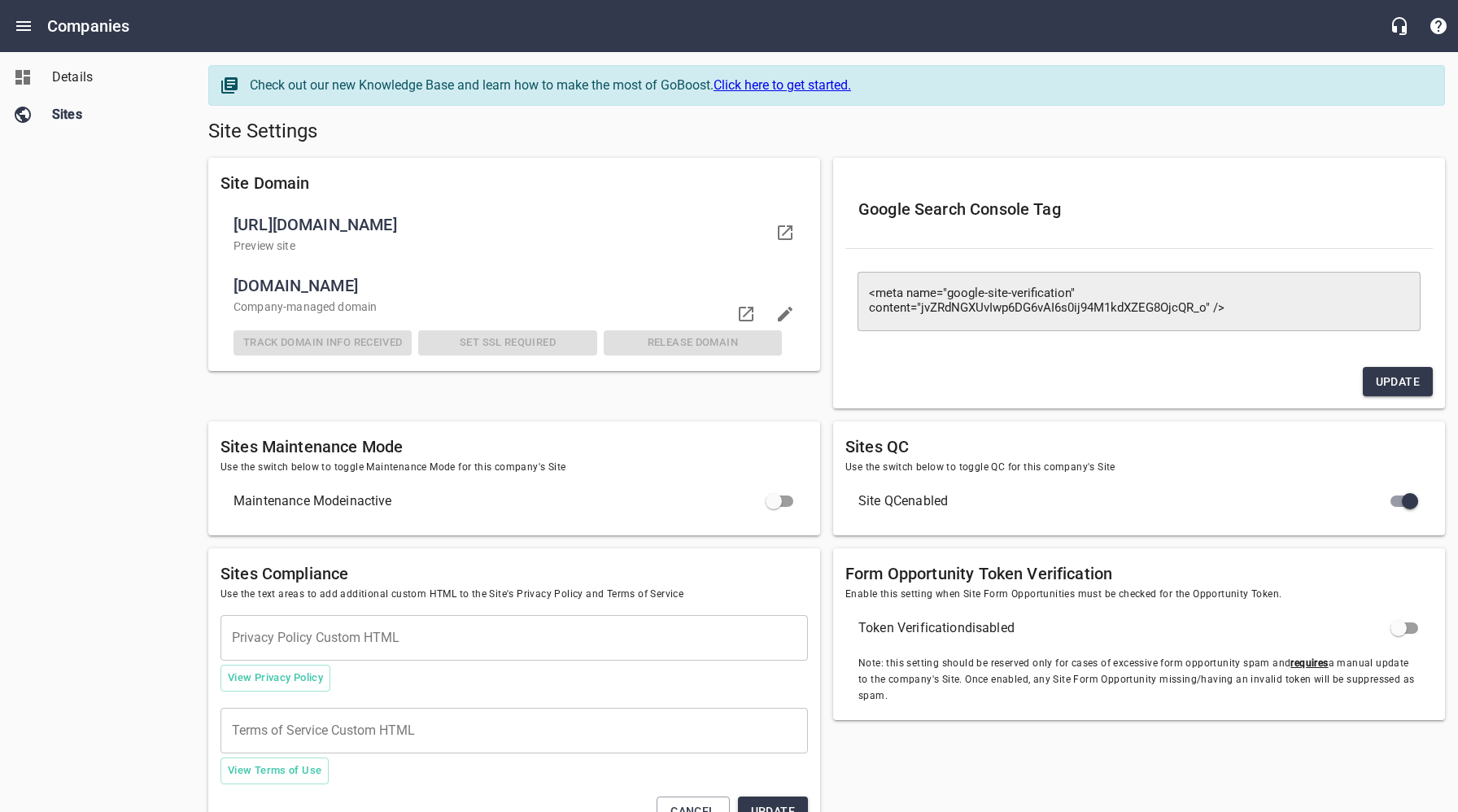
click at [81, 77] on span "Details" at bounding box center [114, 77] width 124 height 20
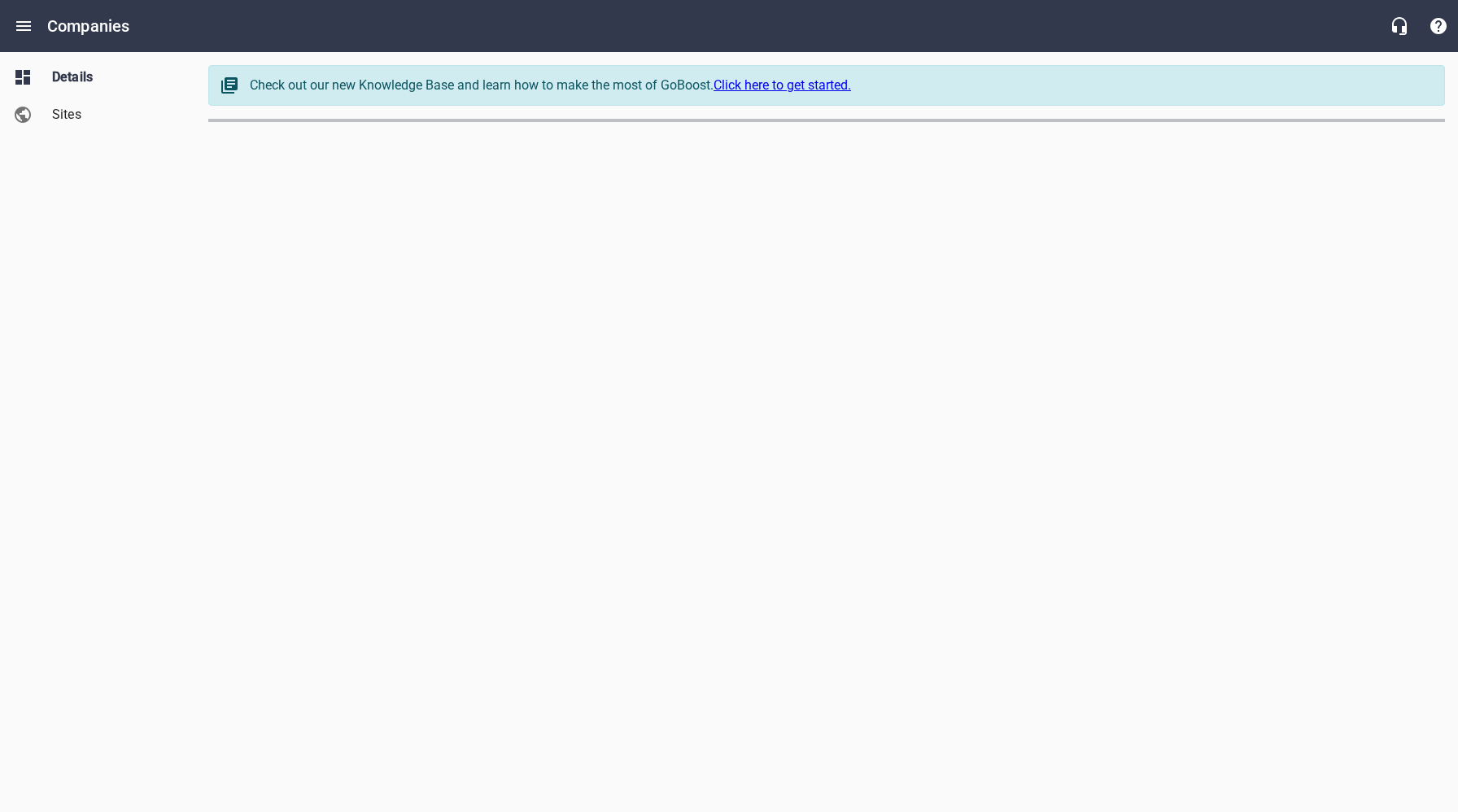
select select "[US_STATE]"
select select "62"
